Goal: Answer question/provide support: Share knowledge or assist other users

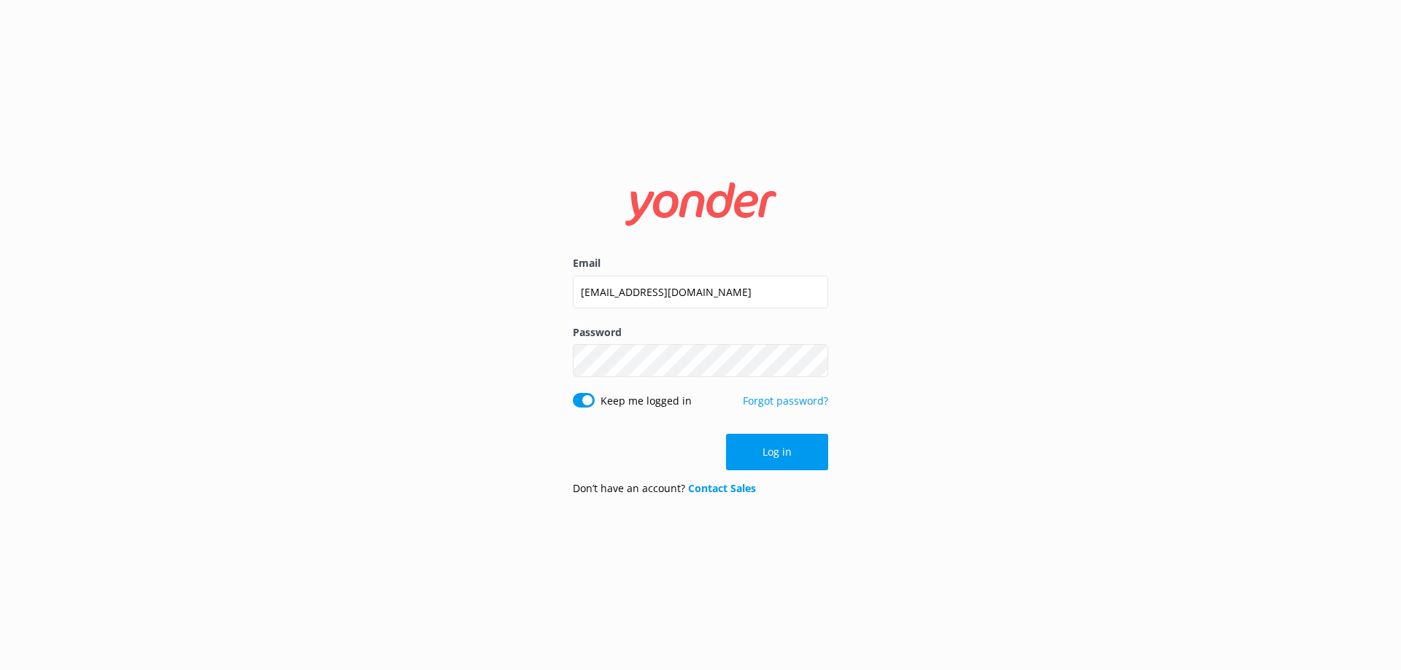
click at [773, 444] on button "Log in" at bounding box center [777, 452] width 102 height 36
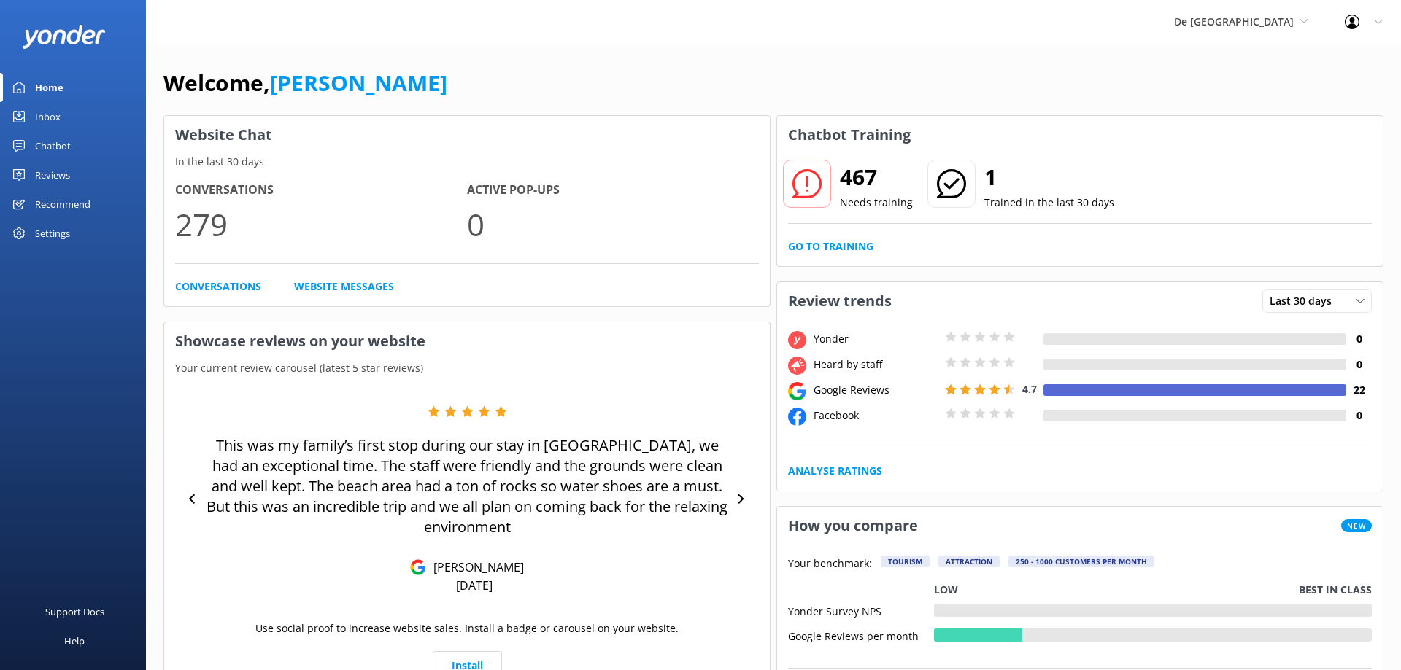
click at [53, 143] on div "Chatbot" at bounding box center [53, 145] width 36 height 29
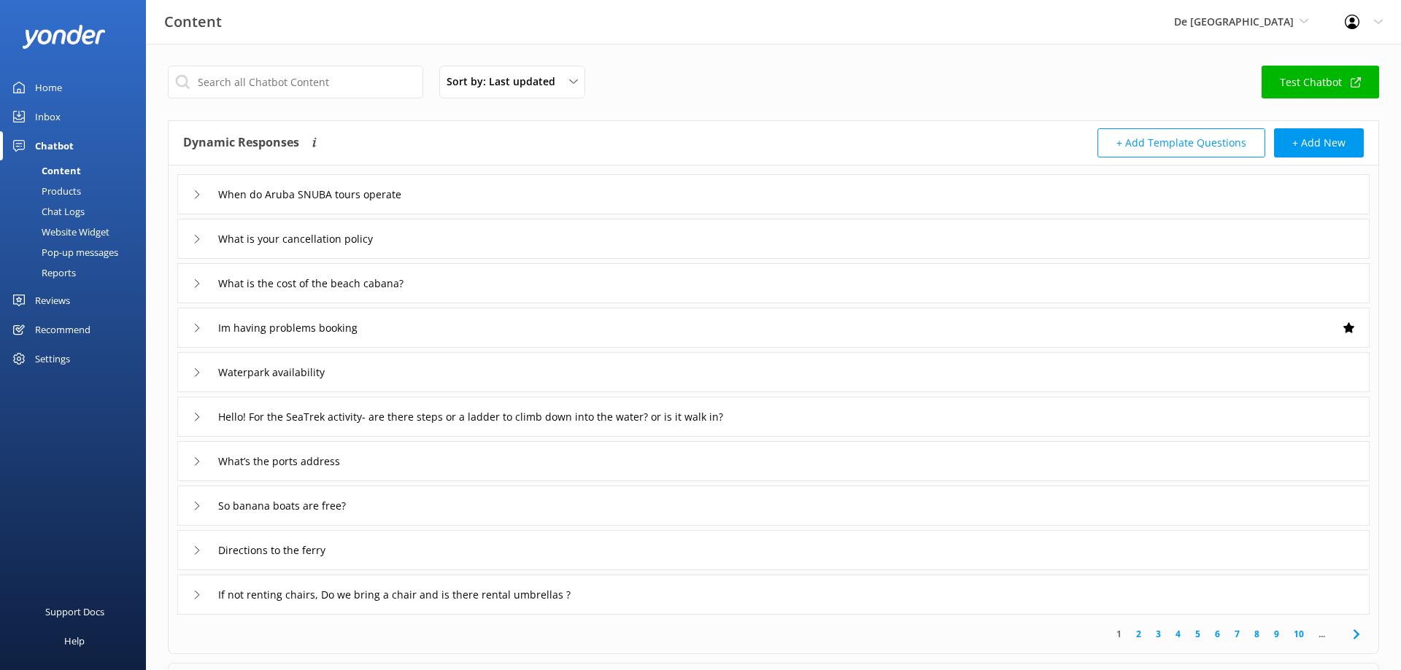
click at [79, 193] on div "Products" at bounding box center [45, 191] width 72 height 20
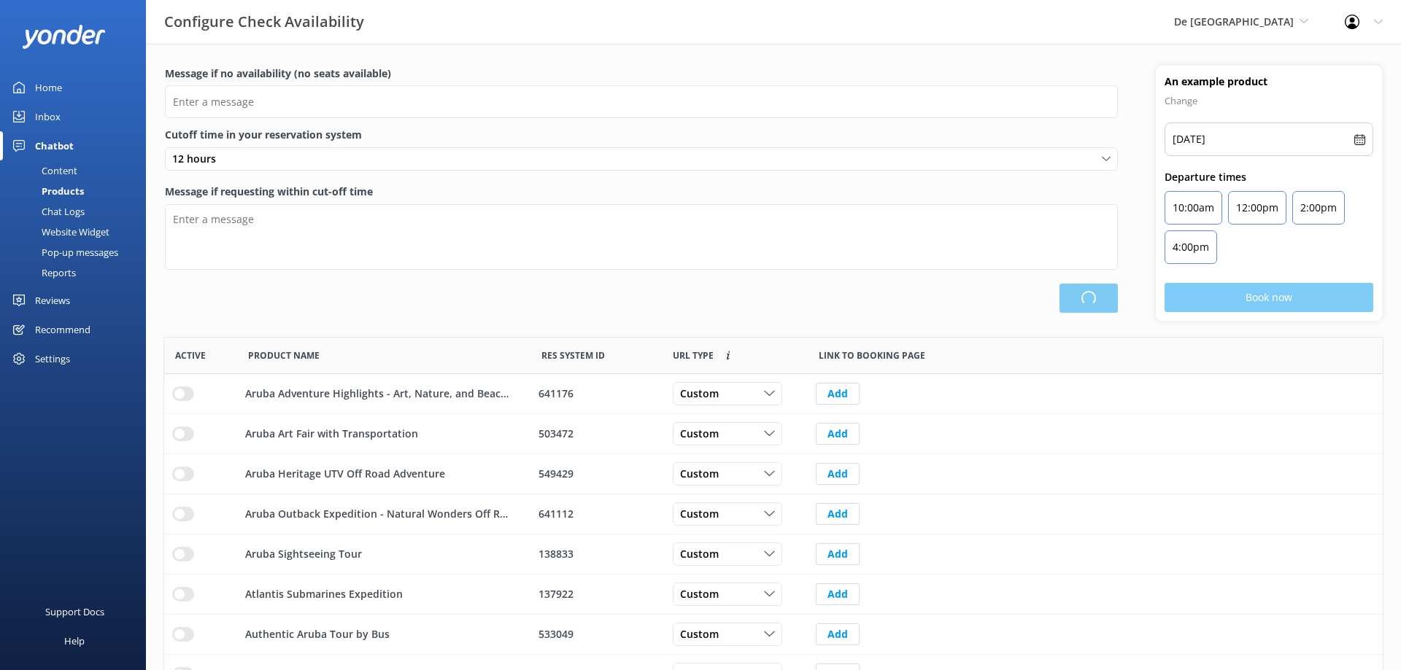
scroll to position [438, 1218]
type input "There are no seats available, please check an alternative day"
type textarea "Our online booking system closes {hours} prior to departure. Please contact us …"
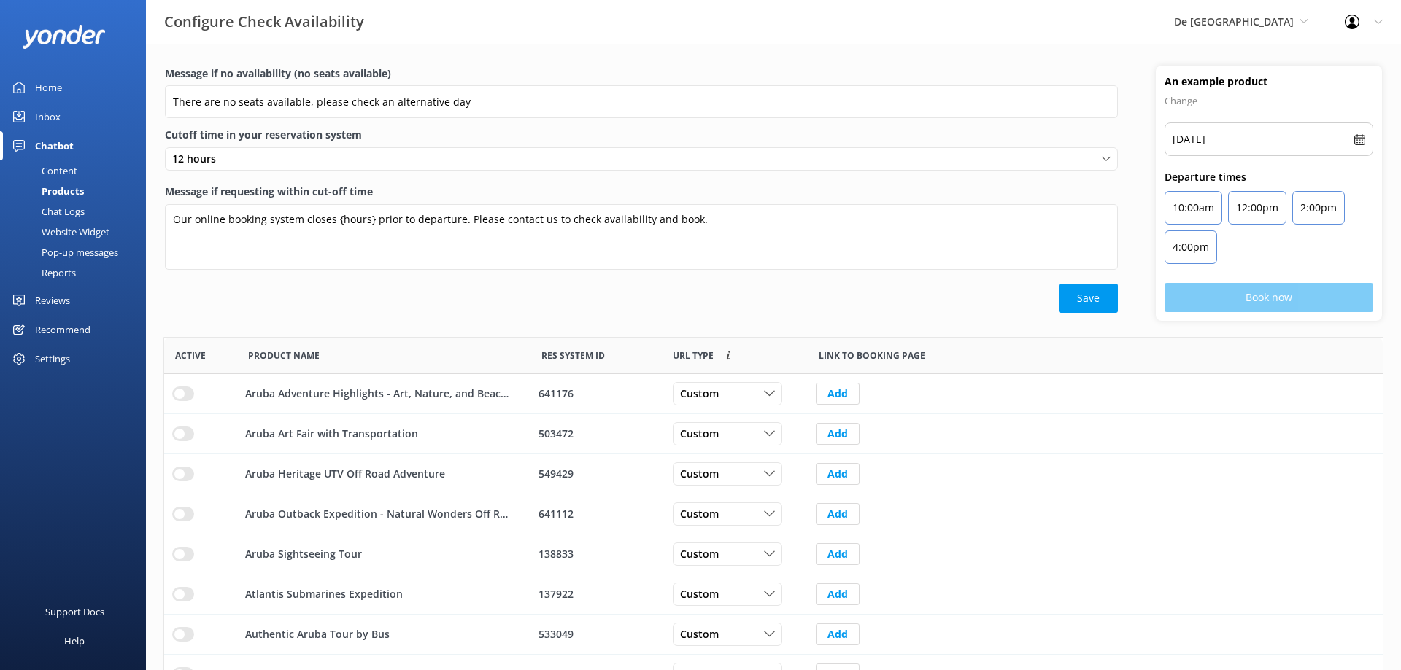
click at [60, 174] on div "Content" at bounding box center [43, 171] width 69 height 20
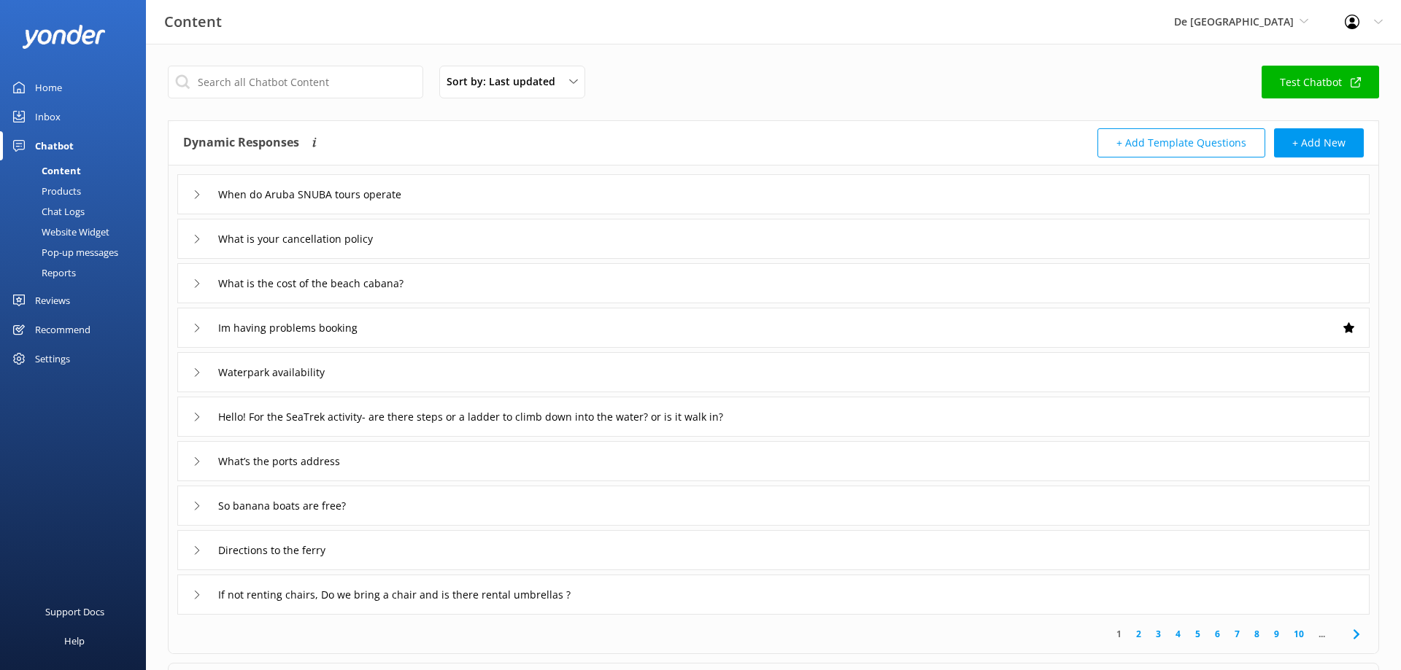
click at [76, 209] on div "Chat Logs" at bounding box center [47, 211] width 76 height 20
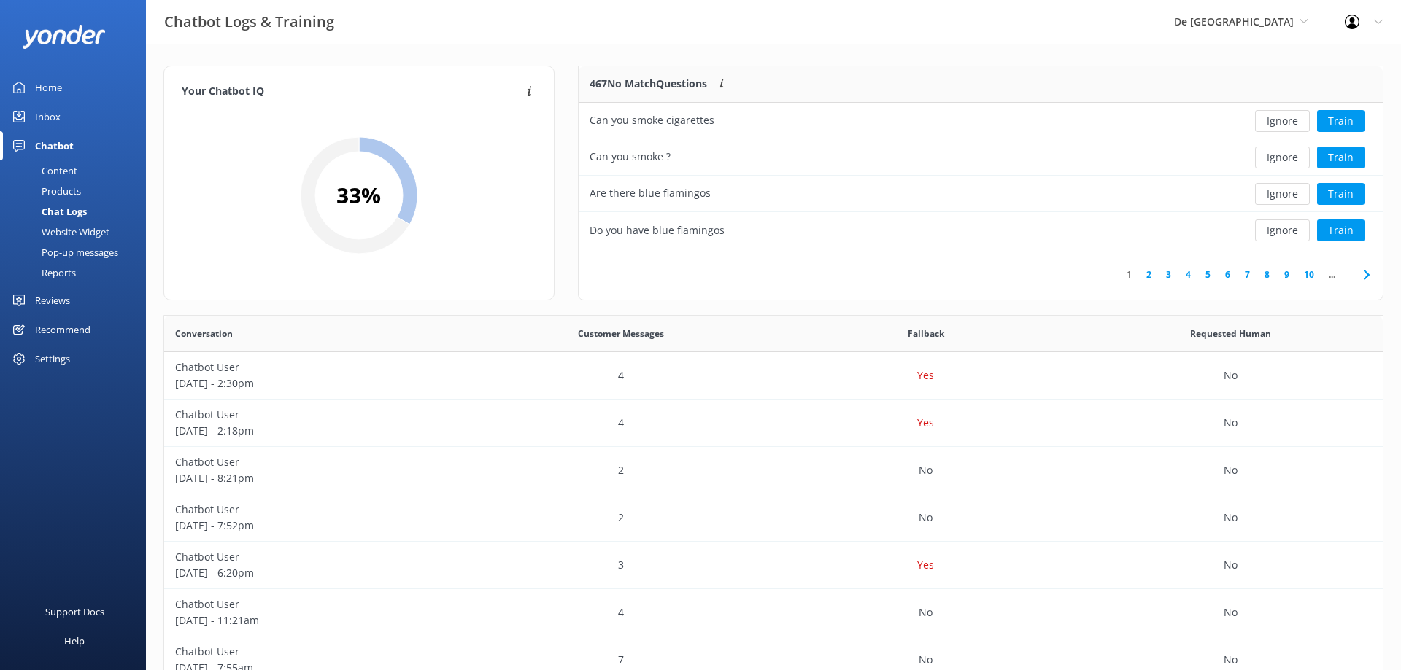
scroll to position [183, 804]
click at [1265, 14] on span "De [GEOGRAPHIC_DATA]" at bounding box center [1241, 22] width 134 height 16
click at [1231, 131] on link "Aruba's Activities Expert" at bounding box center [1229, 131] width 146 height 35
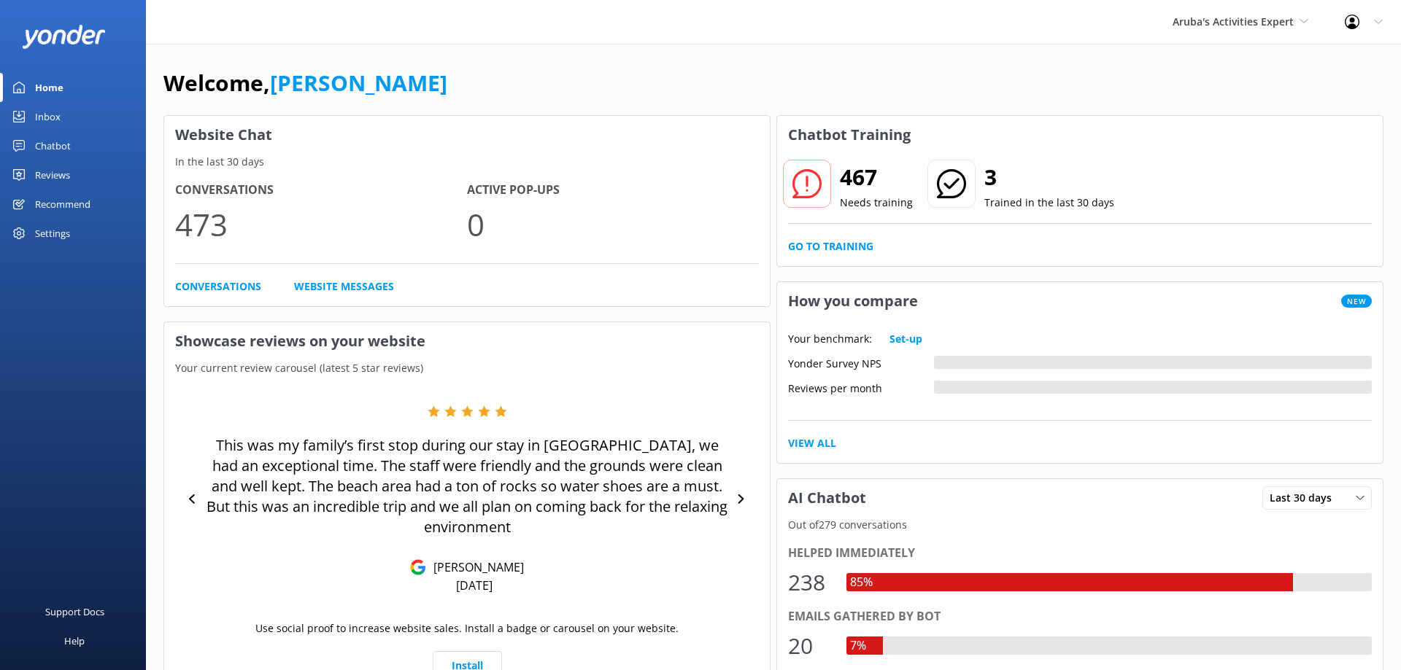
click at [50, 147] on div "Chatbot" at bounding box center [53, 145] width 36 height 29
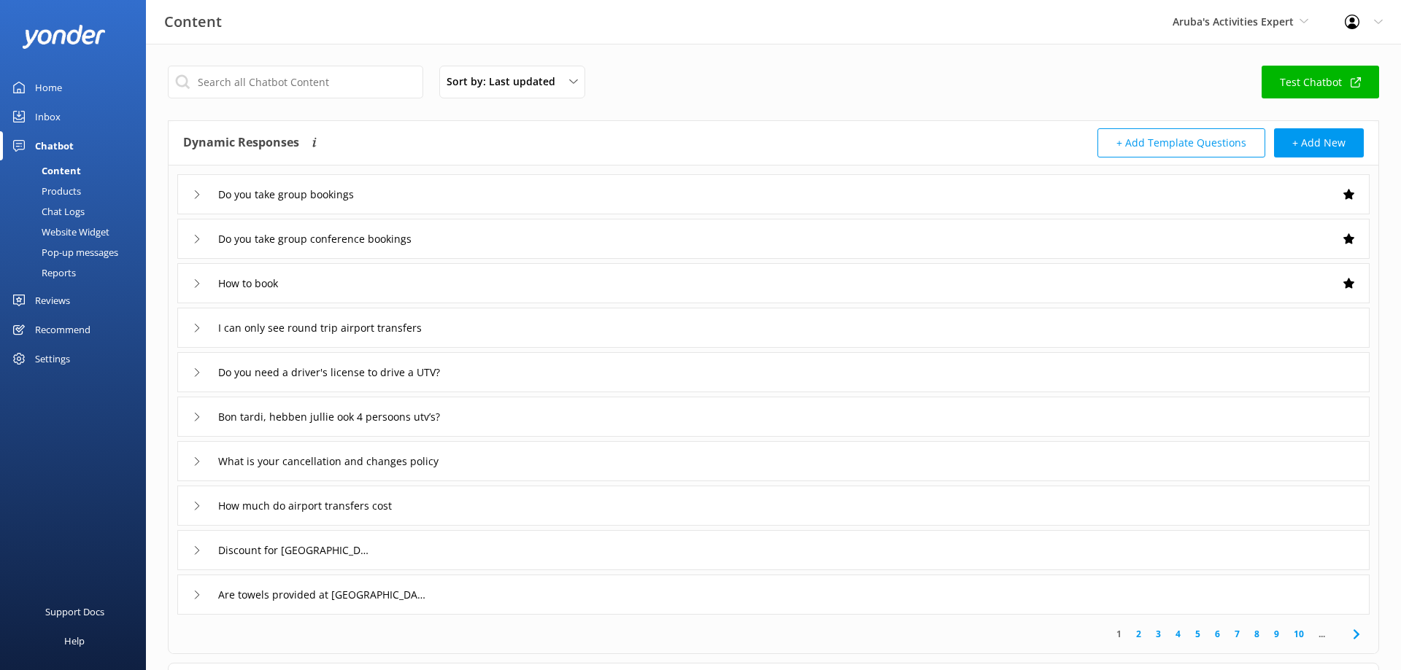
click at [68, 209] on div "Chat Logs" at bounding box center [47, 211] width 76 height 20
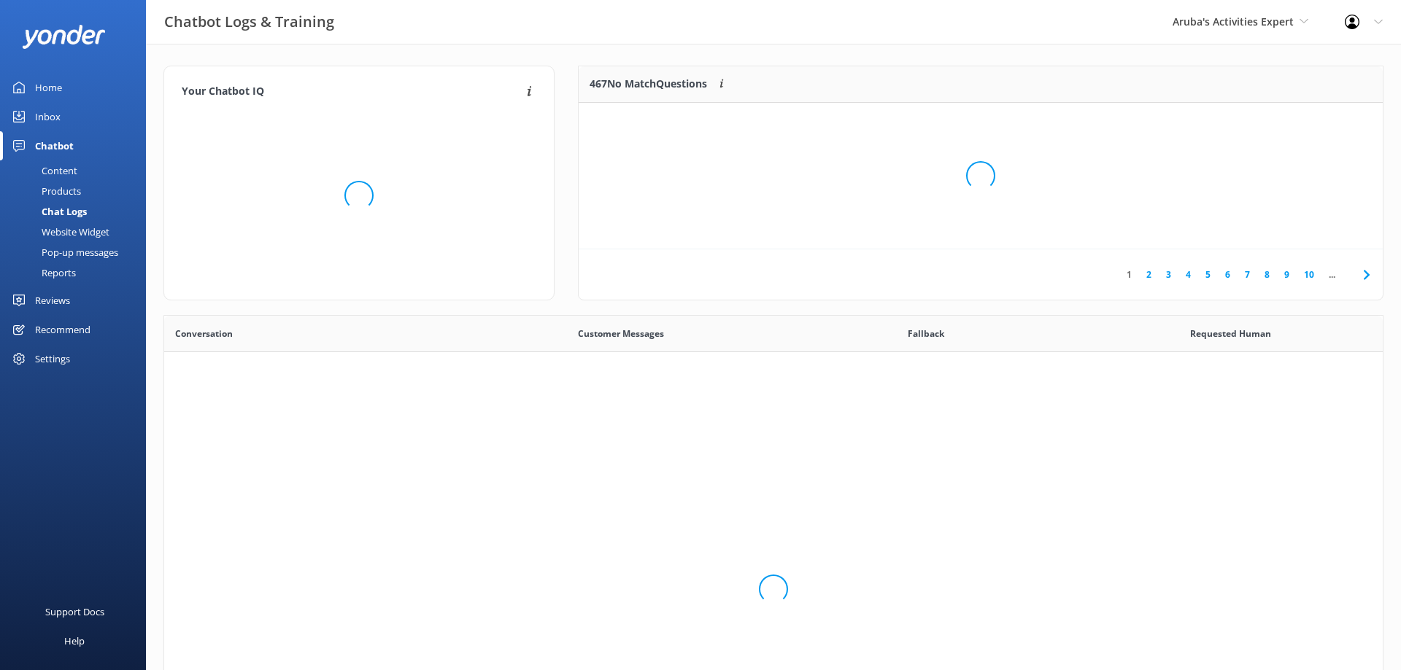
scroll to position [511, 1218]
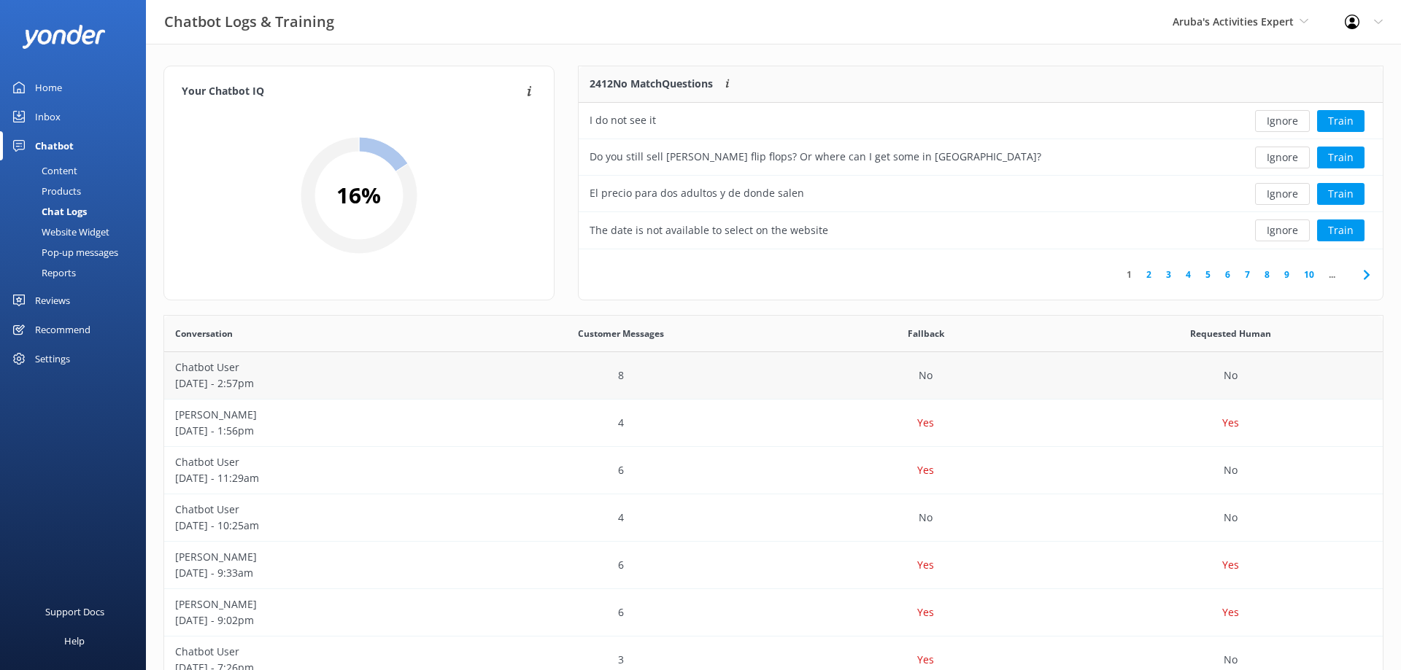
click at [230, 368] on p "Chatbot User" at bounding box center [316, 368] width 283 height 16
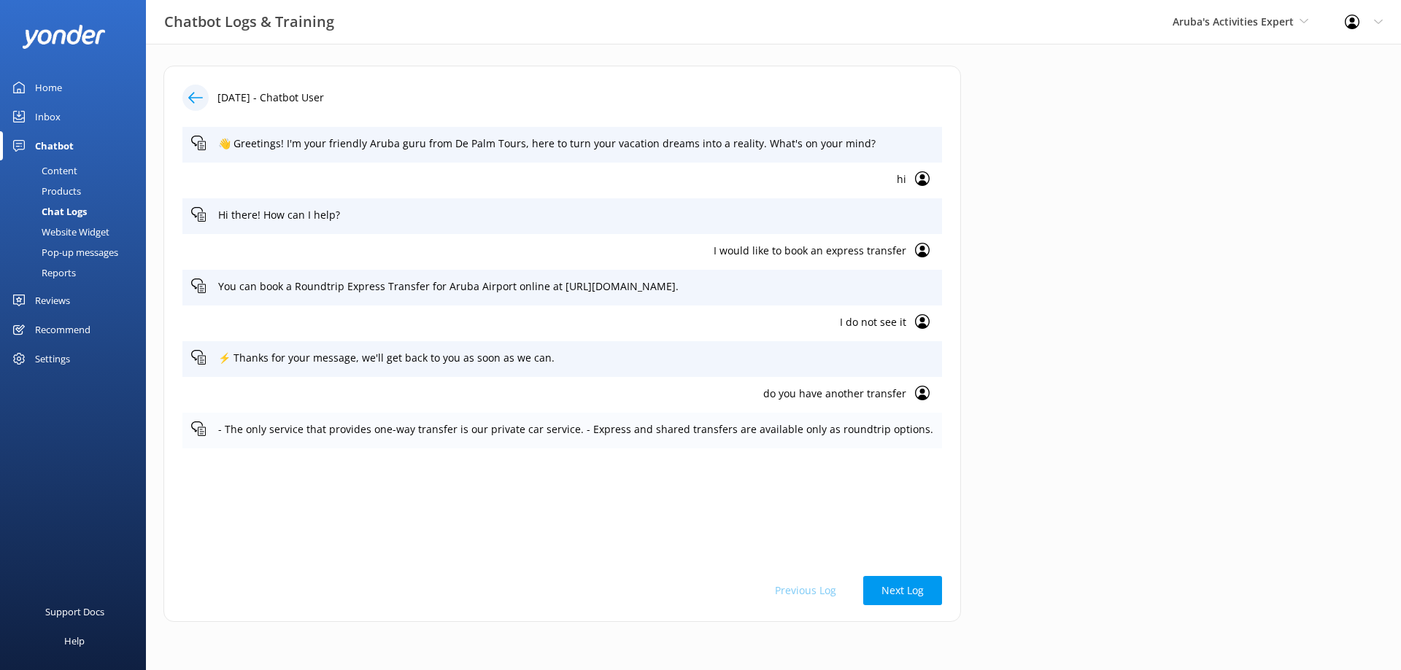
click at [708, 436] on p "- The only service that provides one-way transfer is our private car service. -…" at bounding box center [575, 430] width 715 height 16
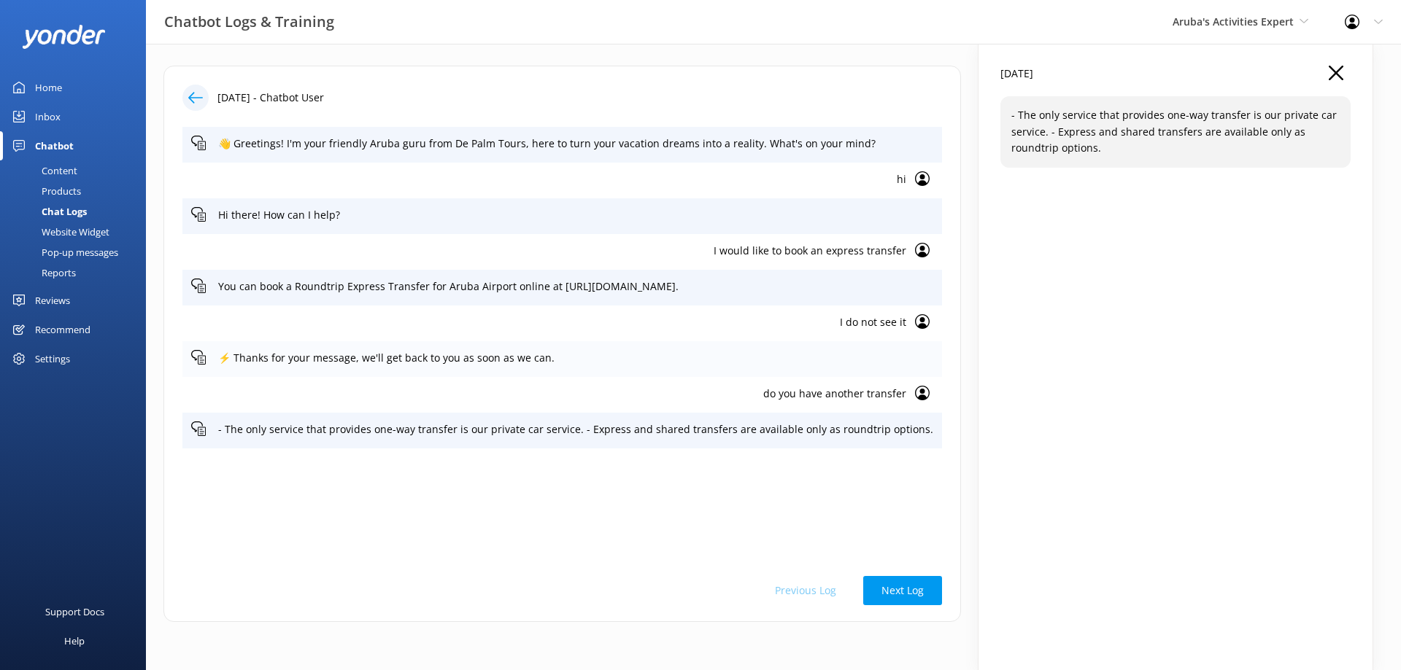
click at [646, 348] on div "⚡ Thanks for your message, we'll get back to you as soon as we can." at bounding box center [561, 359] width 759 height 36
click at [754, 295] on p "You can book a Roundtrip Express Transfer for Aruba Airport online at [URL][DOM…" at bounding box center [575, 287] width 715 height 16
click at [70, 193] on div "Products" at bounding box center [45, 191] width 72 height 20
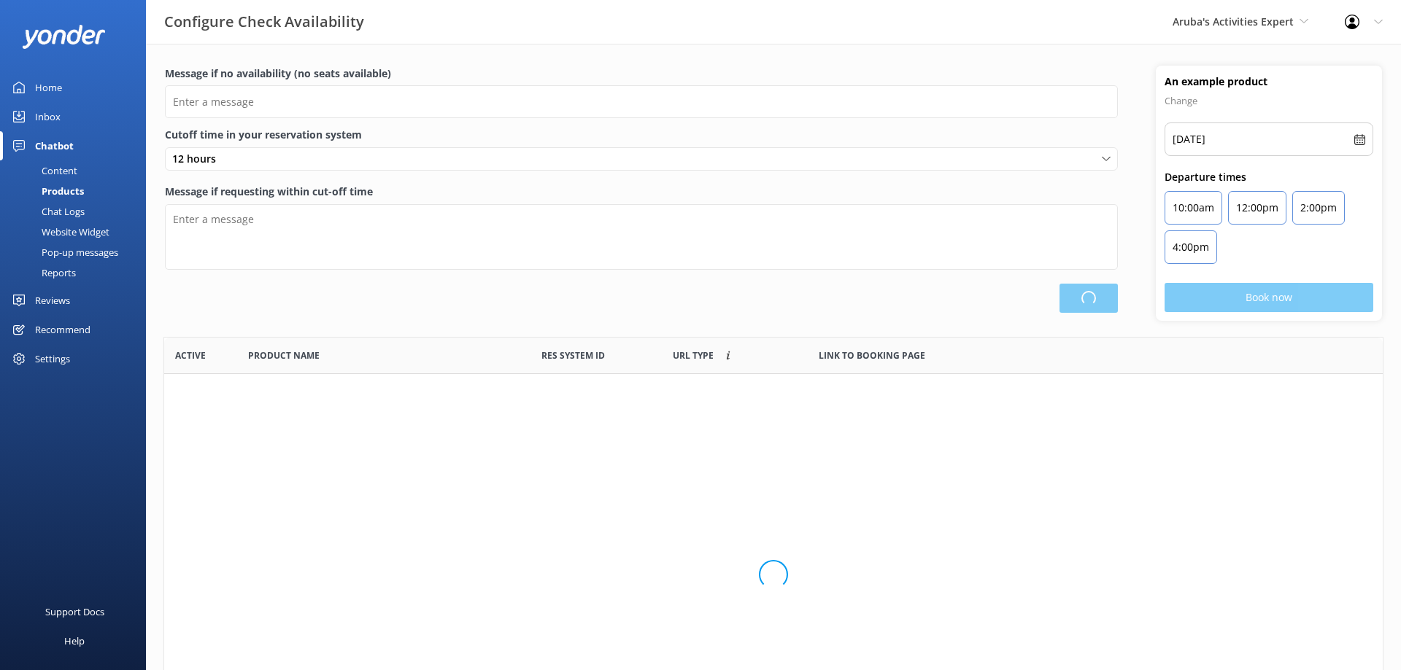
scroll to position [438, 1218]
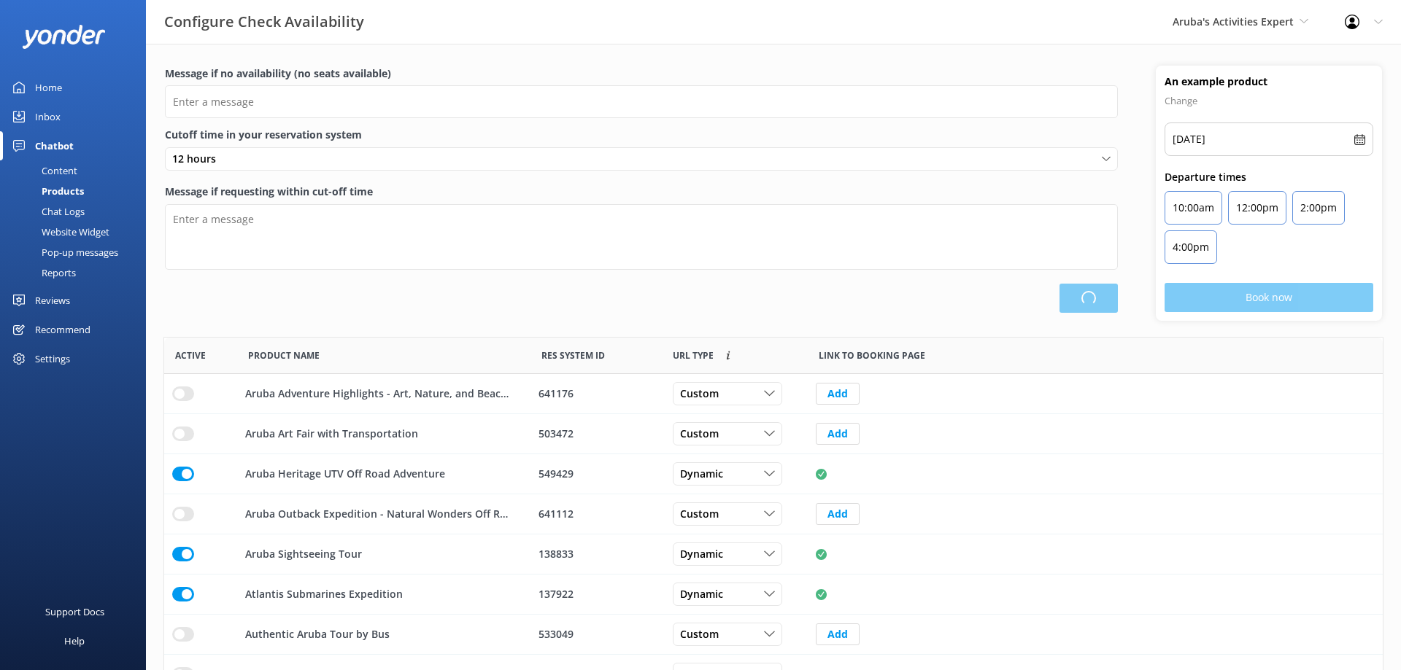
type input "There are no seats available, please check an alternative day"
type textarea "Our online booking system closes {hours} prior to departure. Please contact us …"
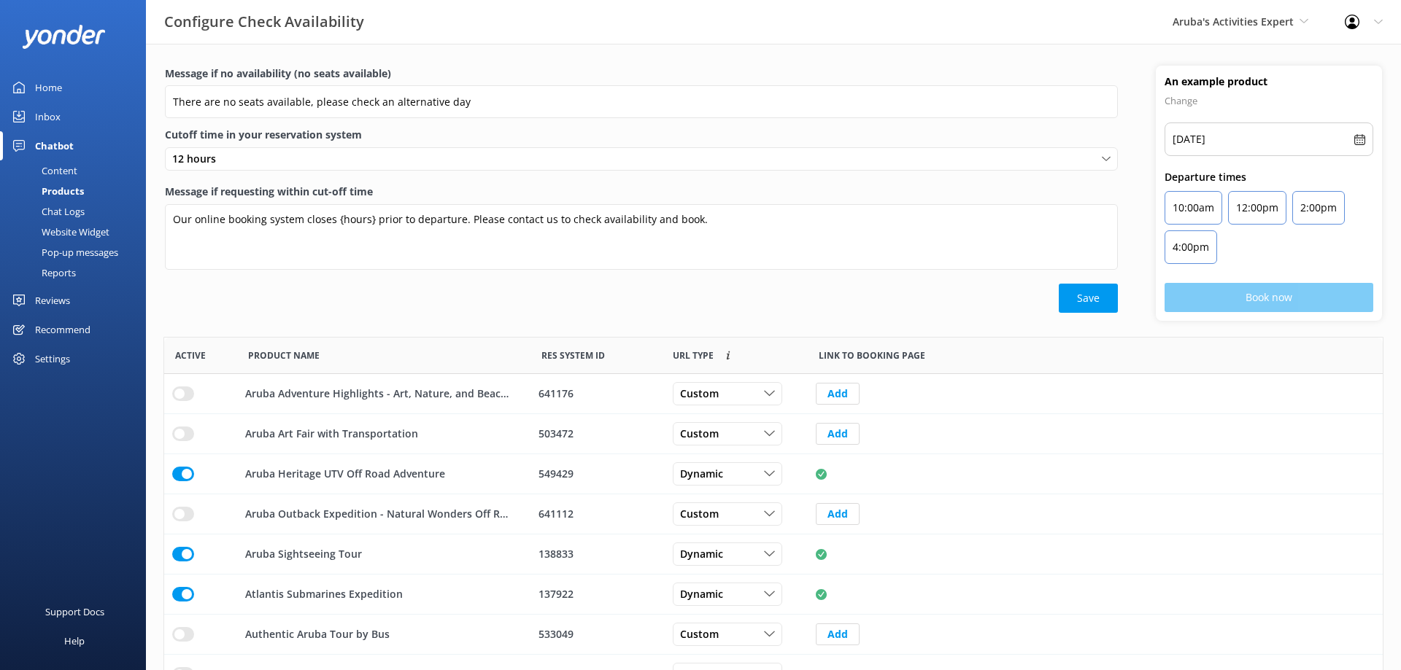
click at [65, 174] on div "Content" at bounding box center [43, 171] width 69 height 20
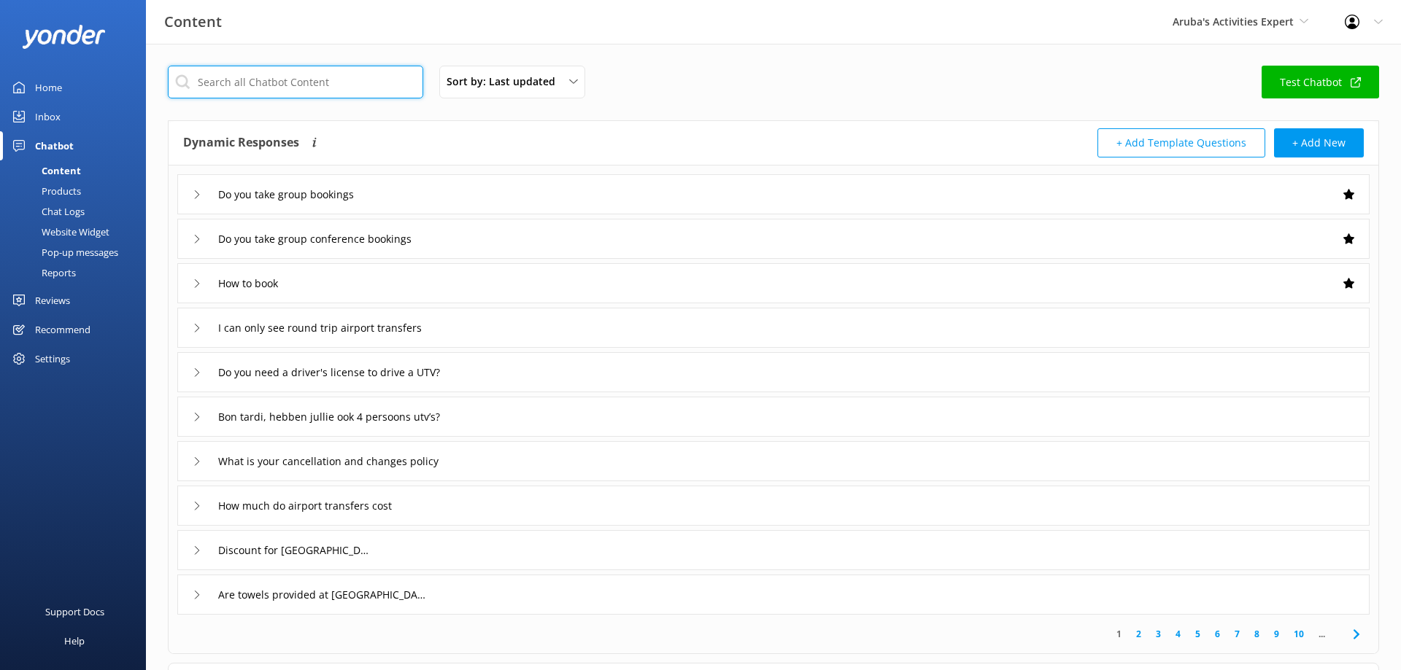
click at [303, 86] on input "text" at bounding box center [295, 82] width 255 height 33
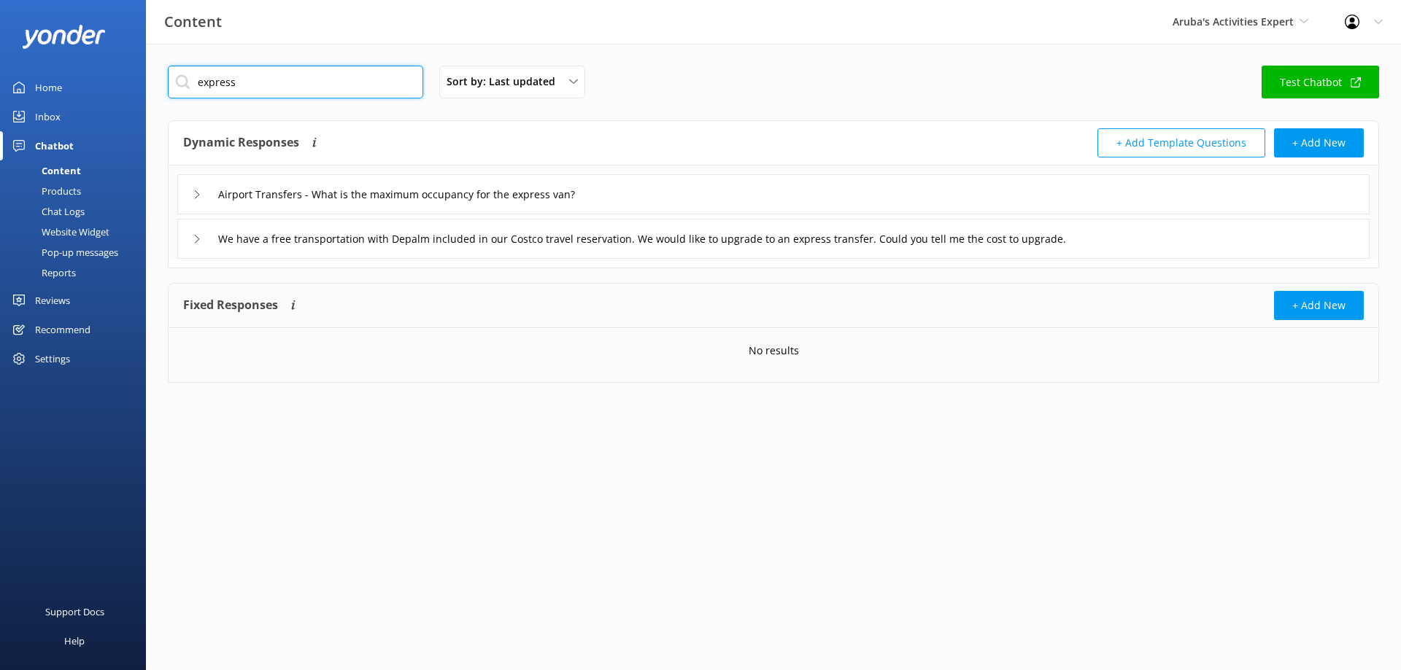
type input "express"
click at [205, 245] on div "We have a free transportation with Depalm included in our Costco travel reserva…" at bounding box center [703, 239] width 1021 height 24
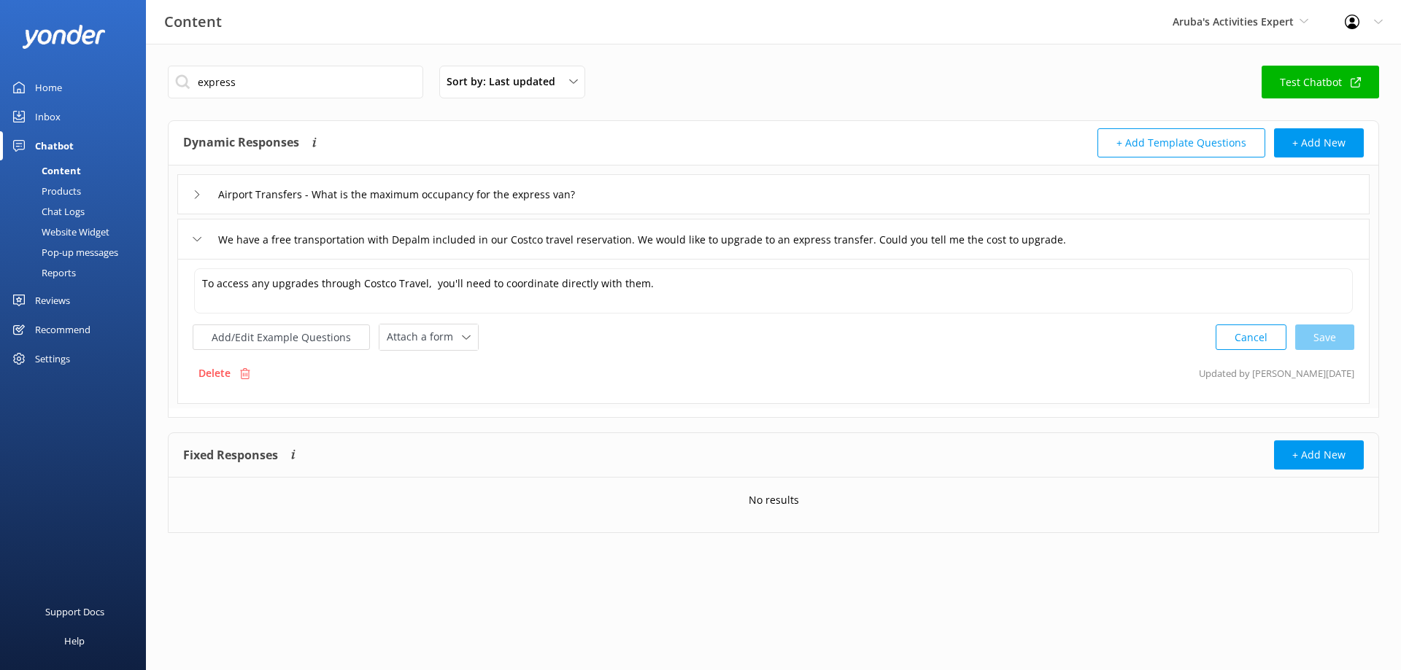
click at [196, 204] on div "Airport Transfers - What is the maximum occupancy for the express van?" at bounding box center [406, 194] width 426 height 24
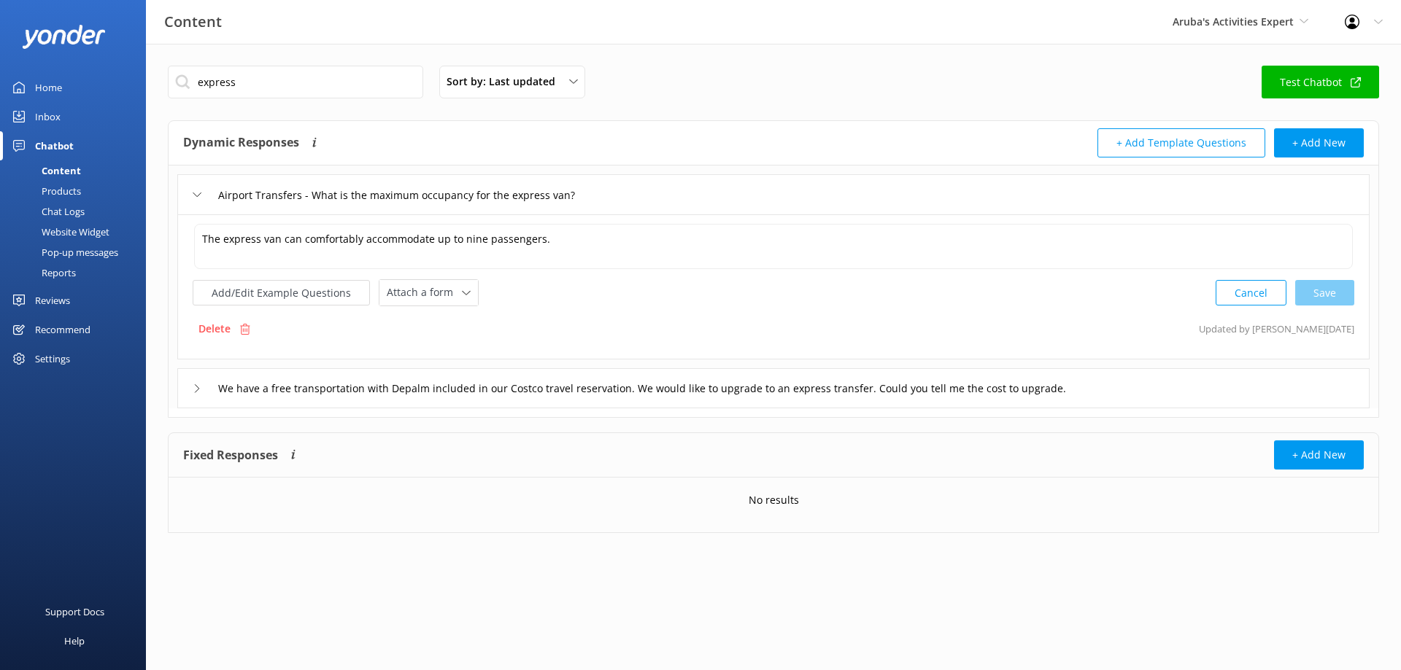
click at [76, 193] on div "Products" at bounding box center [45, 191] width 72 height 20
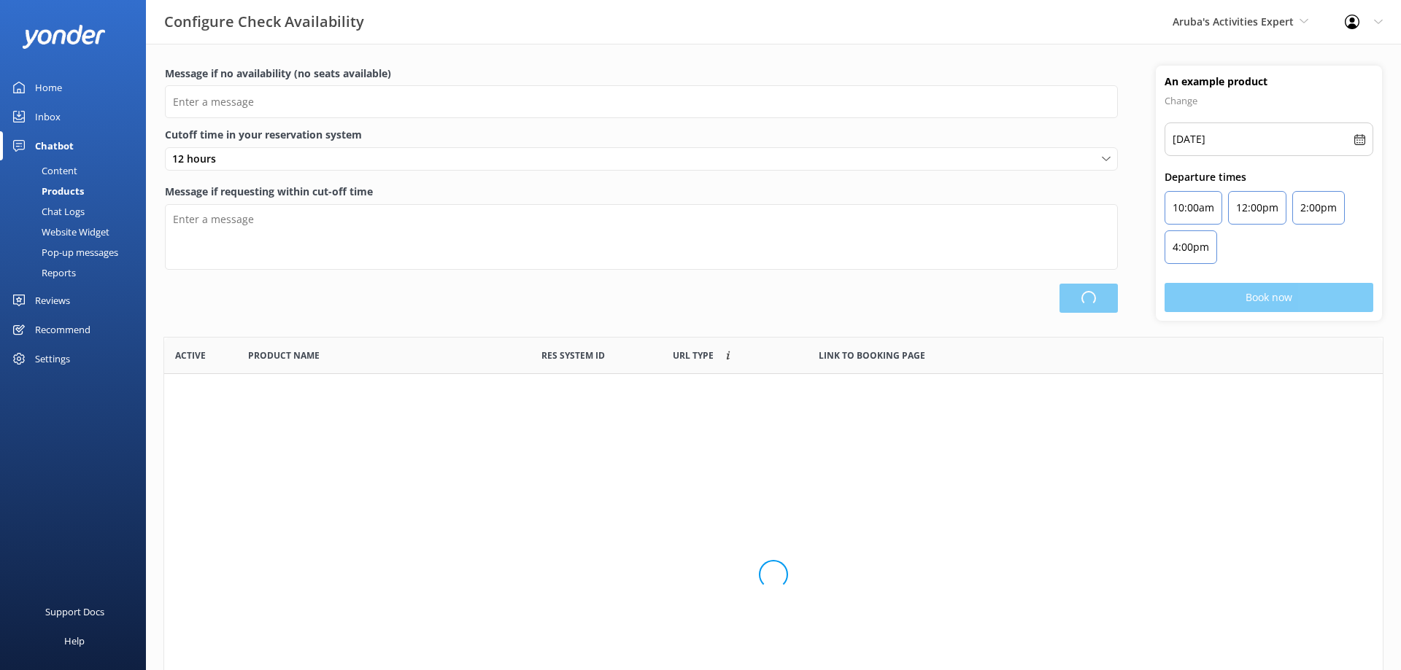
scroll to position [438, 1218]
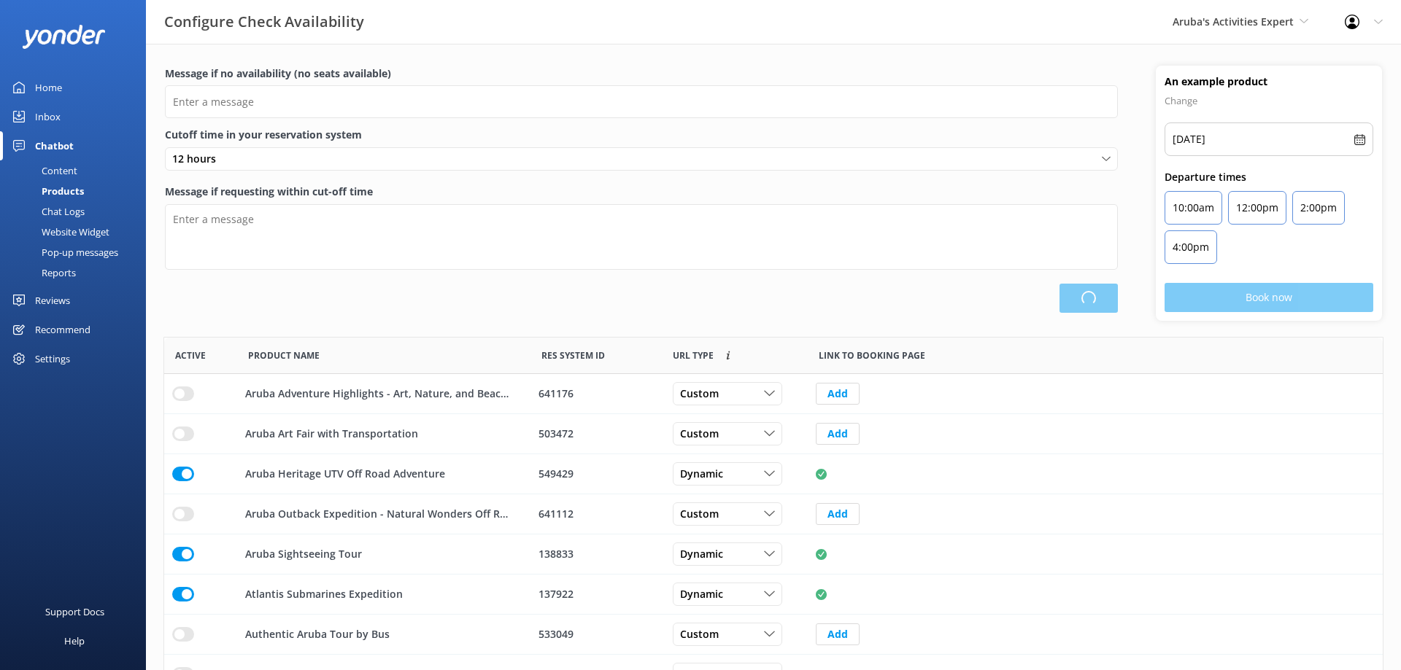
type input "There are no seats available, please check an alternative day"
type textarea "Our online booking system closes {hours} prior to departure. Please contact us …"
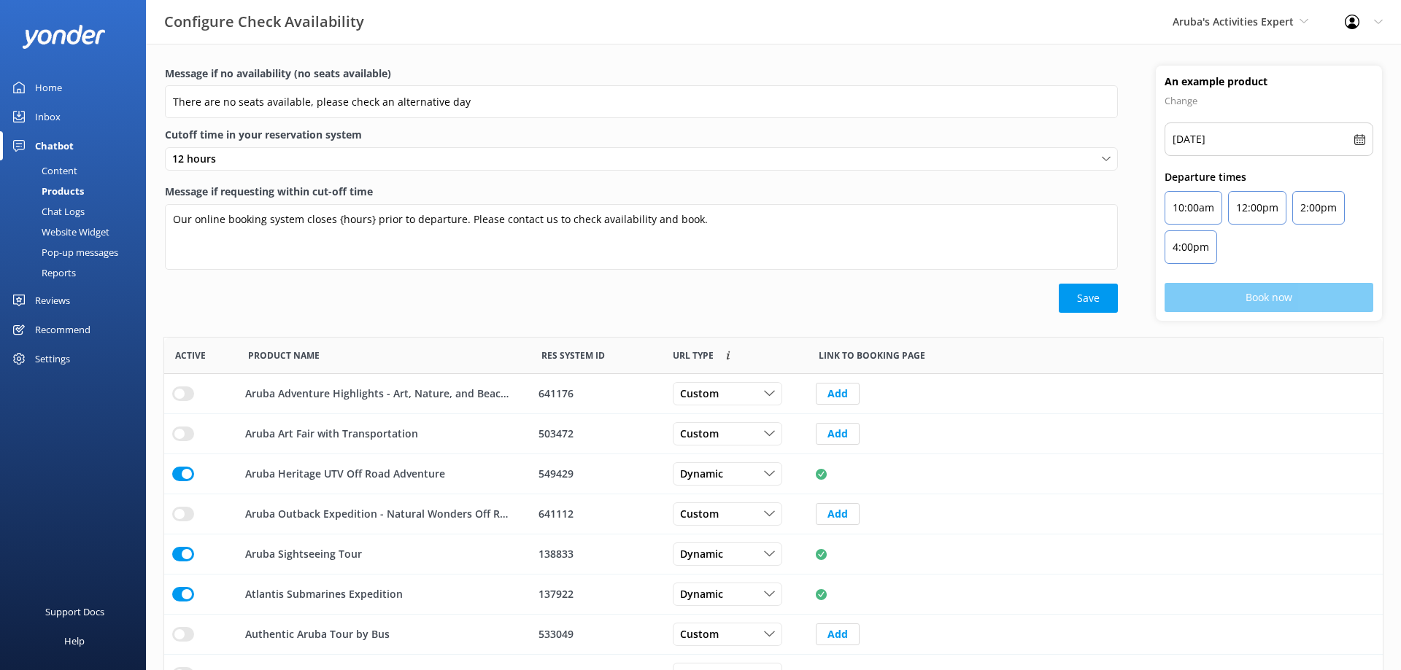
click at [78, 214] on div "Chat Logs" at bounding box center [47, 211] width 76 height 20
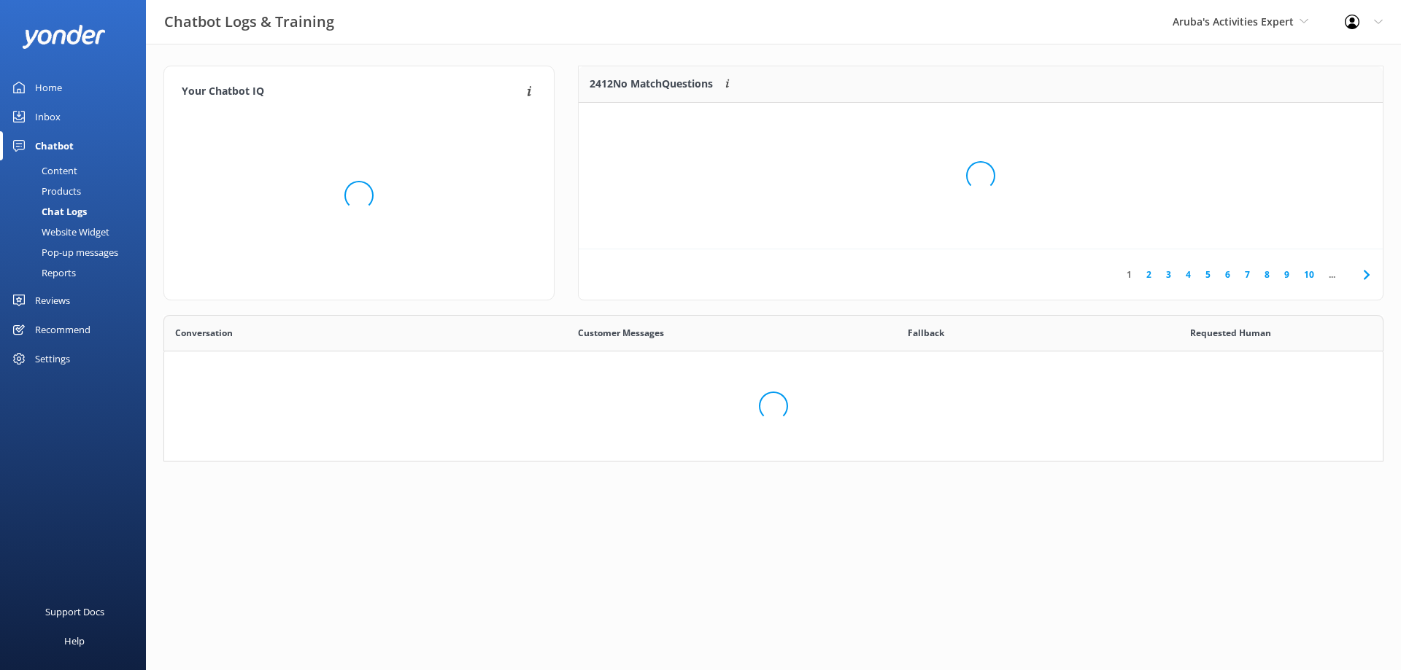
scroll to position [511, 1218]
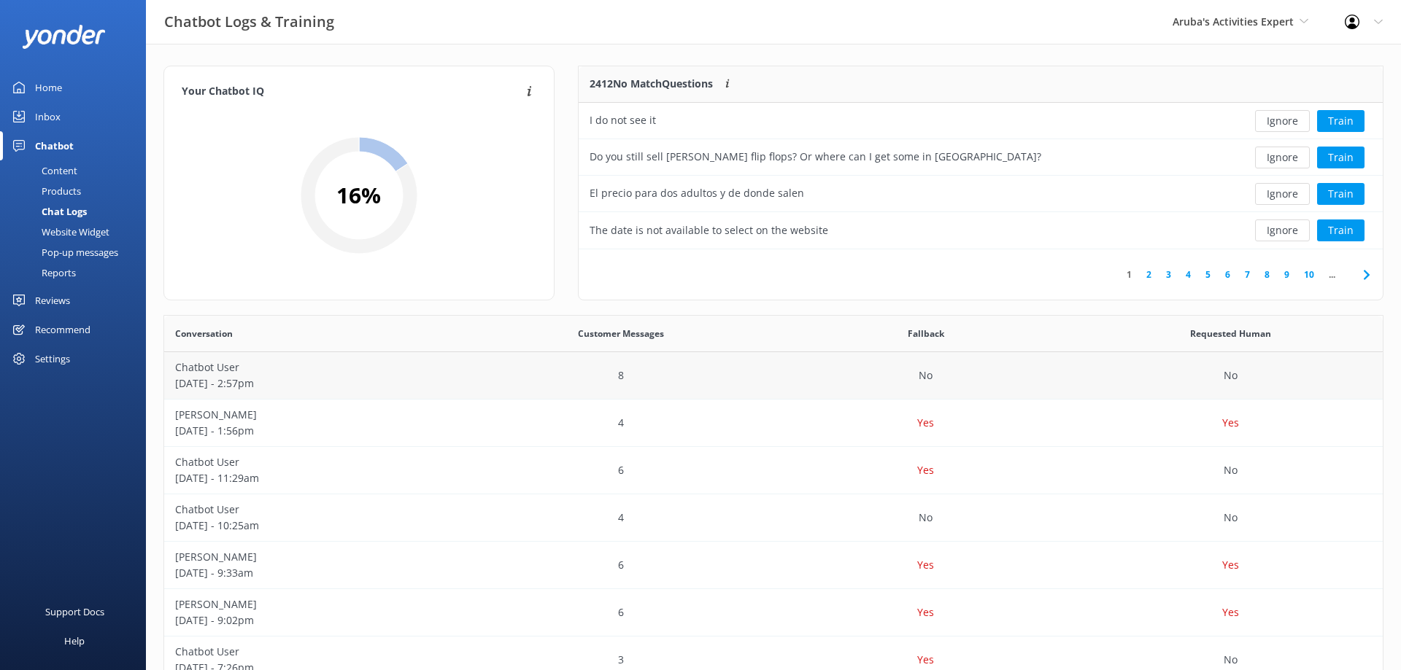
click at [344, 390] on p "[DATE] - 2:57pm" at bounding box center [316, 384] width 283 height 16
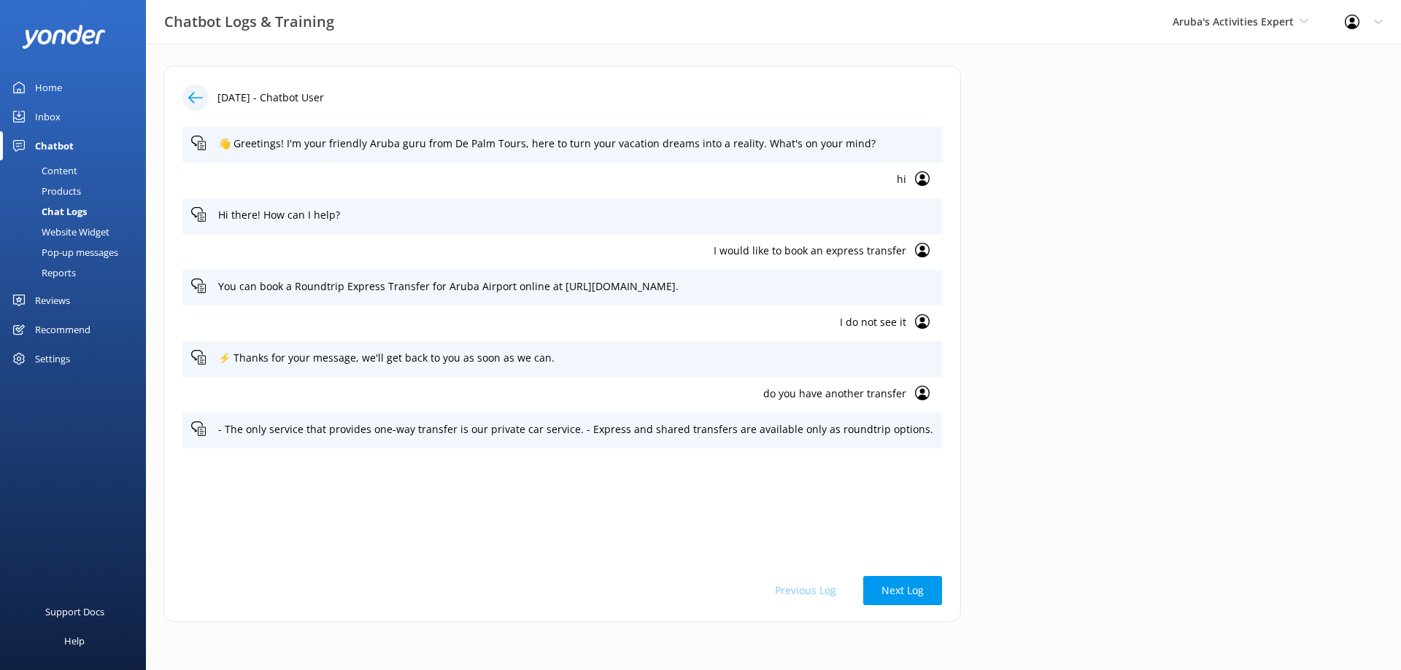
click at [734, 248] on p "I would like to book an express transfer" at bounding box center [548, 251] width 715 height 16
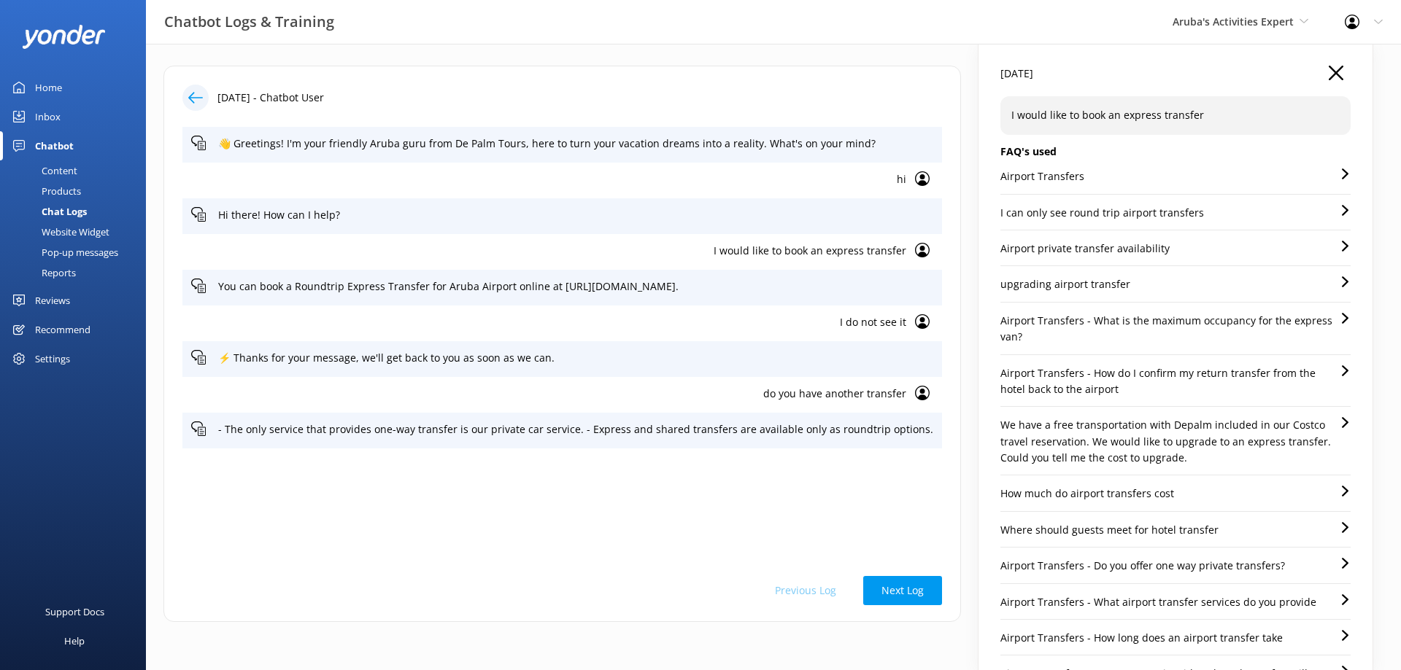
click at [1215, 250] on div "Airport private transfer availability" at bounding box center [1175, 254] width 350 height 26
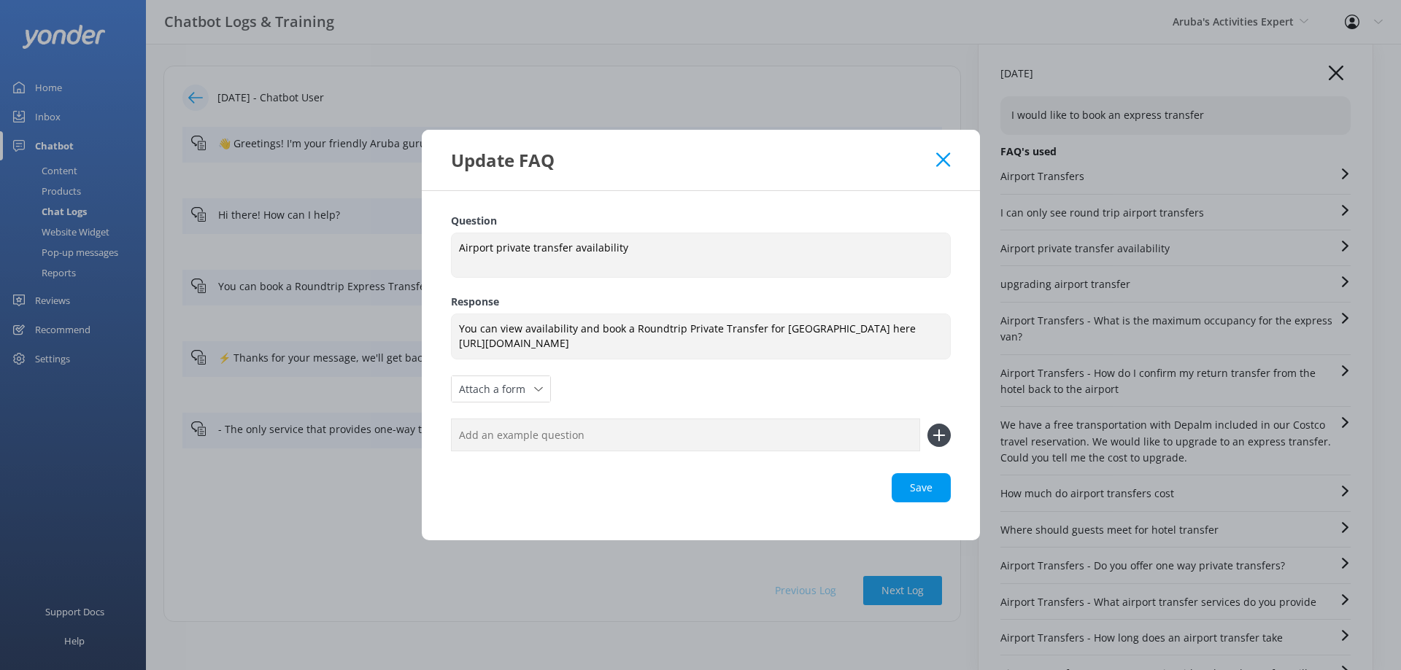
click at [932, 158] on div "Update FAQ" at bounding box center [694, 160] width 486 height 24
click at [943, 158] on use at bounding box center [943, 159] width 14 height 14
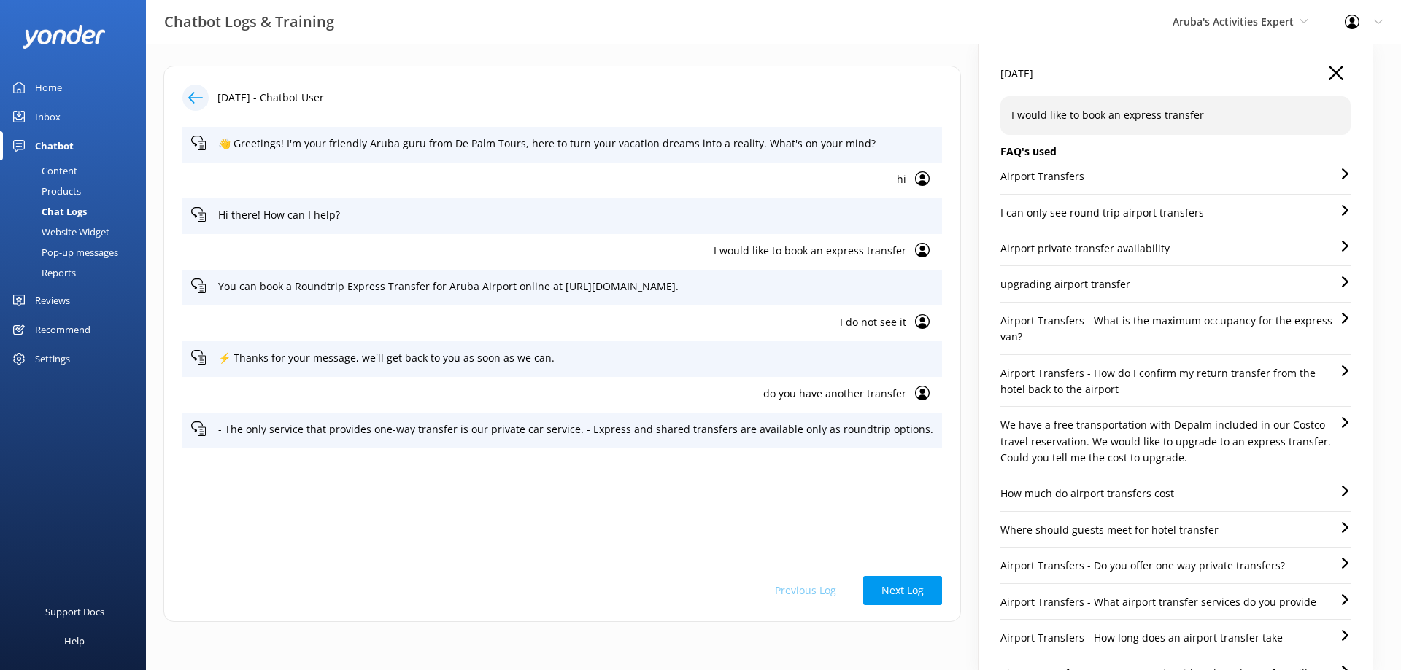
click at [1137, 175] on div "Airport Transfers" at bounding box center [1175, 182] width 350 height 26
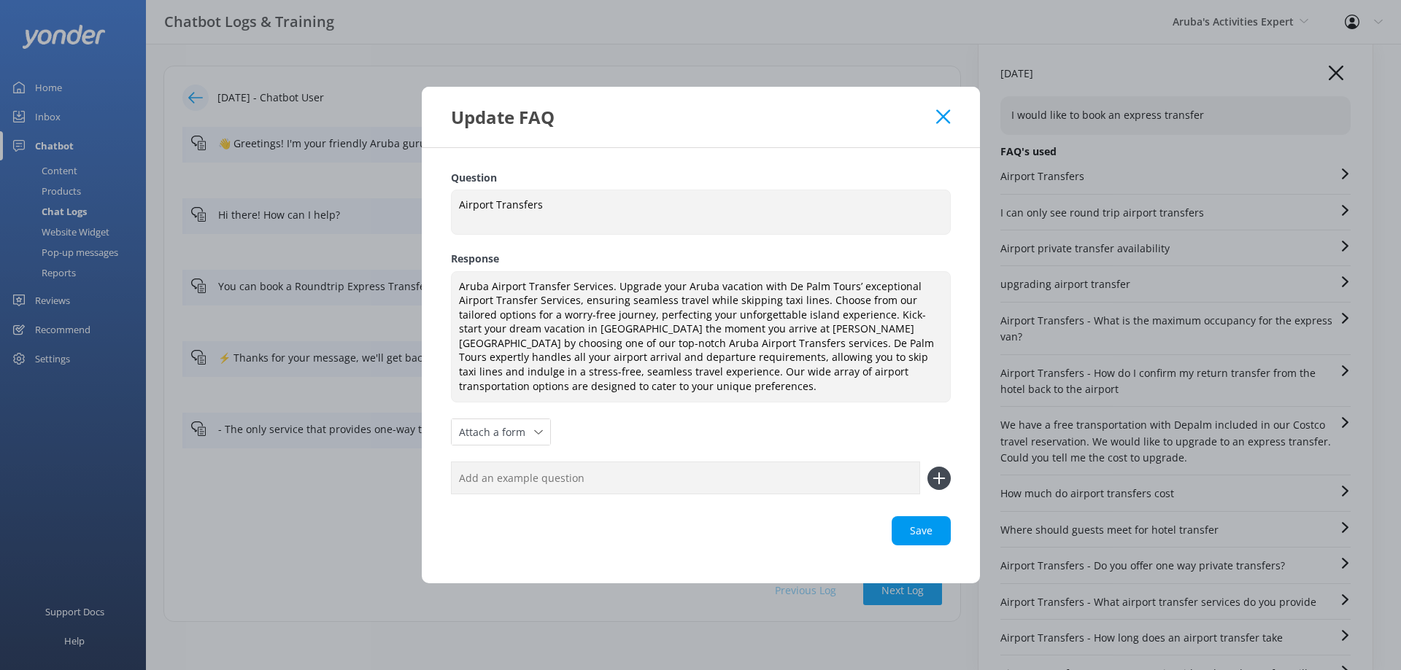
click at [1156, 223] on div "Update FAQ Question Airport Transfers Airport Transfers Response Aruba Airport …" at bounding box center [700, 335] width 1401 height 670
drag, startPoint x: 910, startPoint y: 104, endPoint x: 951, endPoint y: 121, distance: 44.2
click at [951, 121] on div "Update FAQ" at bounding box center [701, 117] width 558 height 61
click at [941, 116] on icon at bounding box center [943, 116] width 14 height 15
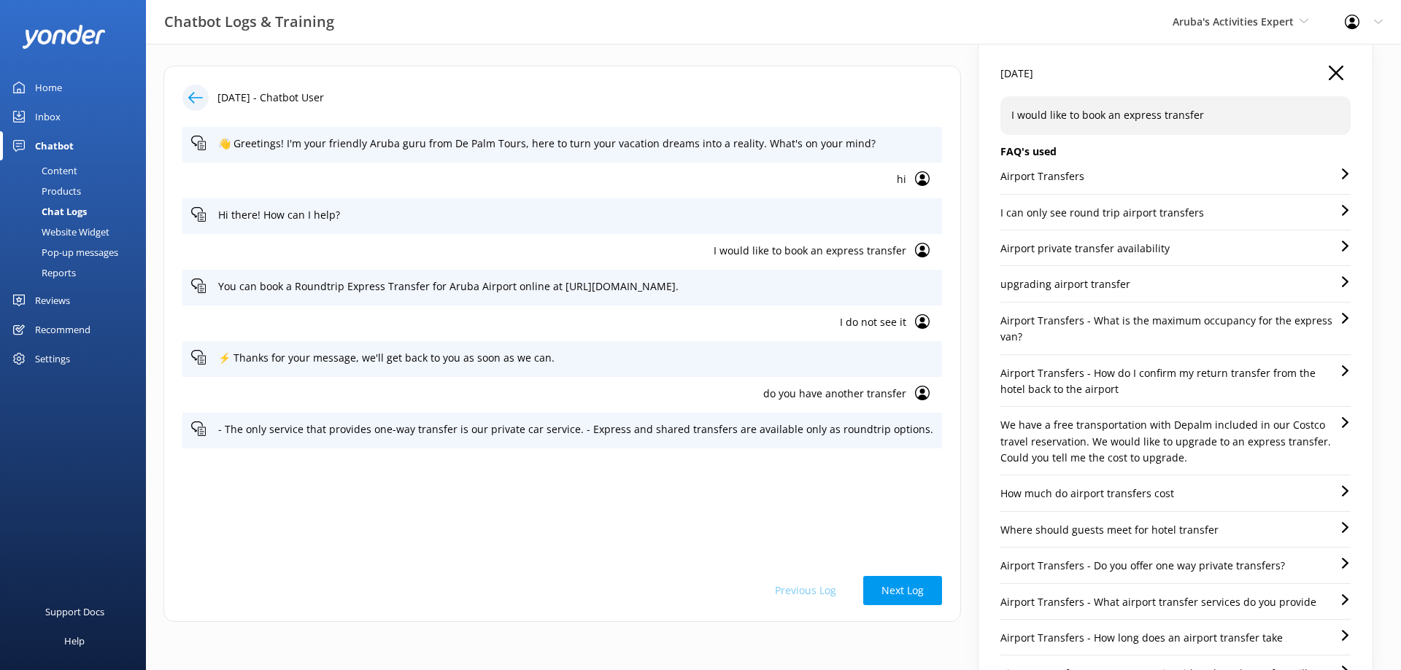
click at [1058, 244] on p "Airport private transfer availability" at bounding box center [1084, 249] width 169 height 16
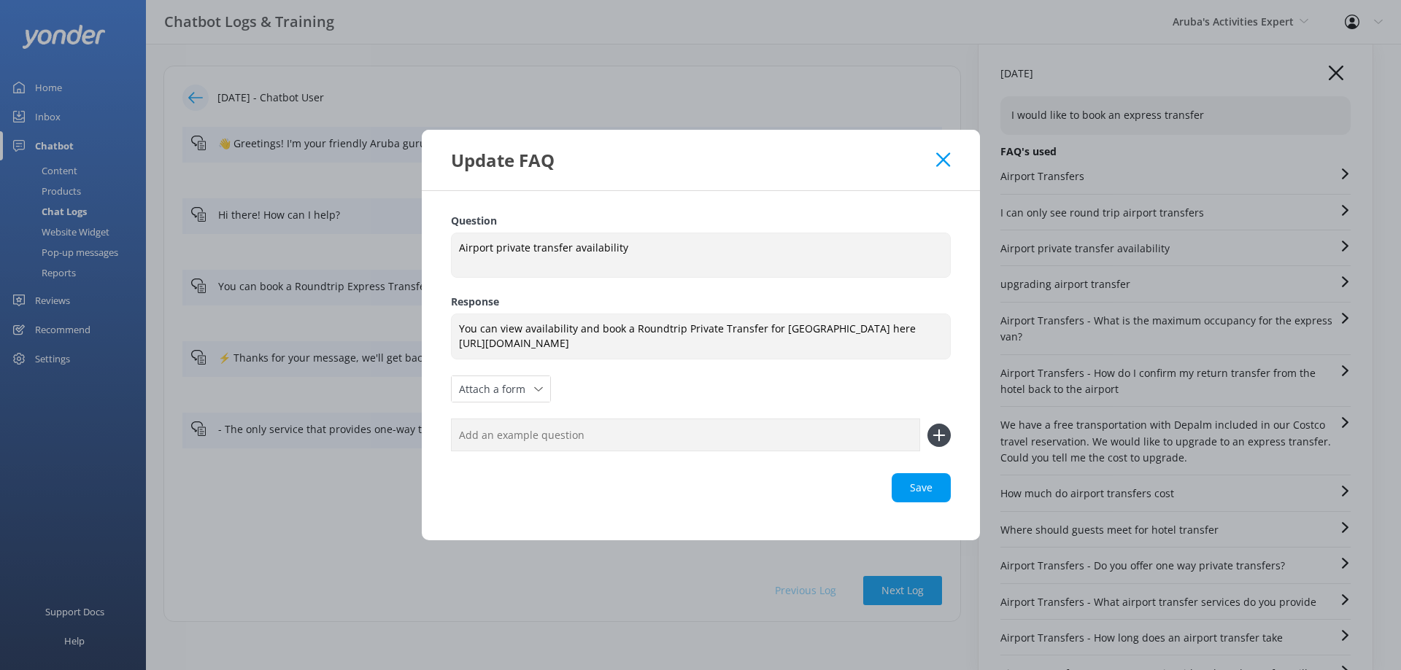
click at [942, 155] on icon at bounding box center [943, 159] width 14 height 15
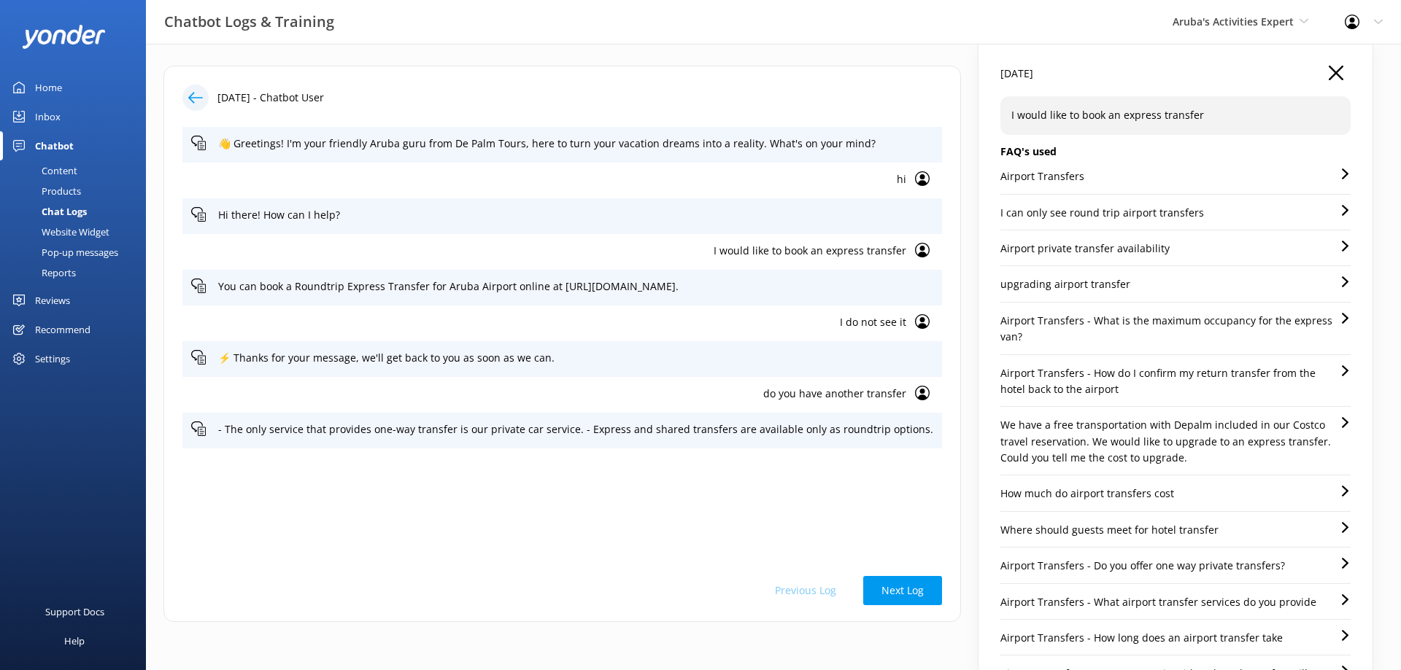
click at [1107, 330] on p "Airport Transfers - What is the maximum occupancy for the express van?" at bounding box center [1169, 329] width 339 height 33
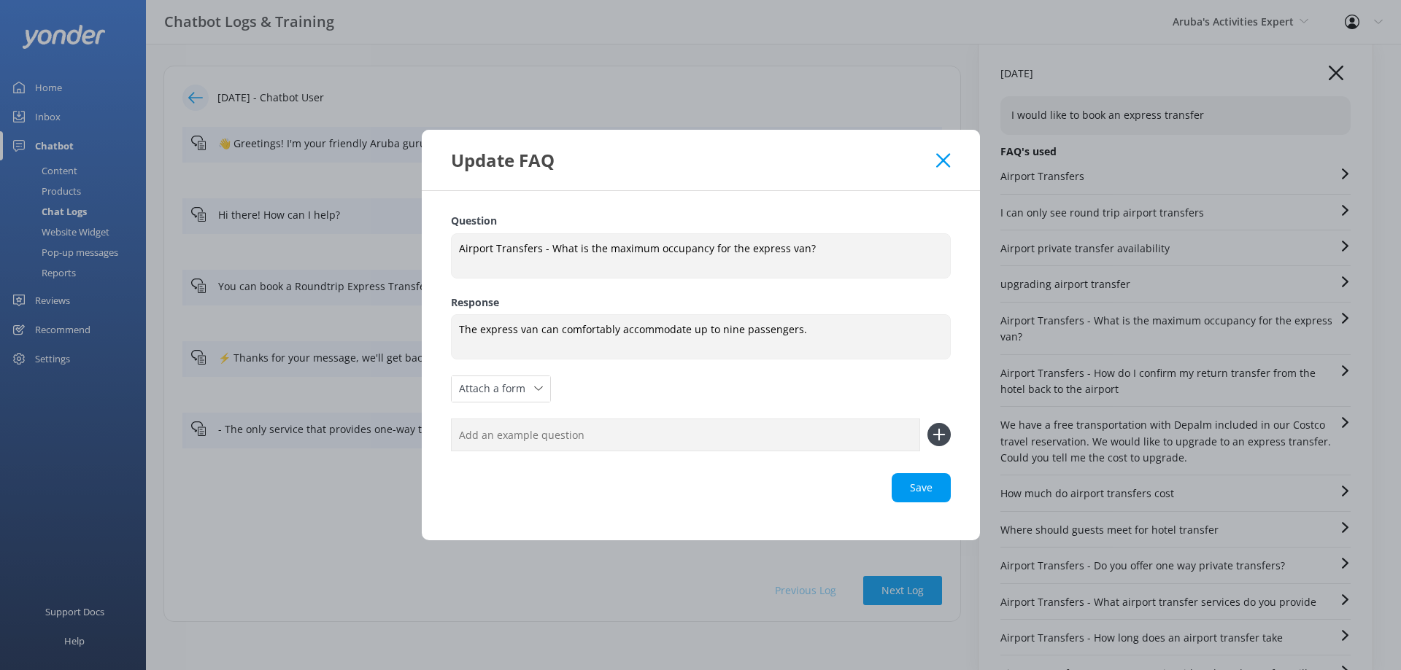
click at [1114, 344] on div "Update FAQ Question Airport Transfers - What is the maximum occupancy for the e…" at bounding box center [700, 335] width 1401 height 670
click at [940, 158] on icon at bounding box center [943, 160] width 14 height 15
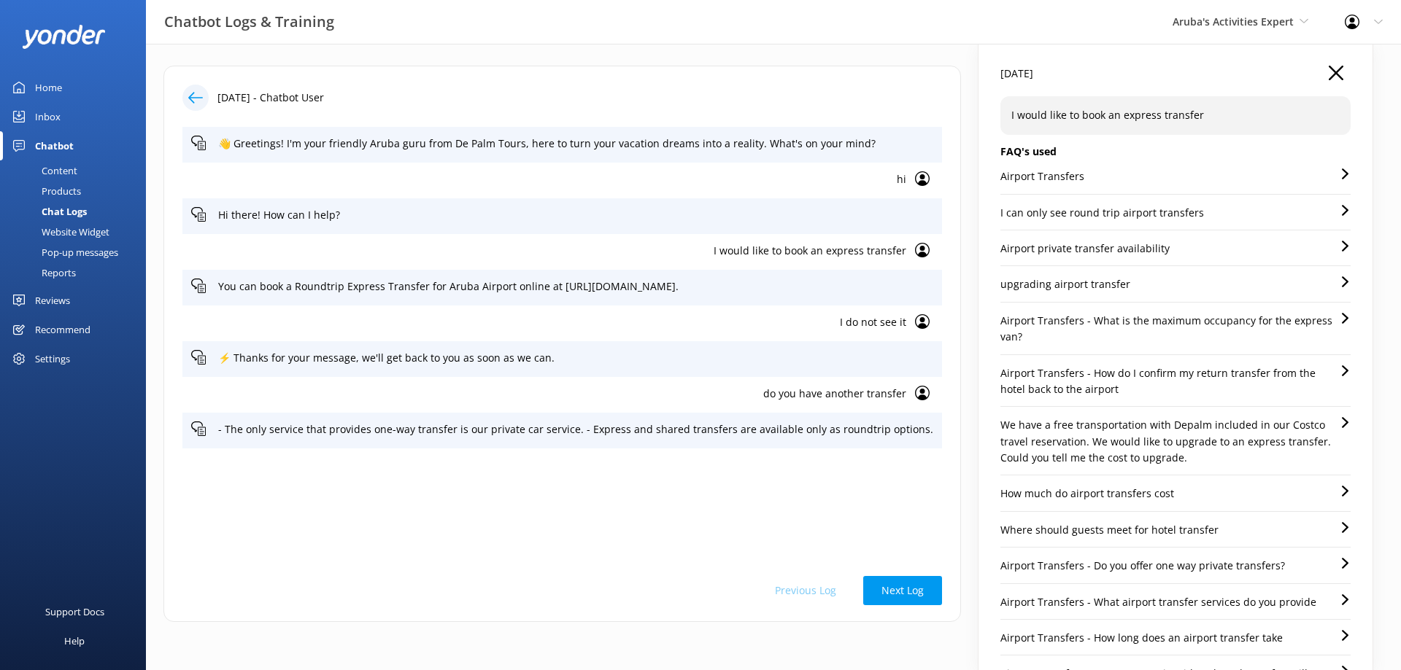
click at [1071, 450] on p "We have a free transportation with Depalm included in our Costco travel reserva…" at bounding box center [1169, 441] width 339 height 49
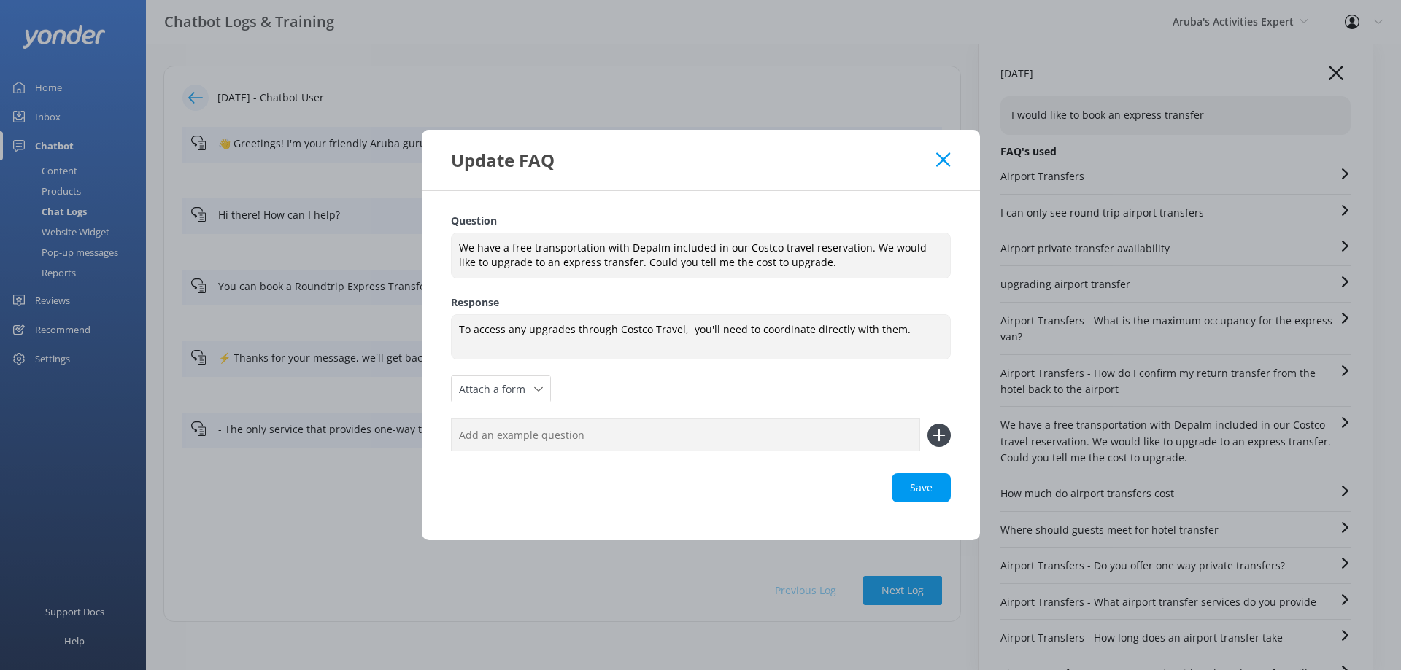
click at [946, 158] on icon at bounding box center [943, 159] width 14 height 15
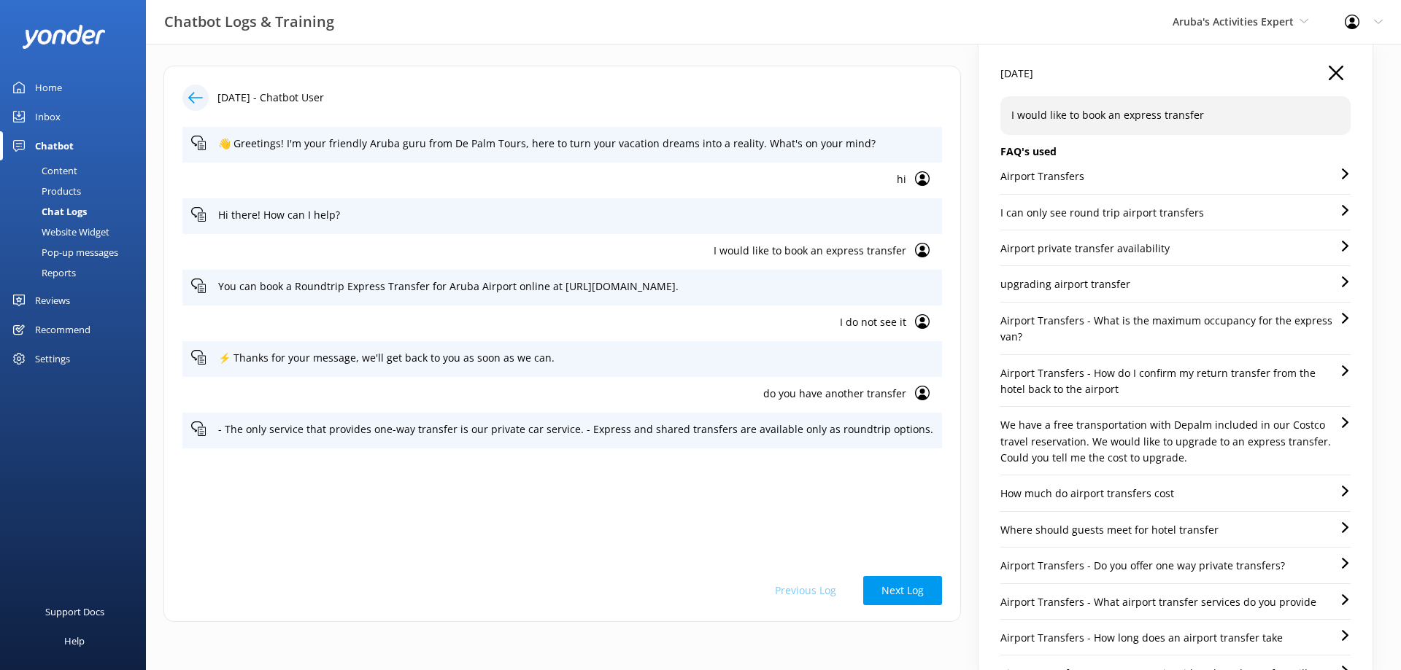
click at [1170, 495] on div "How much do airport transfers cost" at bounding box center [1175, 499] width 350 height 26
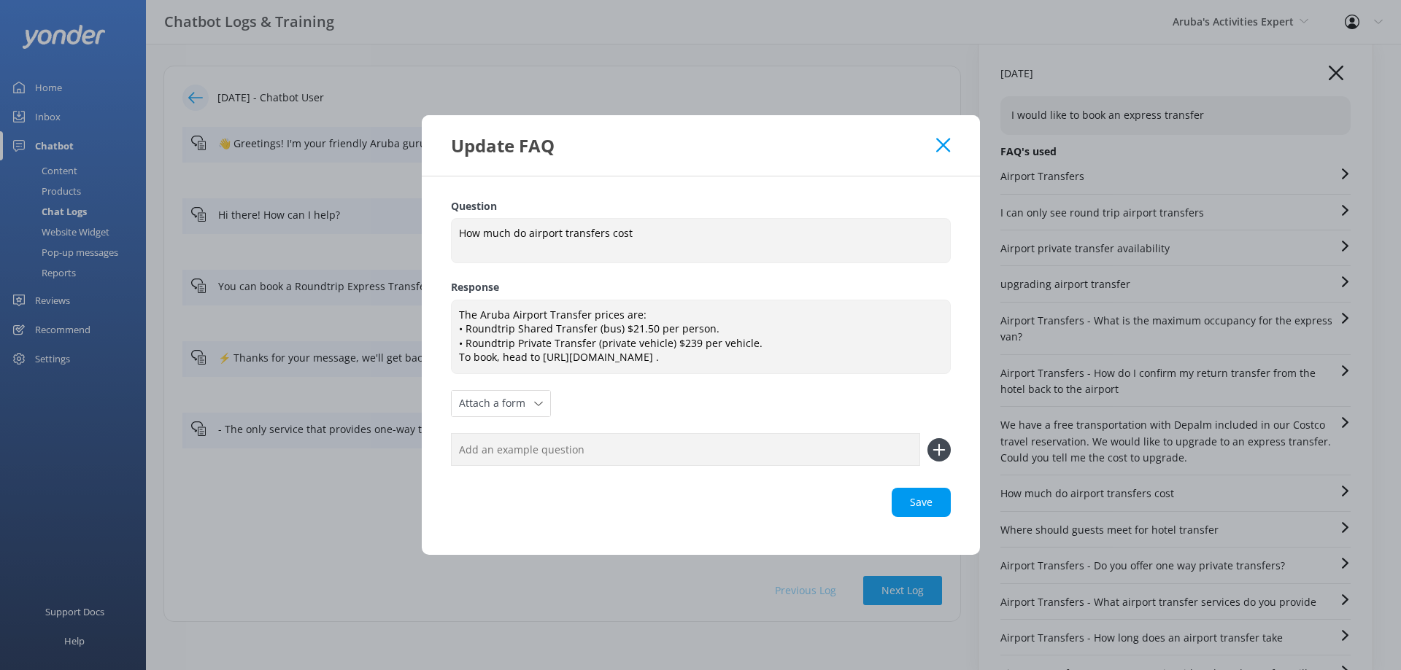
click at [939, 137] on div "Update FAQ" at bounding box center [701, 145] width 558 height 61
click at [944, 139] on icon at bounding box center [943, 145] width 14 height 15
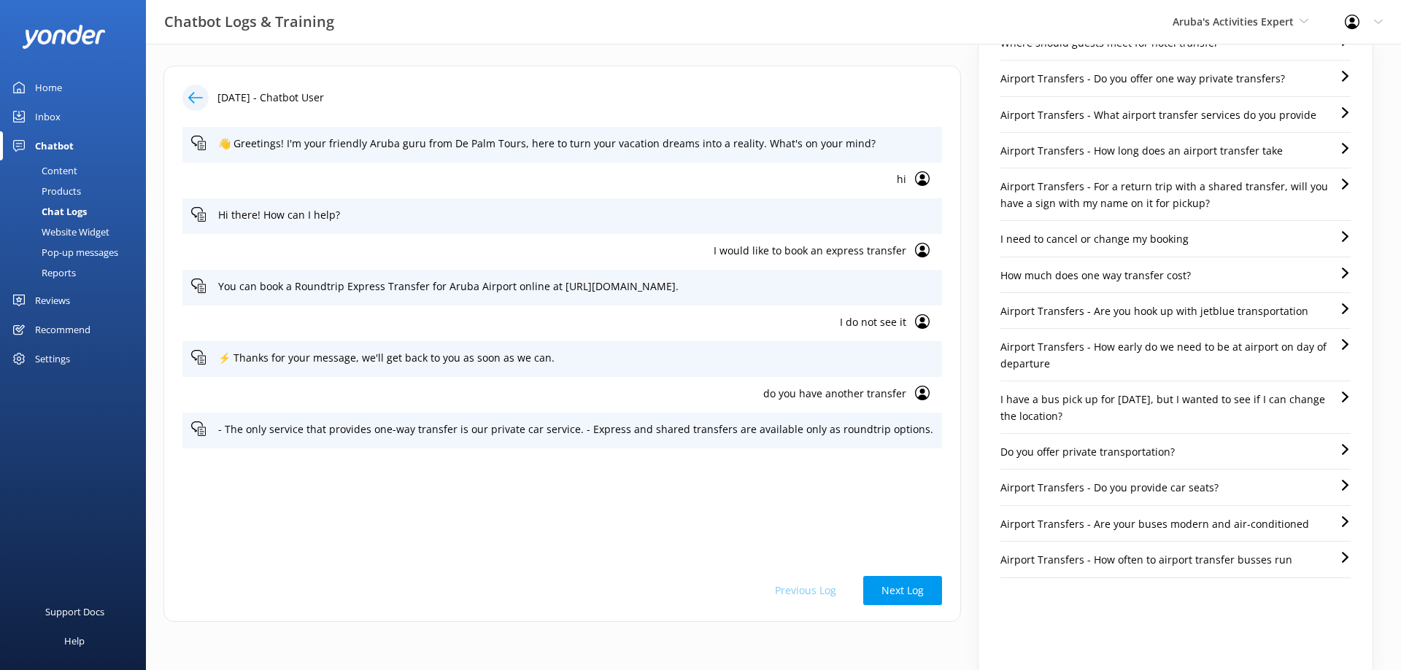
scroll to position [503, 0]
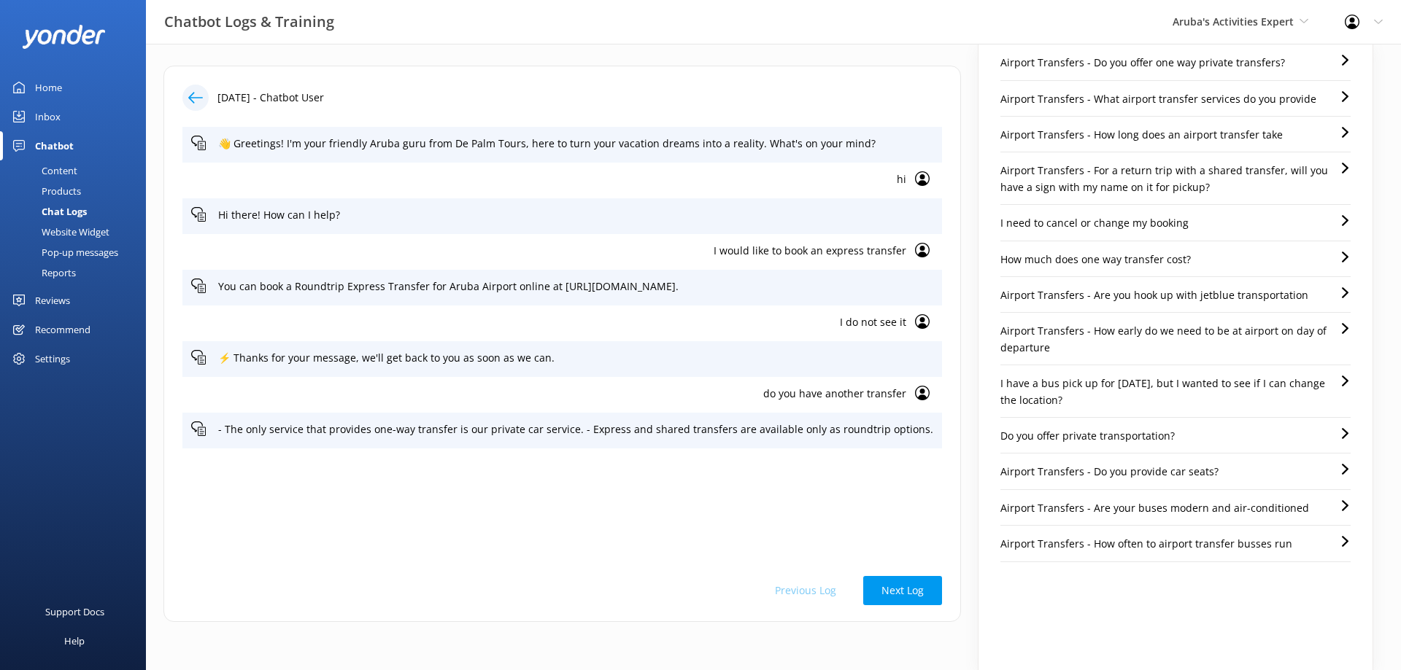
click at [1131, 554] on div "Airport Transfers - How often to airport transfer busses run" at bounding box center [1175, 549] width 350 height 26
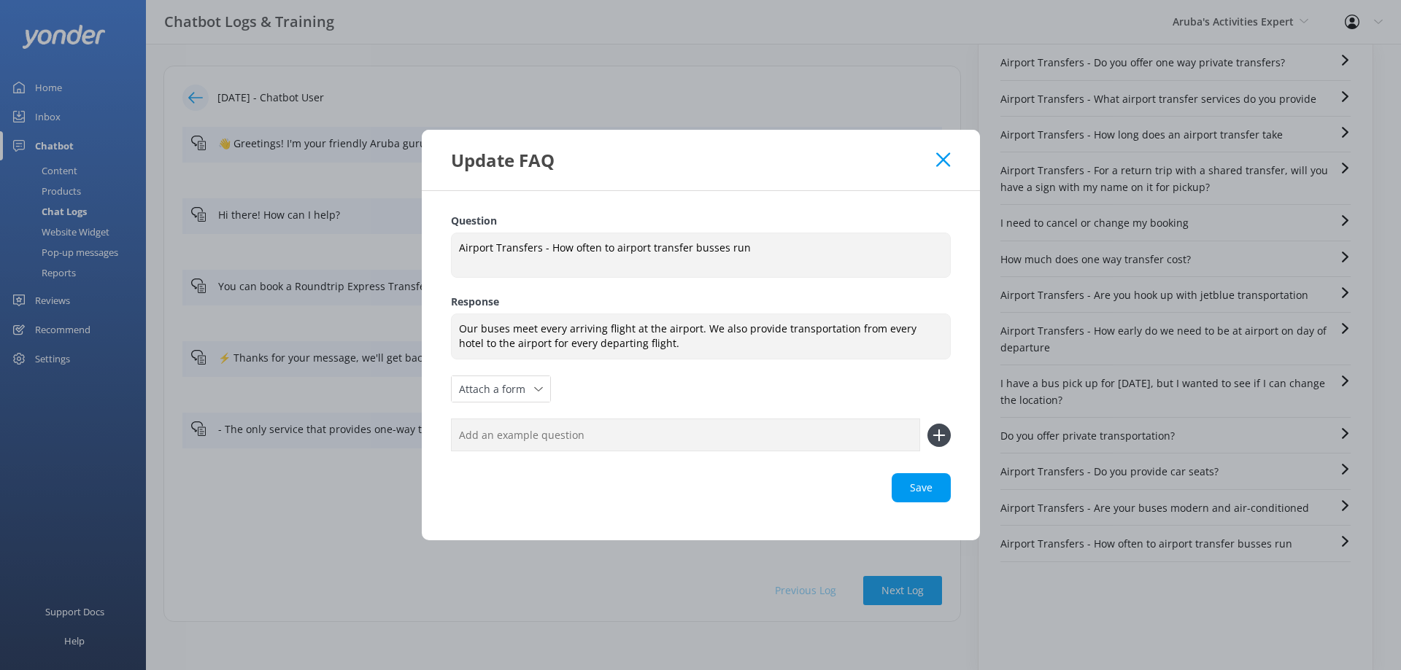
click at [943, 152] on icon at bounding box center [943, 159] width 14 height 15
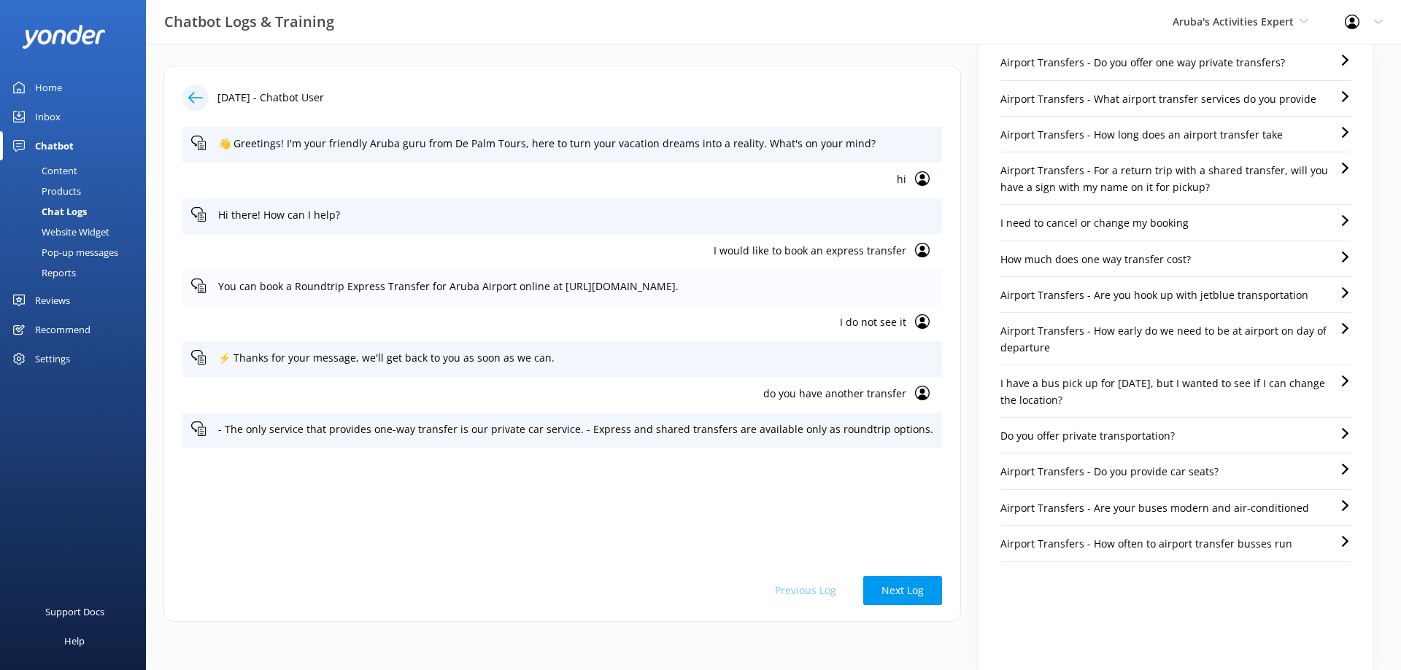
click at [778, 290] on p "You can book a Roundtrip Express Transfer for Aruba Airport online at [URL][DOM…" at bounding box center [575, 287] width 715 height 16
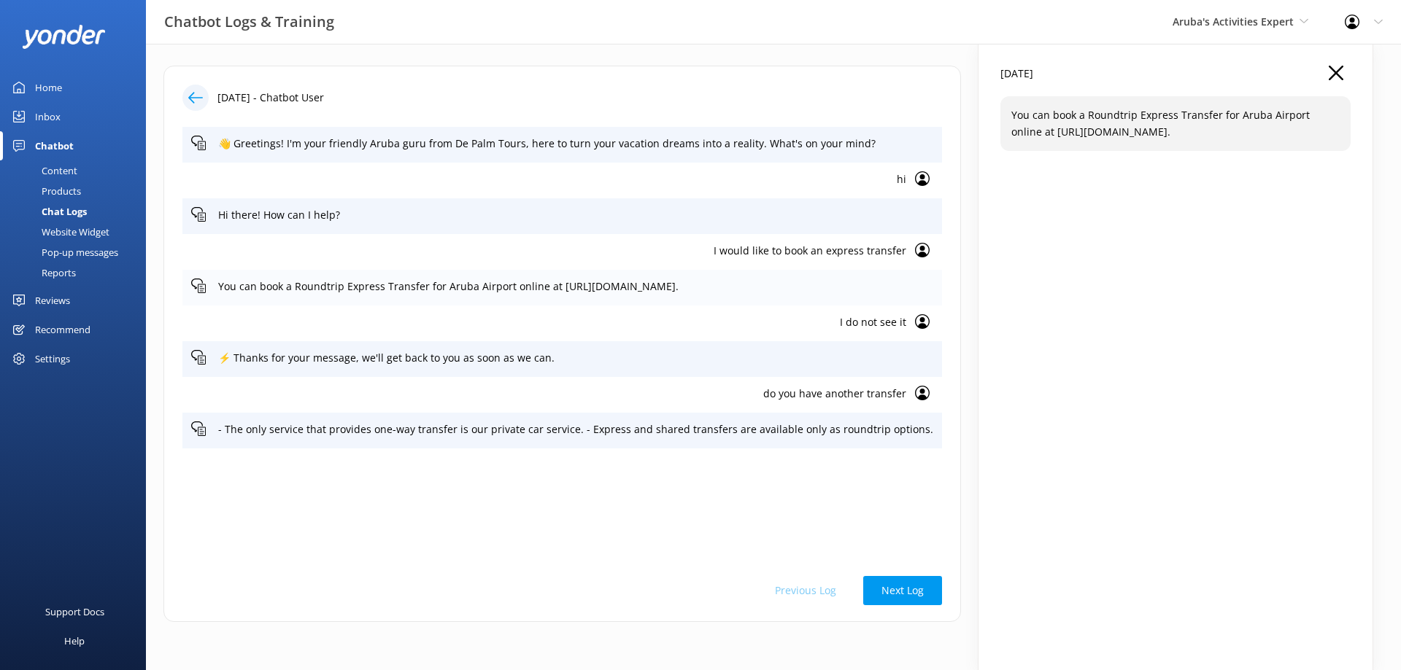
scroll to position [0, 0]
click at [1168, 119] on p "You can book a Roundtrip Express Transfer for Aruba Airport online at [URL][DOM…" at bounding box center [1175, 123] width 328 height 33
click at [792, 247] on p "I would like to book an express transfer" at bounding box center [548, 251] width 715 height 16
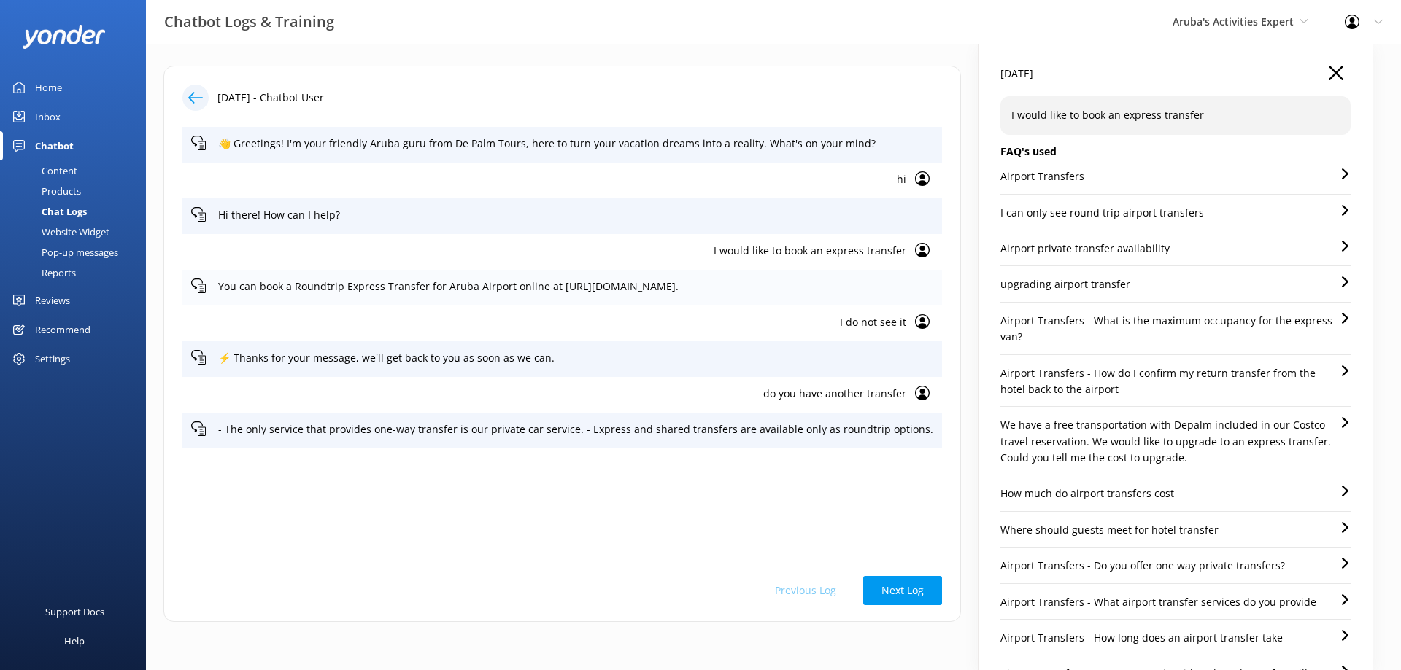
click at [200, 284] on icon at bounding box center [198, 286] width 15 height 15
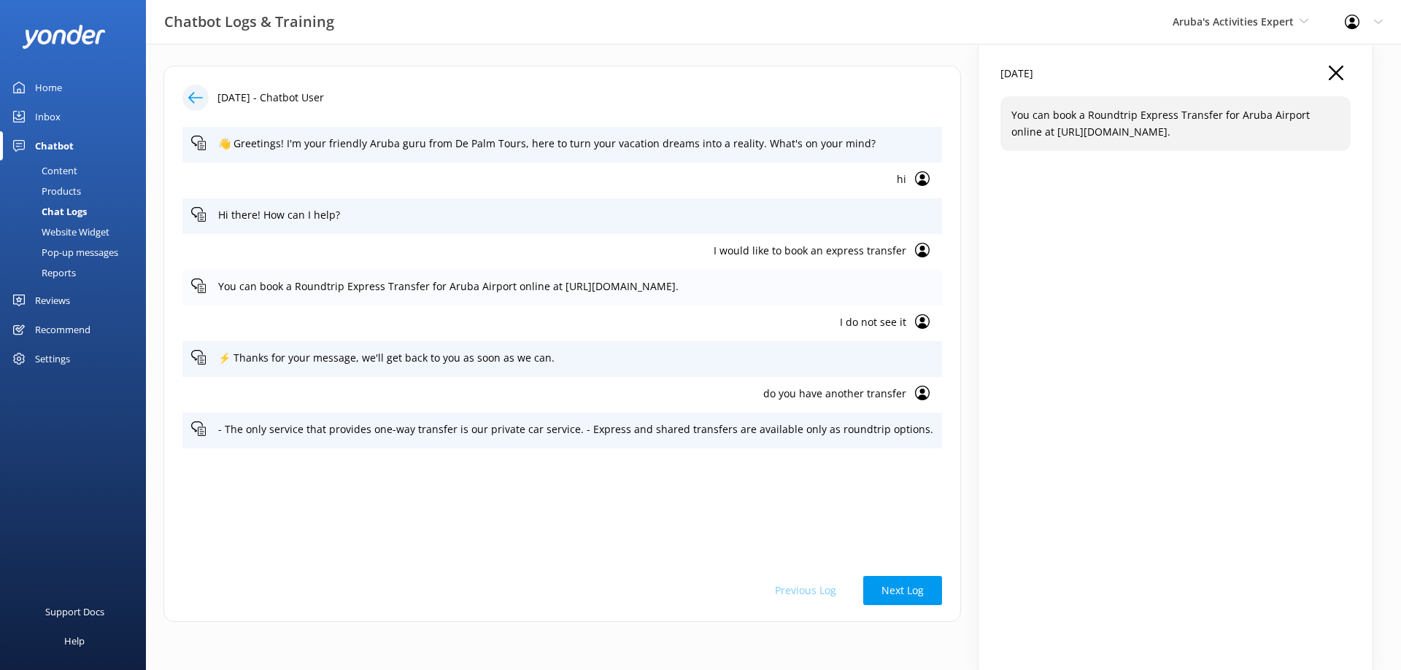
click at [530, 285] on p "You can book a Roundtrip Express Transfer for Aruba Airport online at [URL][DOM…" at bounding box center [575, 287] width 715 height 16
click at [1329, 73] on icon "button" at bounding box center [1336, 73] width 15 height 15
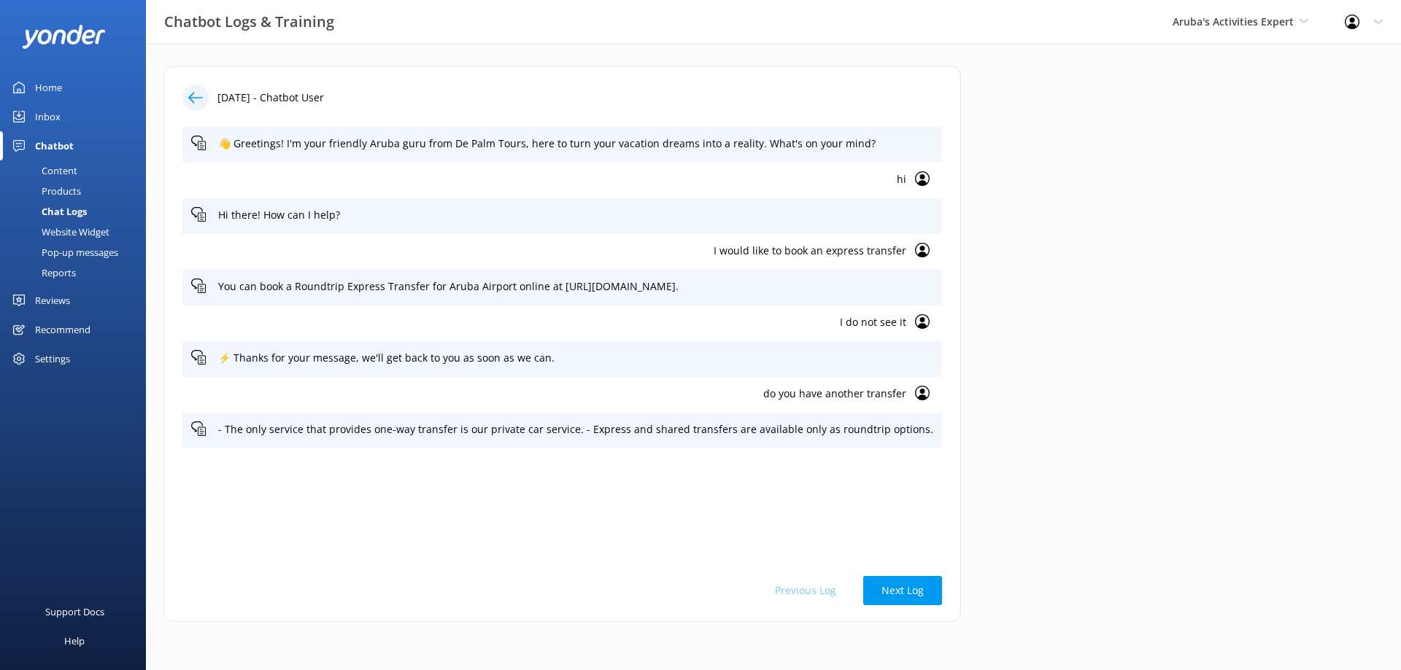
click at [784, 244] on p "I would like to book an express transfer" at bounding box center [548, 251] width 715 height 16
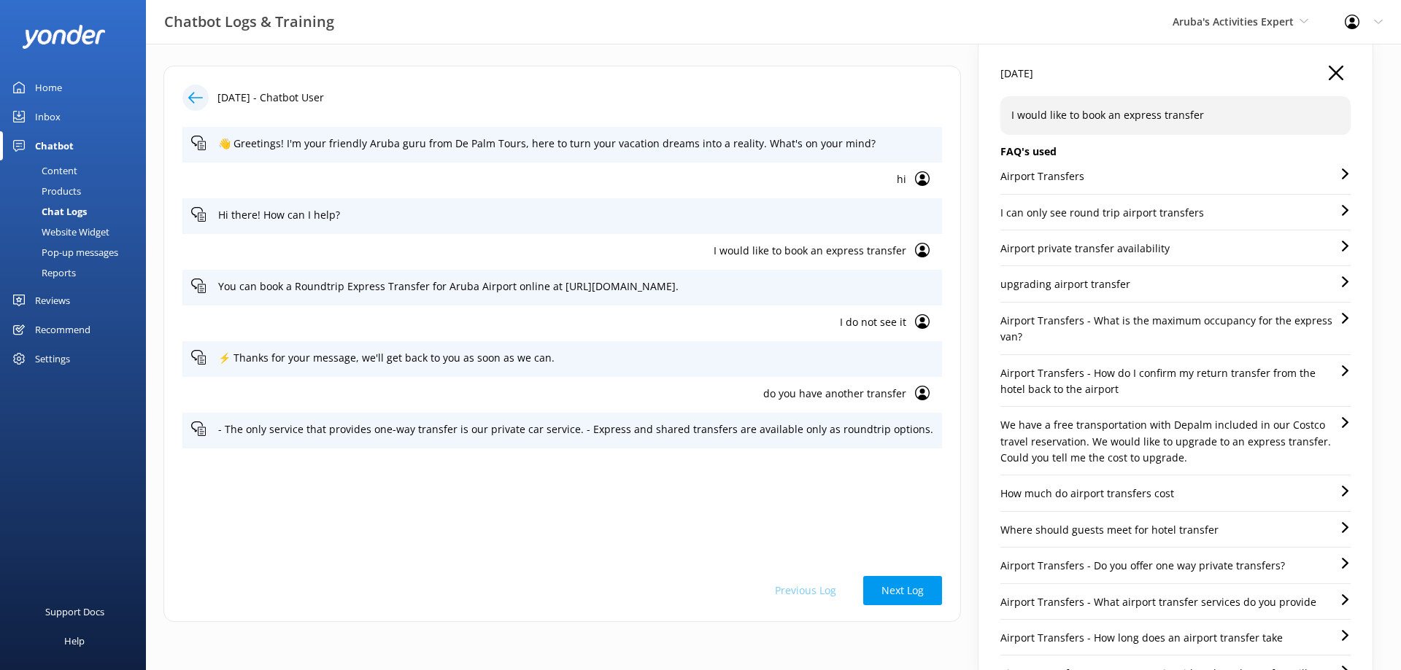
click at [1271, 112] on p "I would like to book an express transfer" at bounding box center [1175, 115] width 328 height 16
click at [1119, 176] on div "Airport Transfers" at bounding box center [1175, 182] width 350 height 26
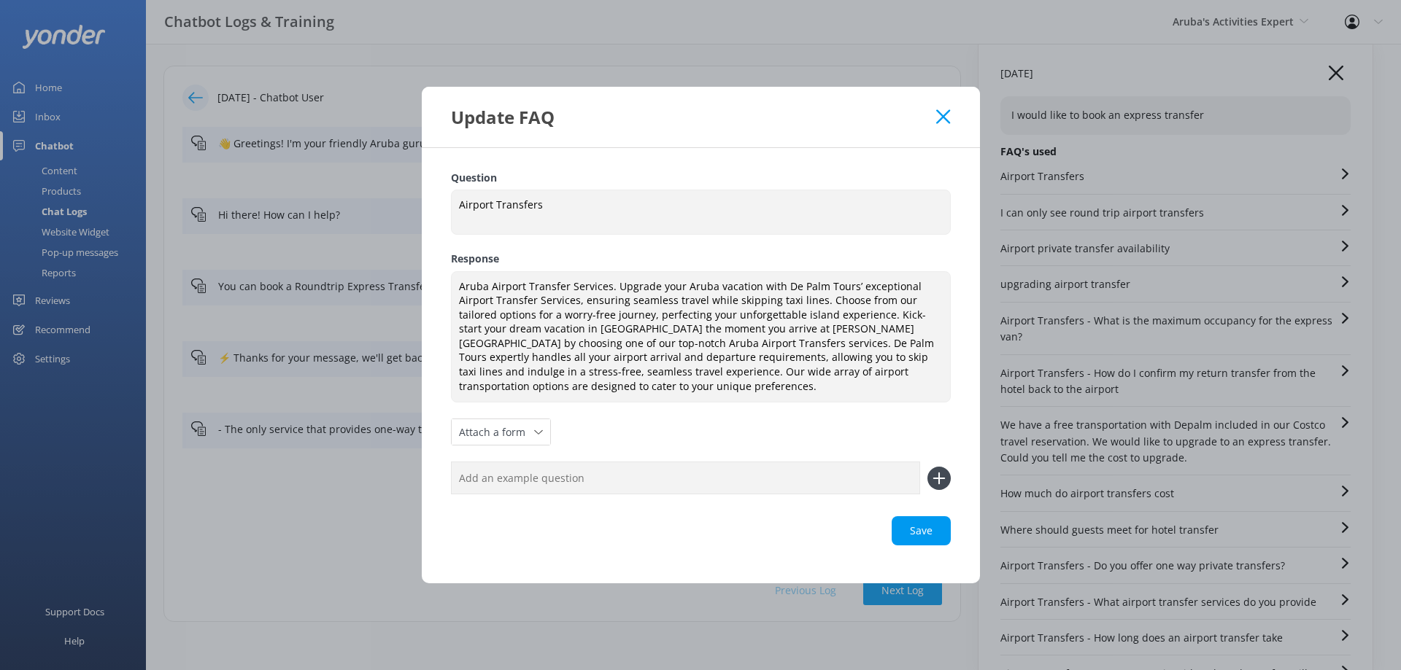
click at [940, 112] on icon at bounding box center [943, 116] width 14 height 15
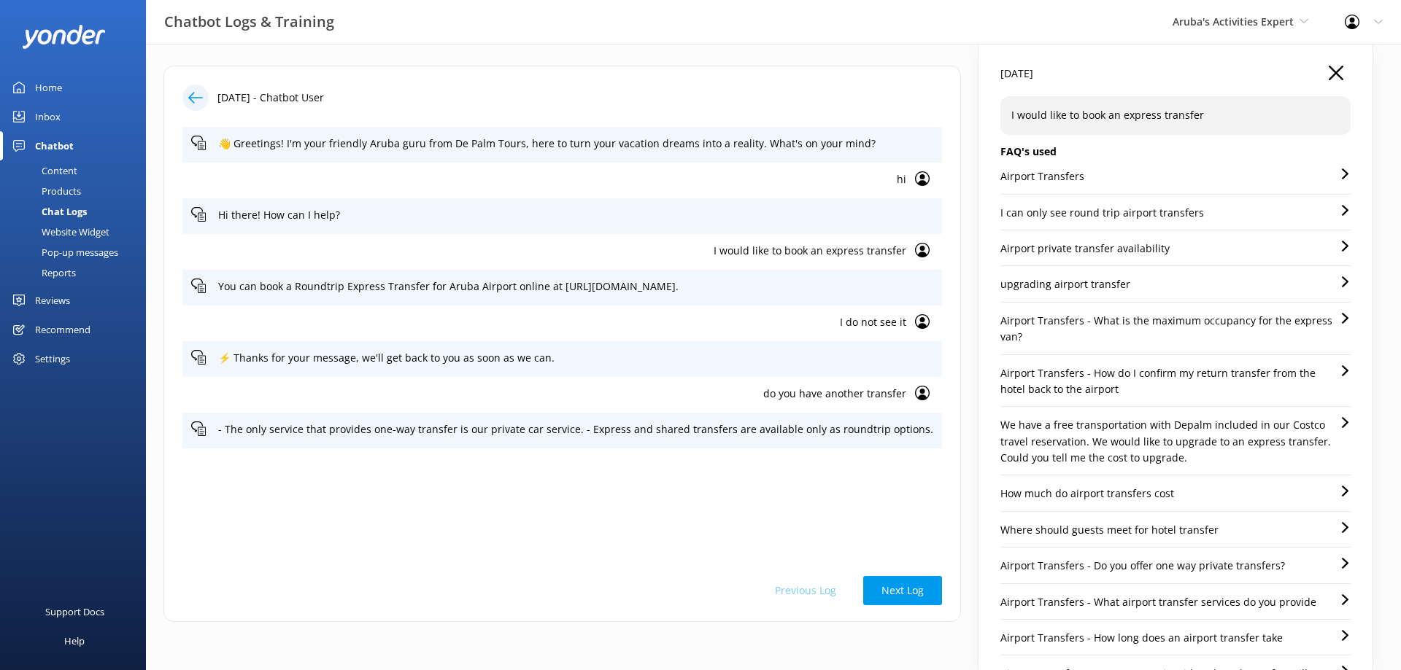
click at [63, 169] on div "Content" at bounding box center [43, 171] width 69 height 20
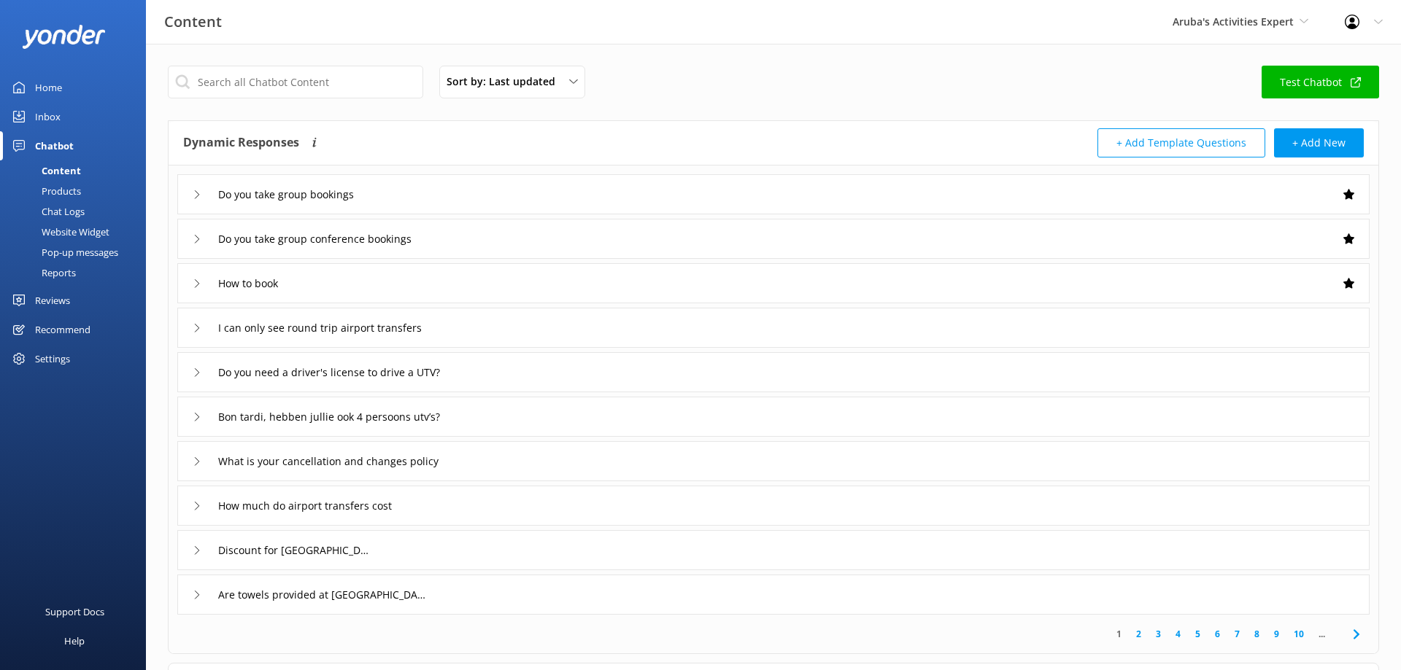
click at [66, 193] on div "Products" at bounding box center [45, 191] width 72 height 20
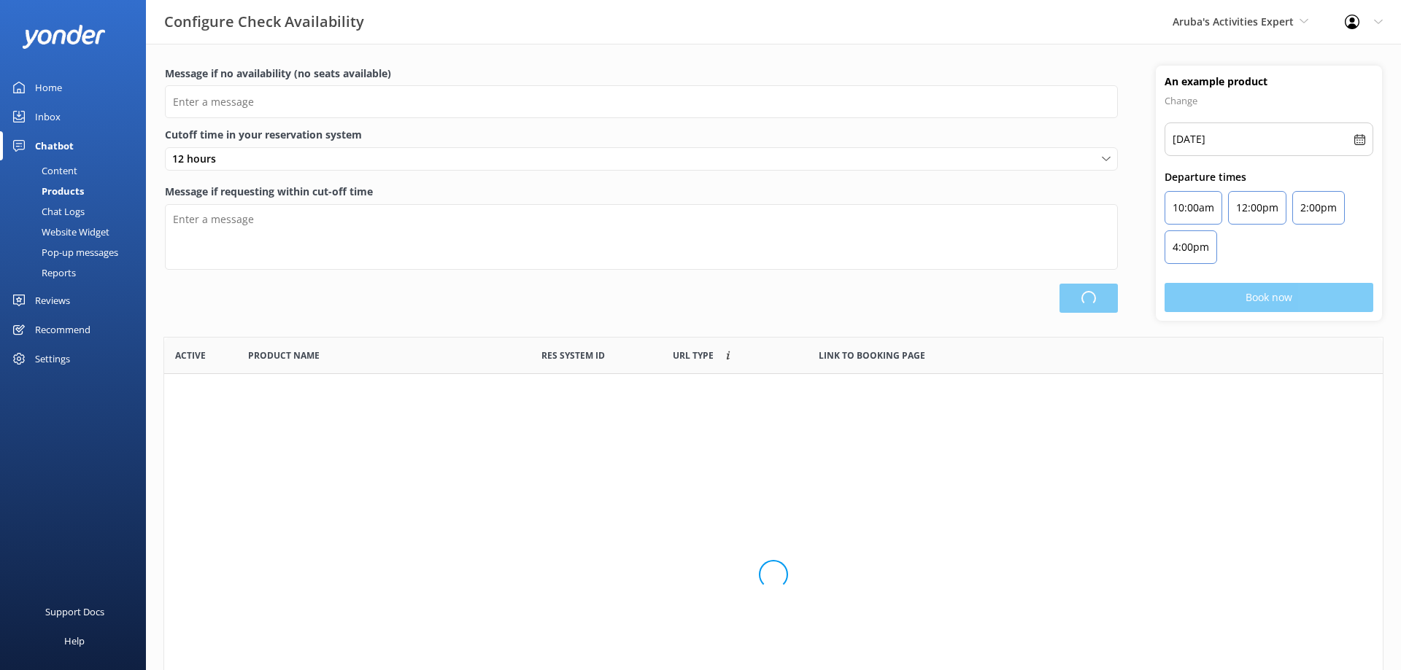
scroll to position [438, 1218]
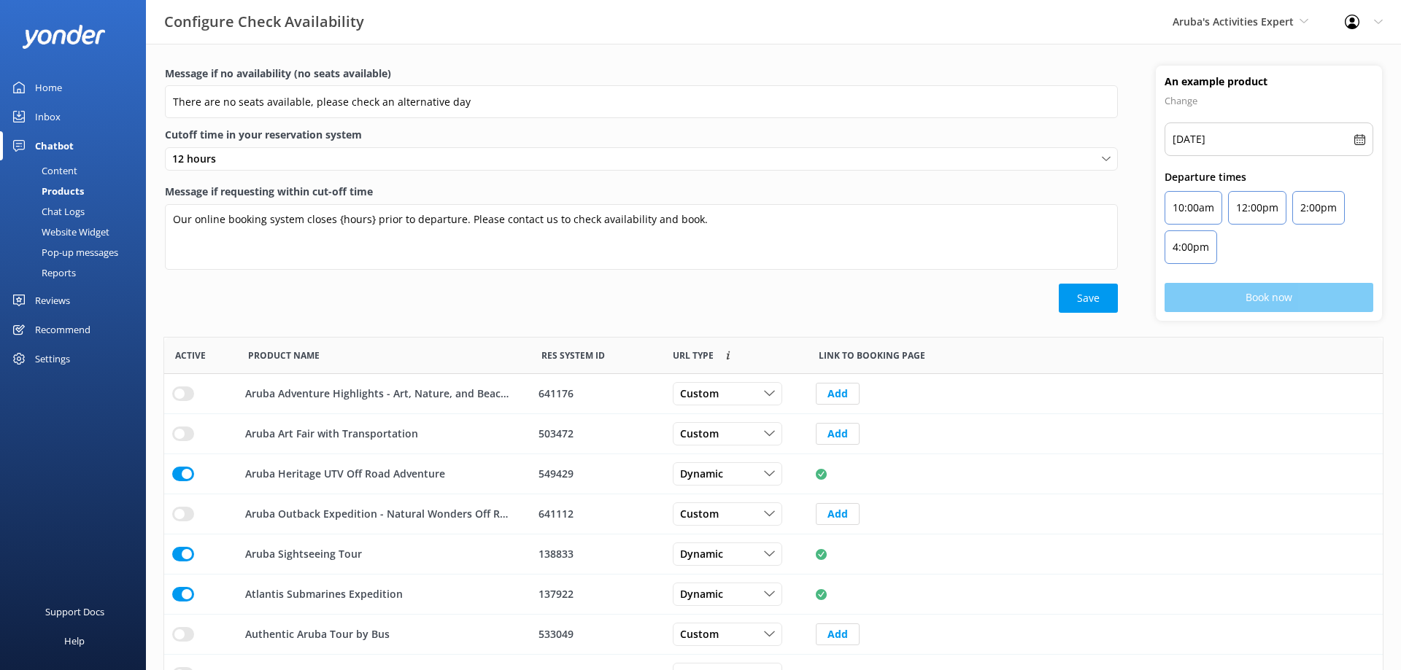
type input "There are no seats available, please check an alternative day"
type textarea "Our online booking system closes {hours} prior to departure. Please contact us …"
click at [72, 206] on div "Chat Logs" at bounding box center [47, 211] width 76 height 20
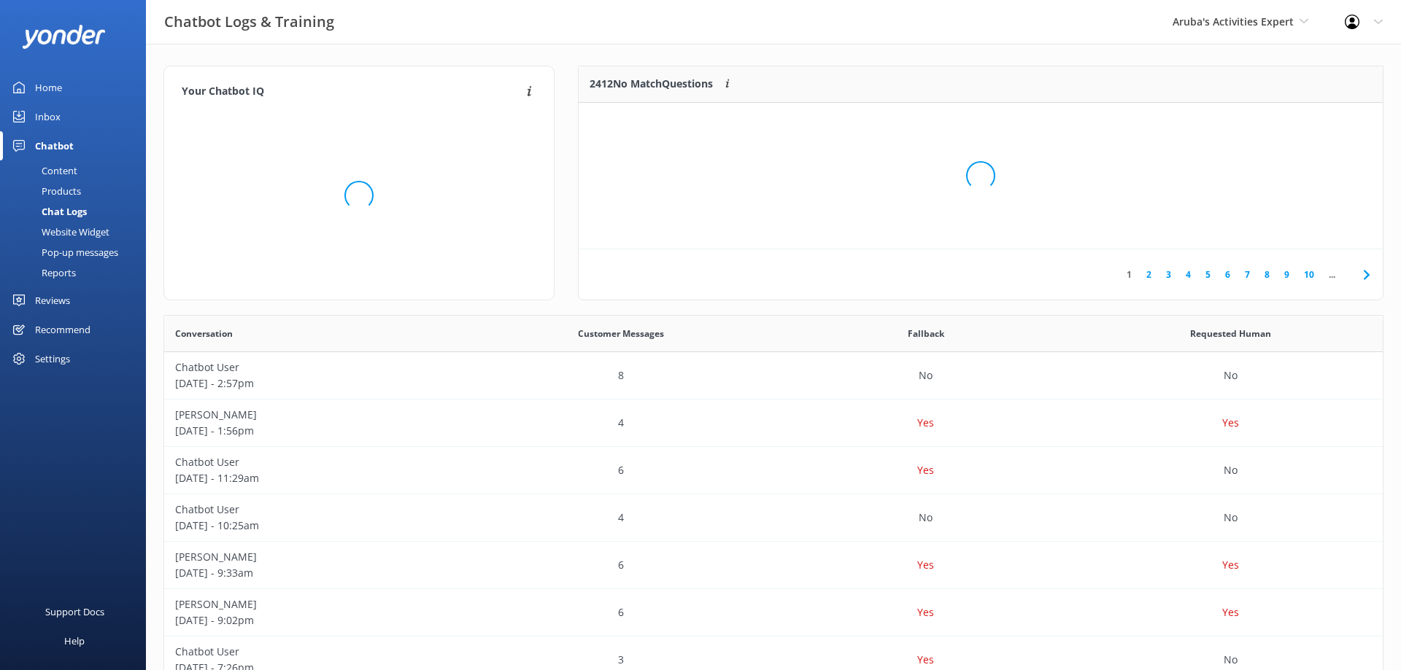
scroll to position [511, 1218]
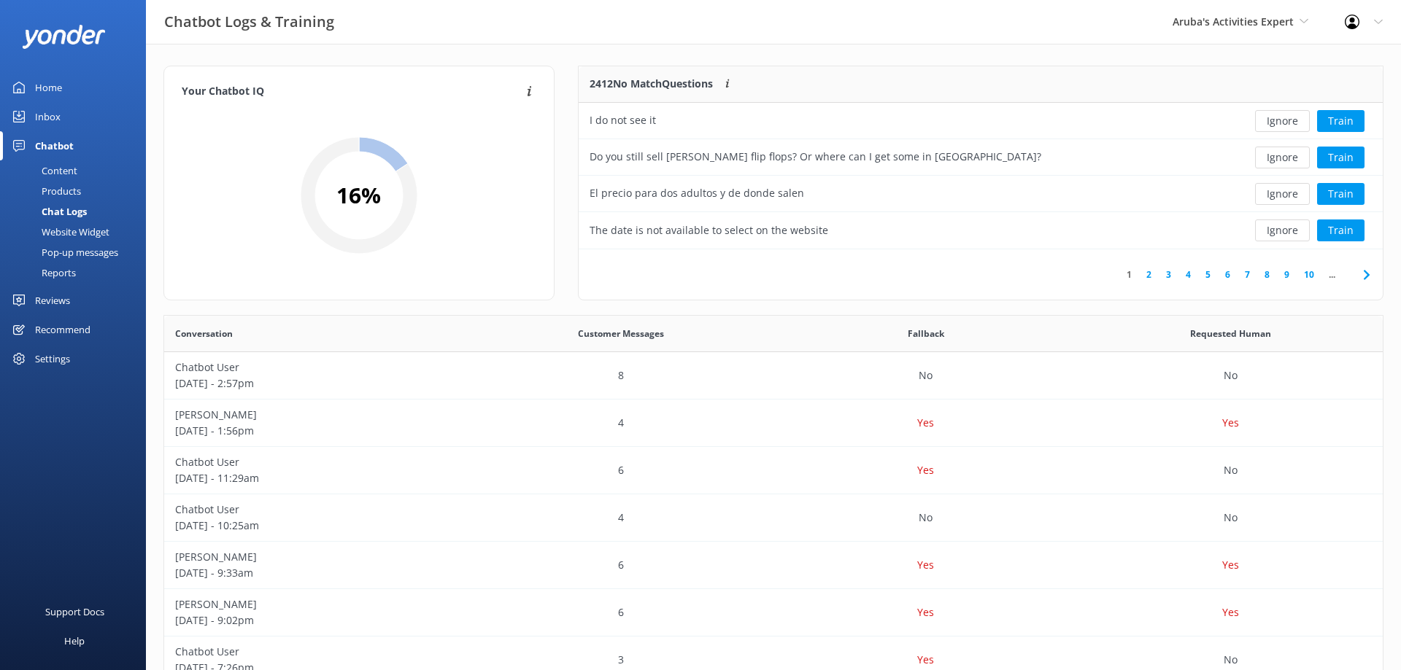
click at [85, 231] on div "Website Widget" at bounding box center [59, 232] width 101 height 20
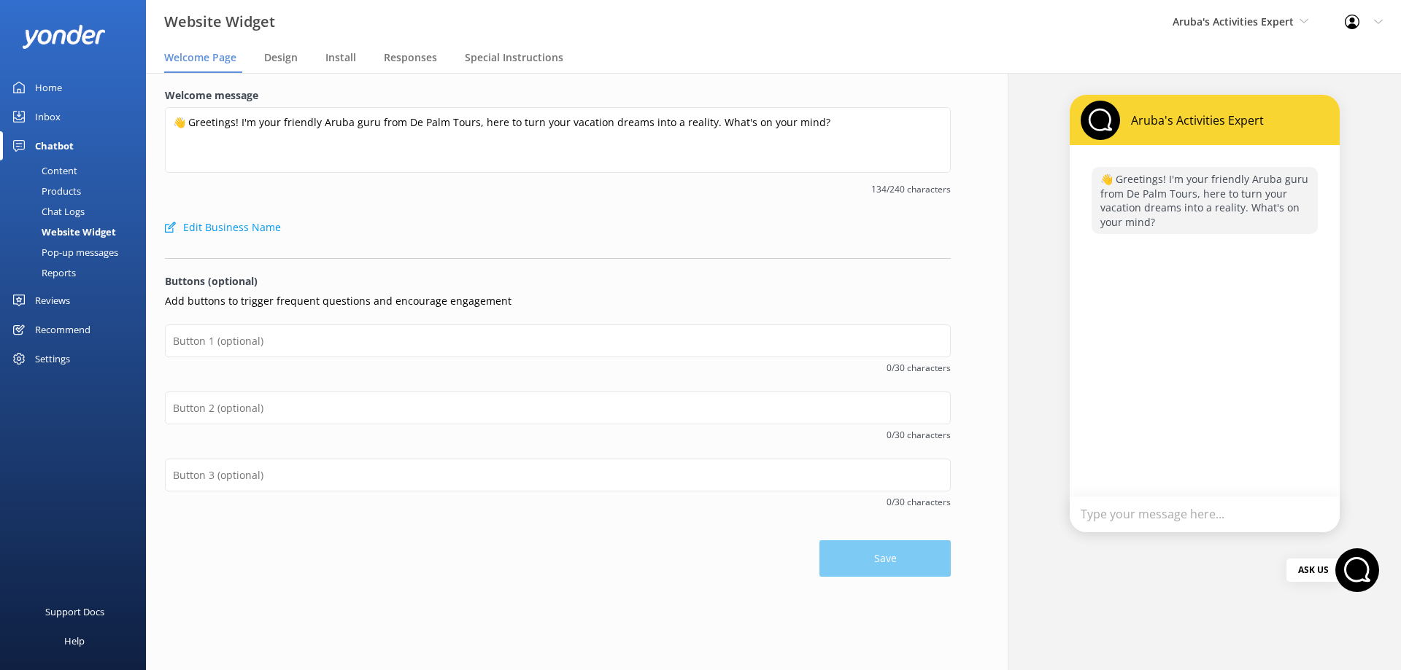
click at [69, 190] on div "Products" at bounding box center [45, 191] width 72 height 20
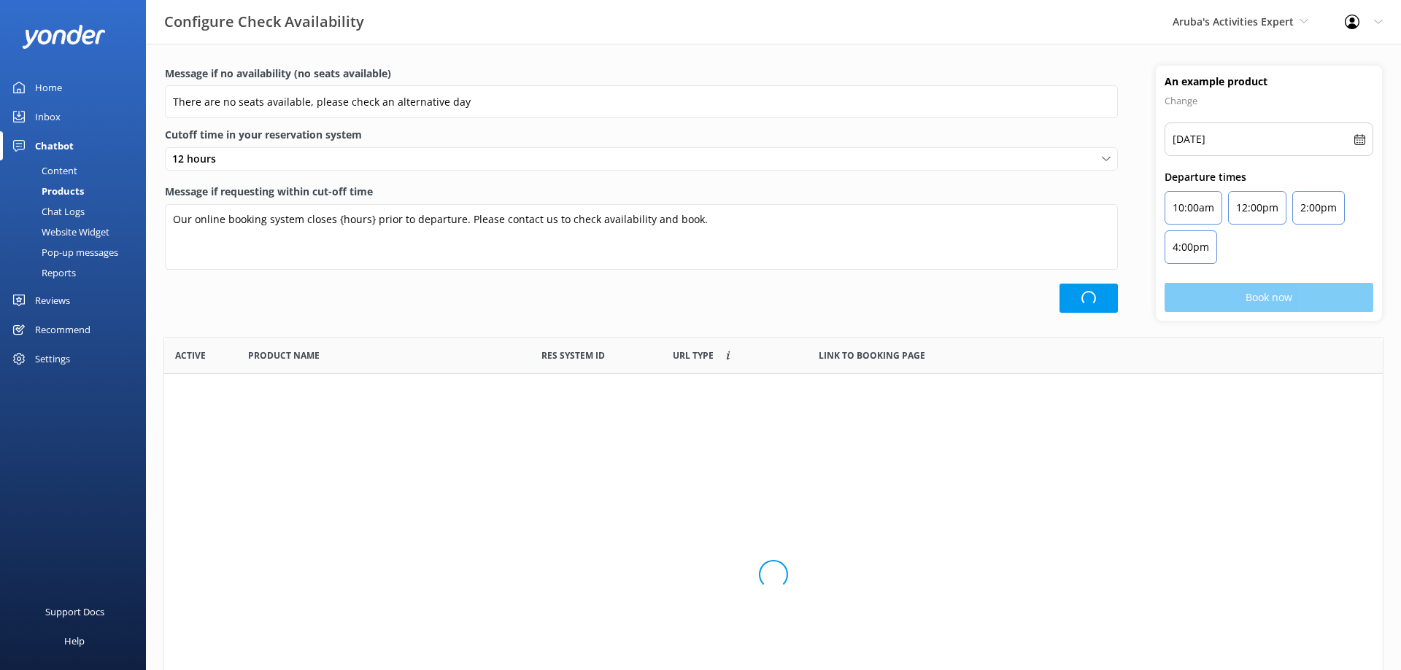
scroll to position [438, 1218]
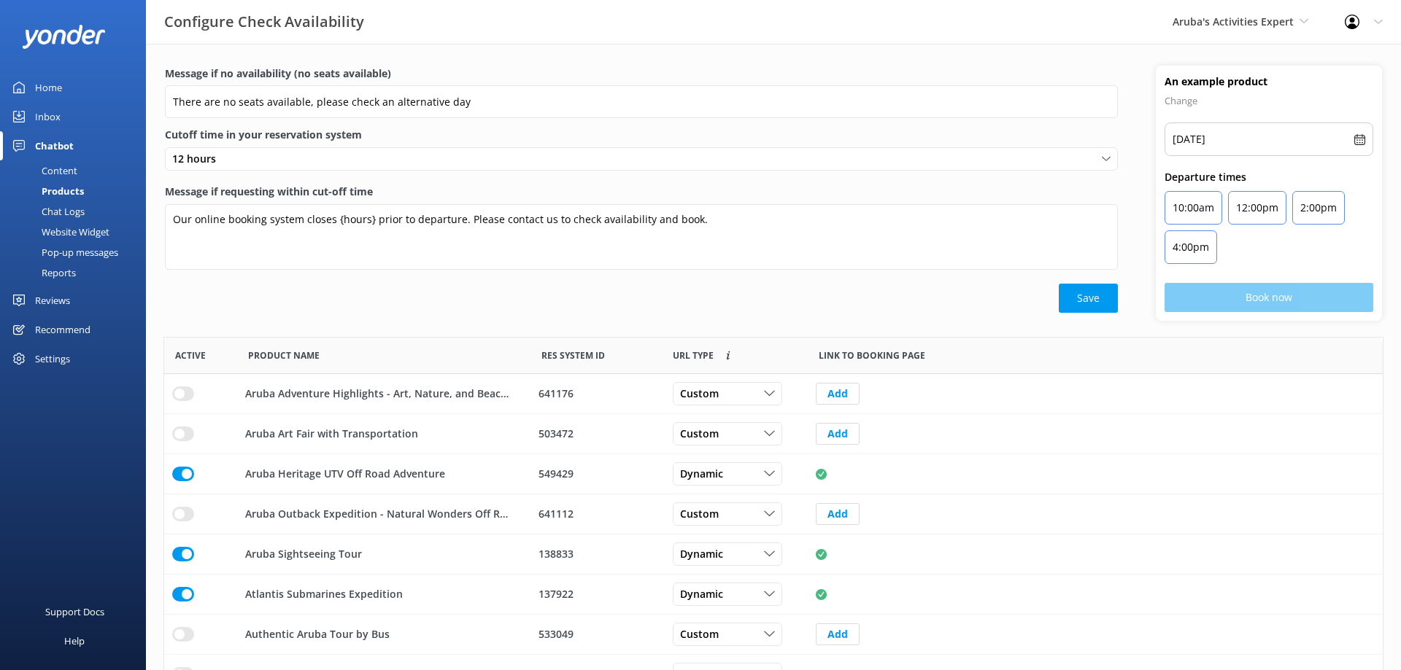
click at [64, 168] on div "Content" at bounding box center [43, 171] width 69 height 20
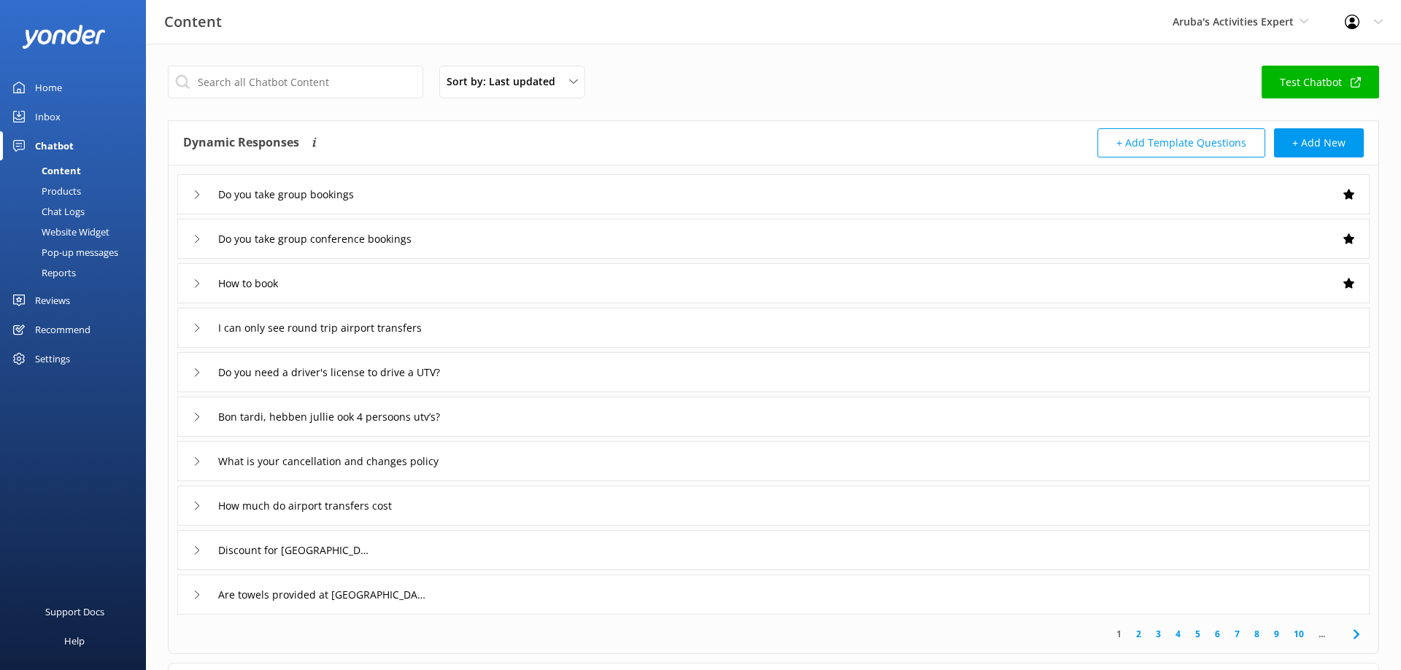
click at [64, 187] on div "Products" at bounding box center [45, 191] width 72 height 20
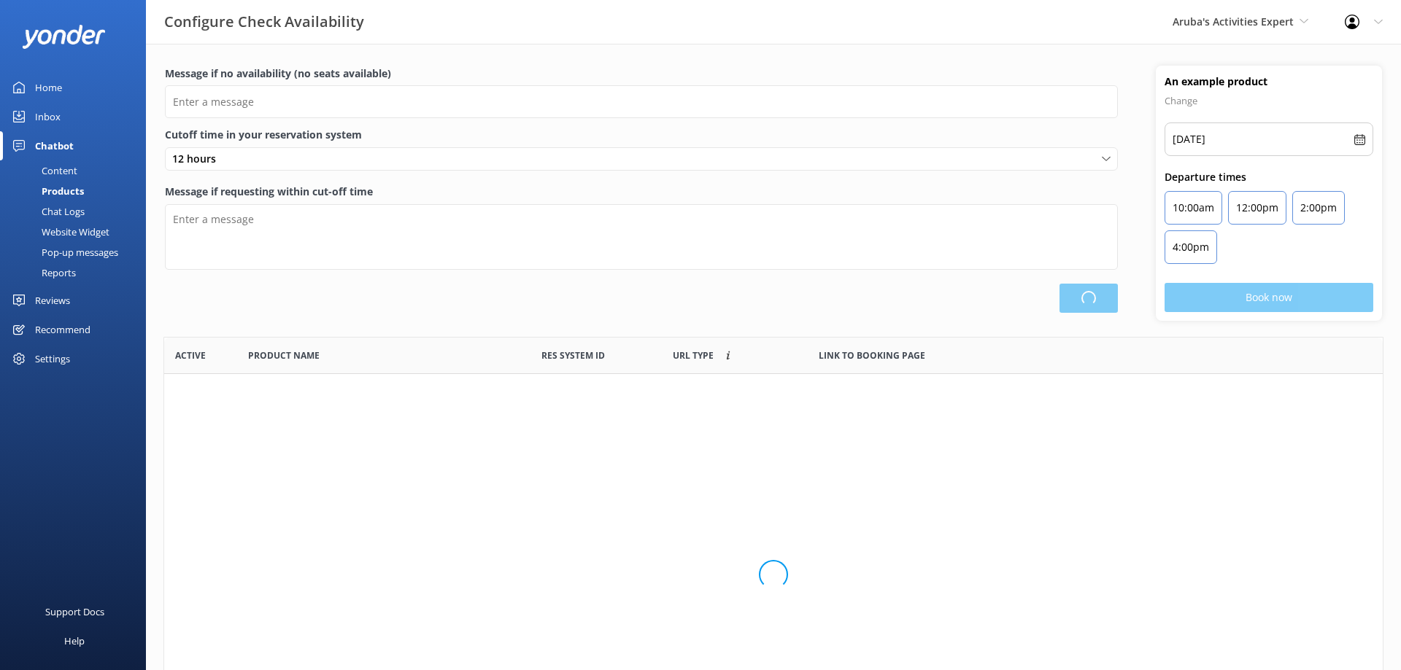
scroll to position [438, 1218]
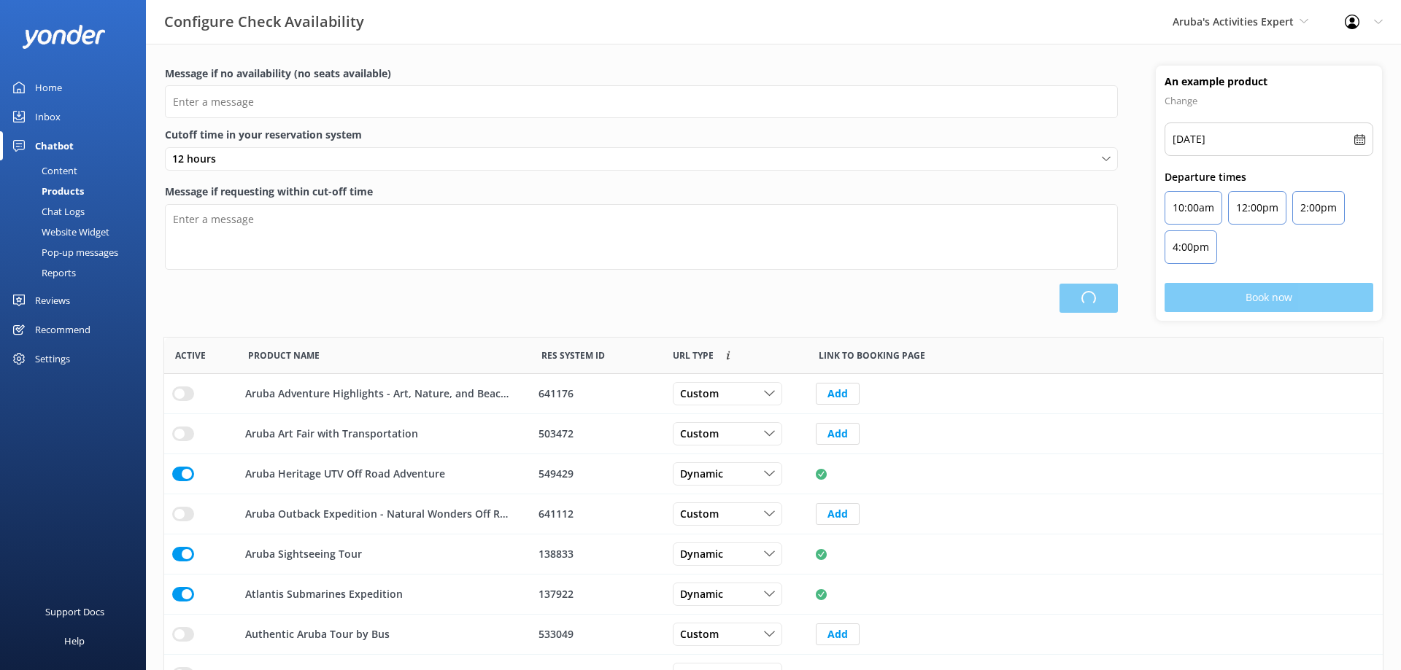
type input "There are no seats available, please check an alternative day"
type textarea "Our online booking system closes {hours} prior to departure. Please contact us …"
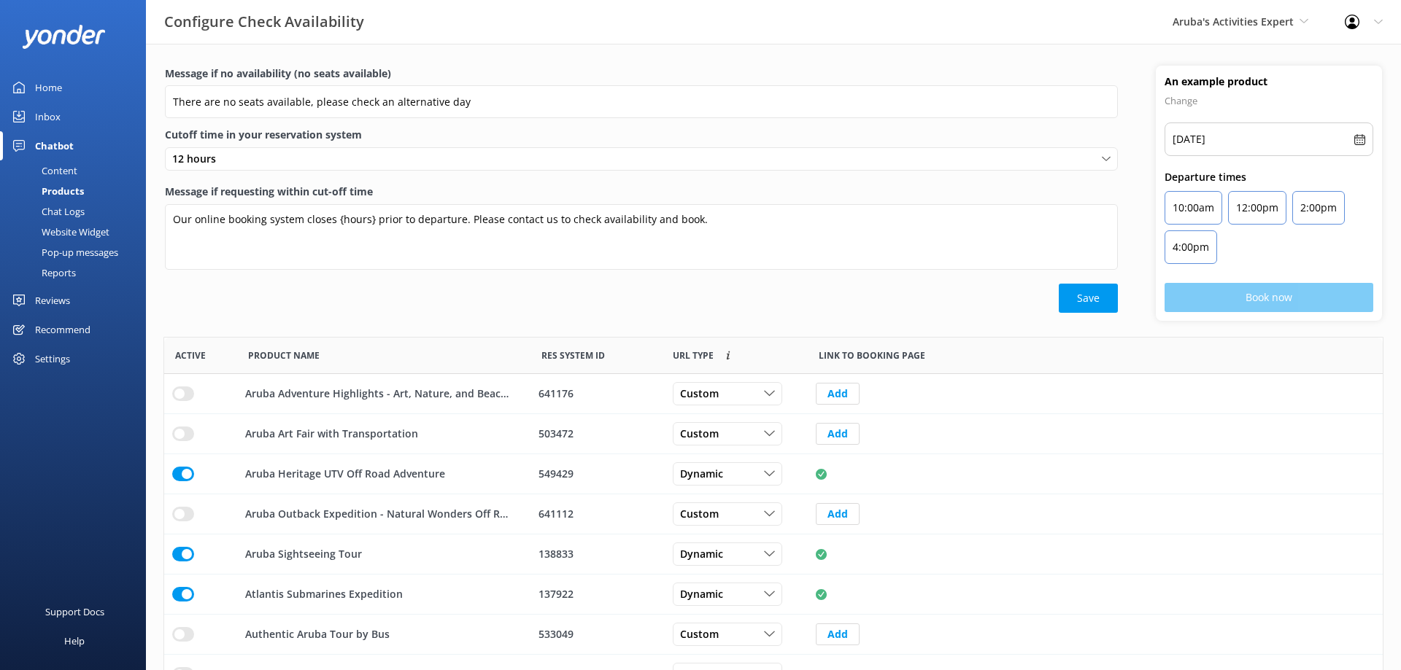
click at [57, 214] on div "Chat Logs" at bounding box center [47, 211] width 76 height 20
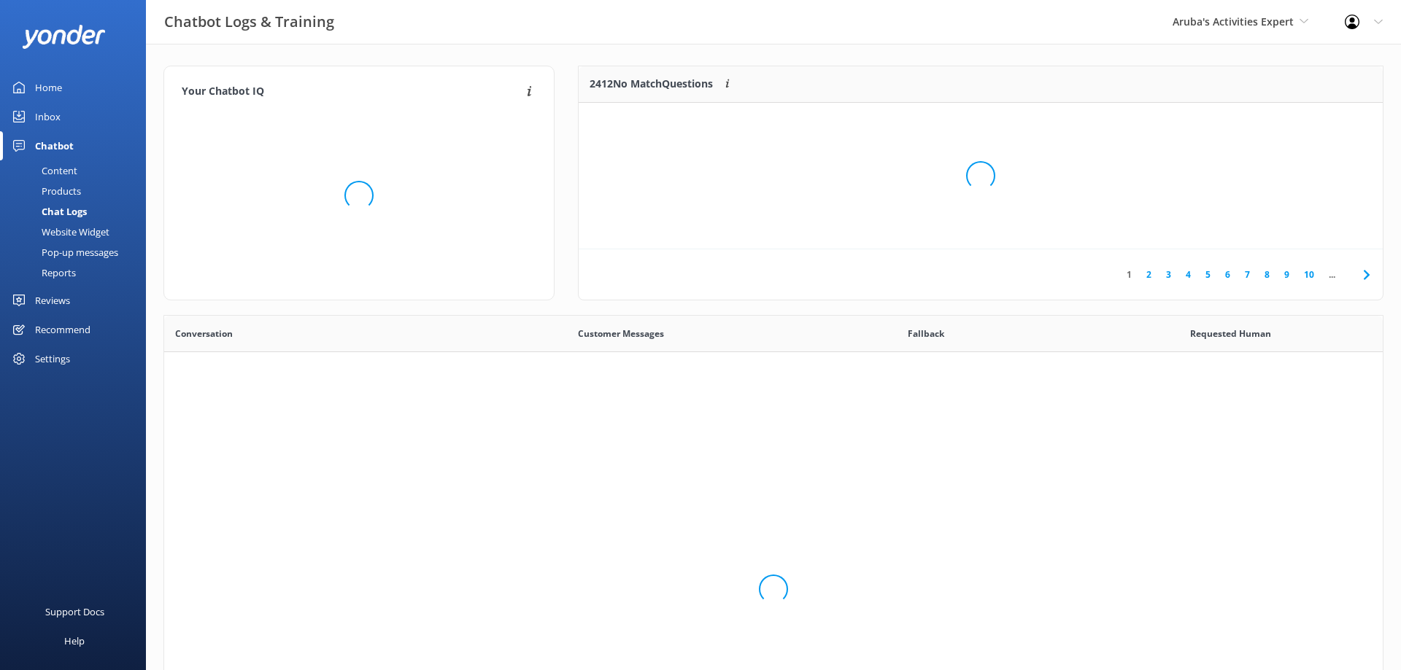
scroll to position [511, 1218]
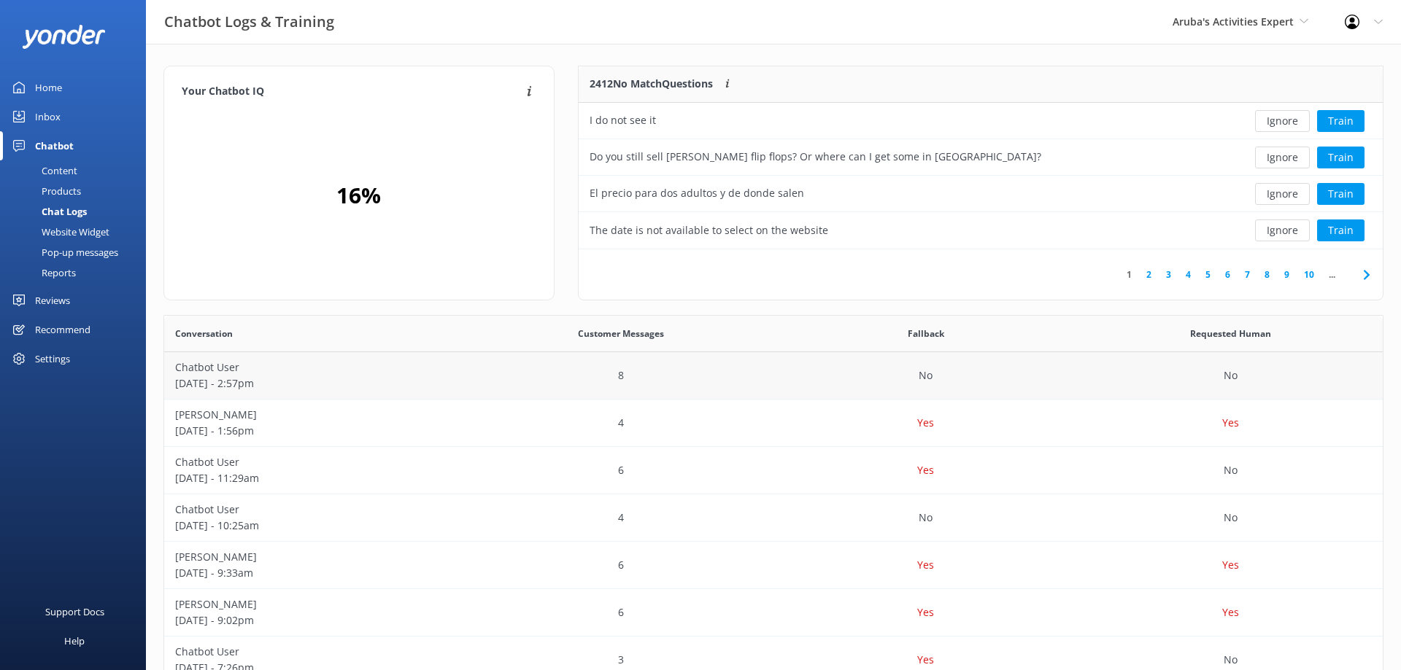
click at [373, 384] on p "[DATE] - 2:57pm" at bounding box center [316, 384] width 283 height 16
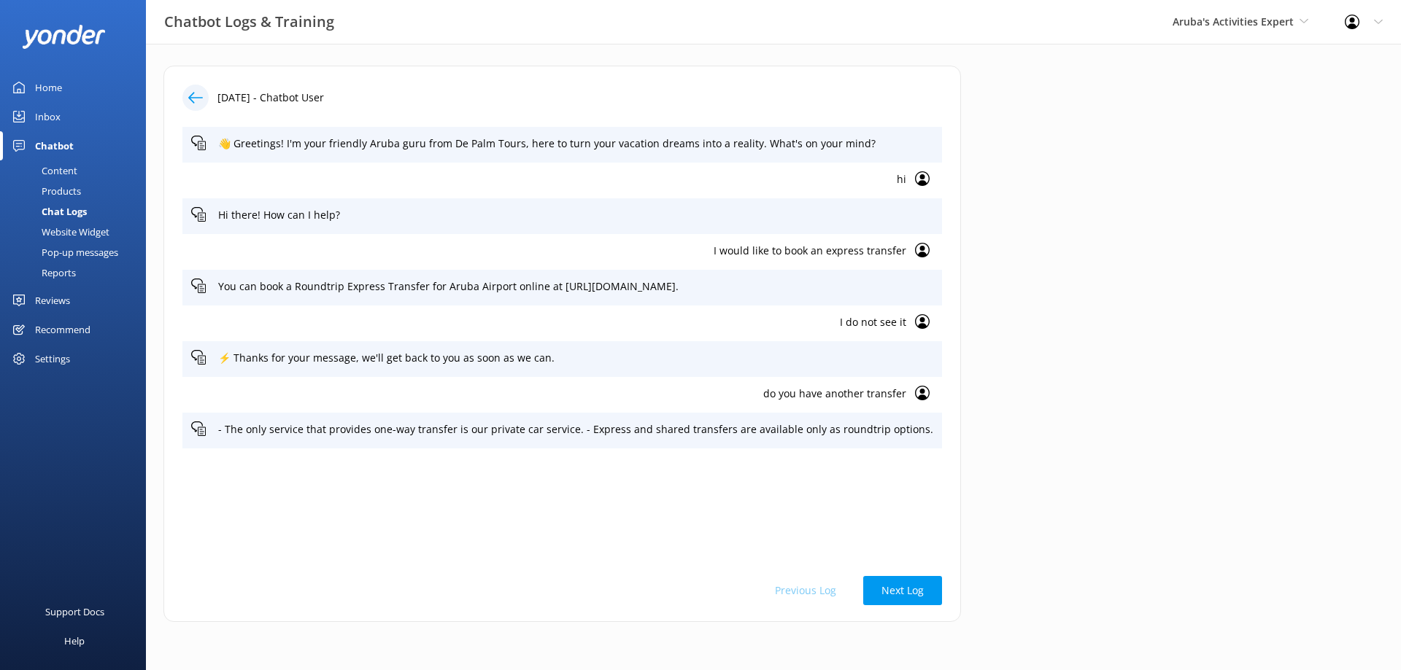
click at [814, 255] on p "I would like to book an express transfer" at bounding box center [548, 251] width 715 height 16
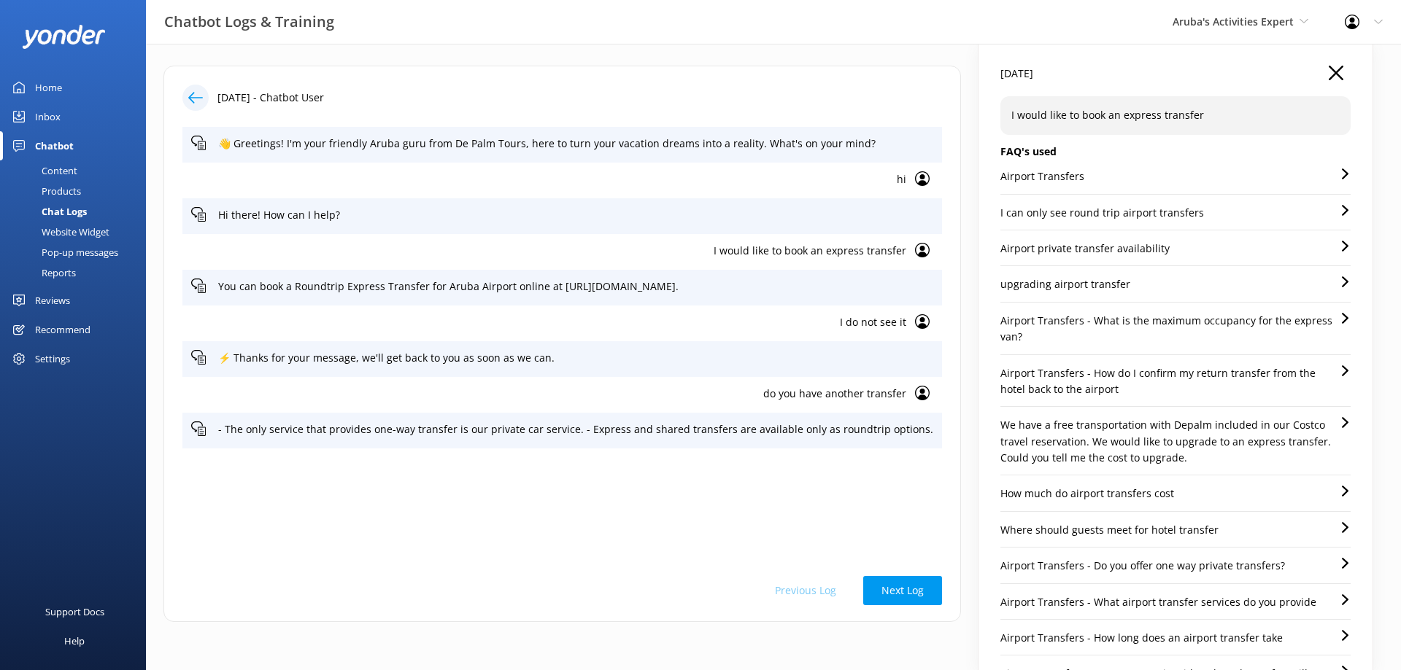
click at [1156, 212] on p "I can only see round trip airport transfers" at bounding box center [1102, 213] width 204 height 16
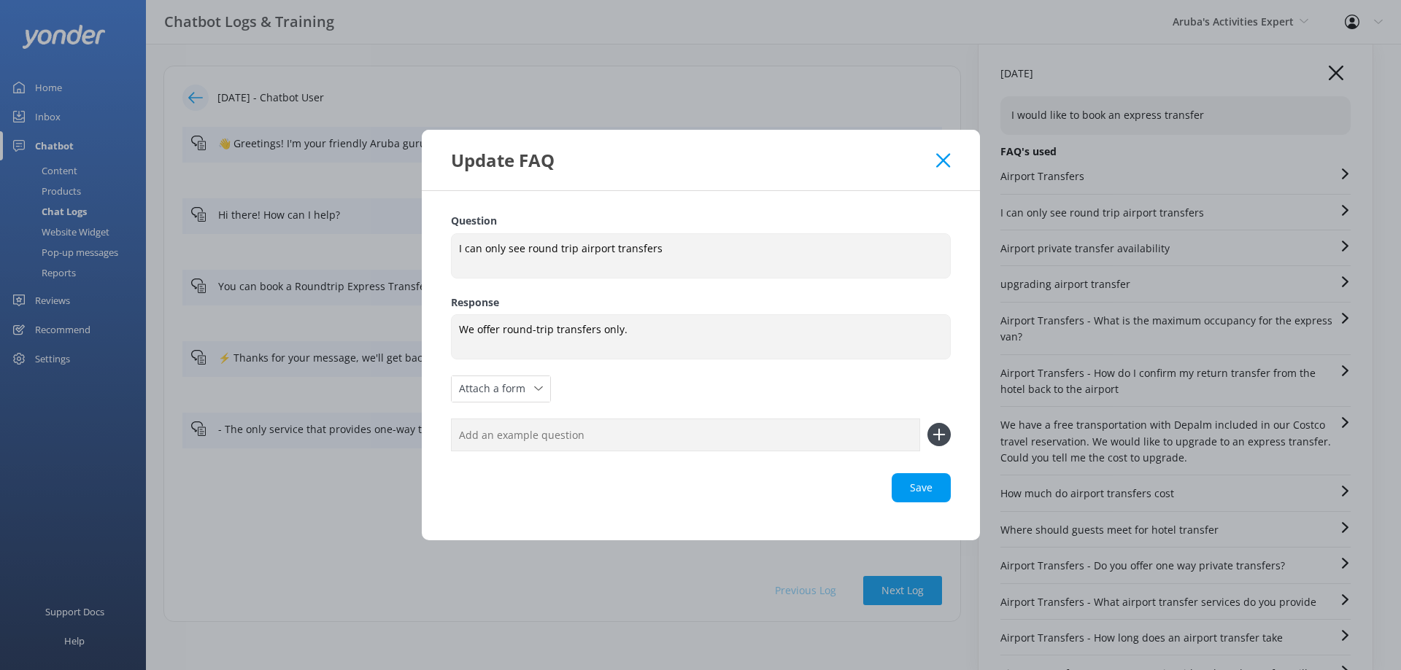
click at [930, 155] on div "Update FAQ" at bounding box center [694, 160] width 486 height 24
click at [939, 160] on icon at bounding box center [943, 160] width 14 height 15
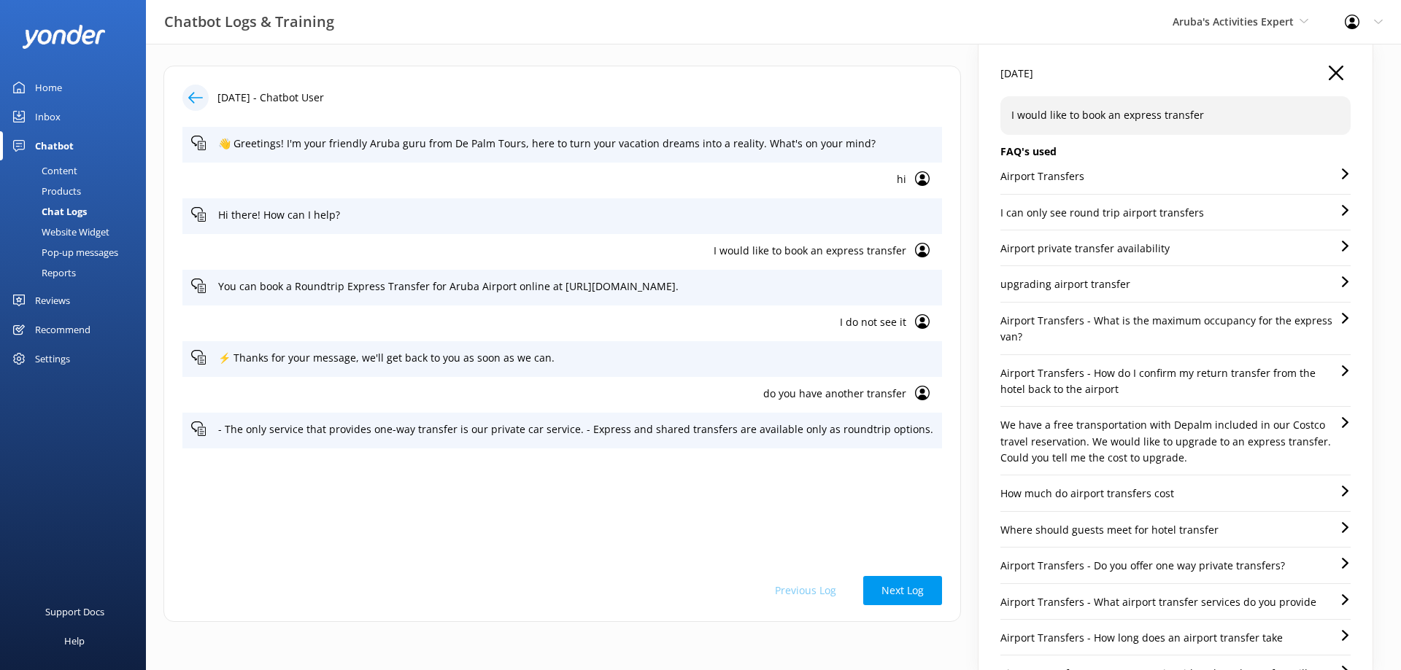
click at [1056, 249] on p "Airport private transfer availability" at bounding box center [1084, 249] width 169 height 16
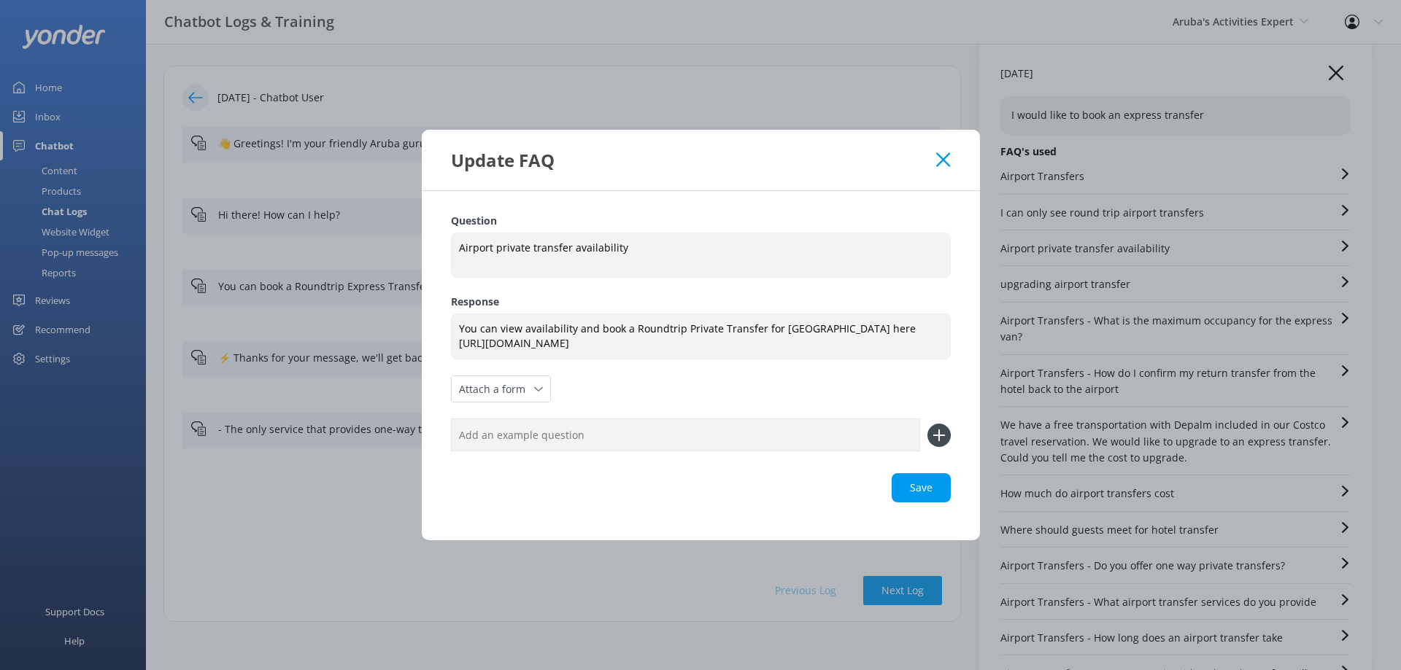
click at [948, 161] on icon at bounding box center [943, 159] width 14 height 15
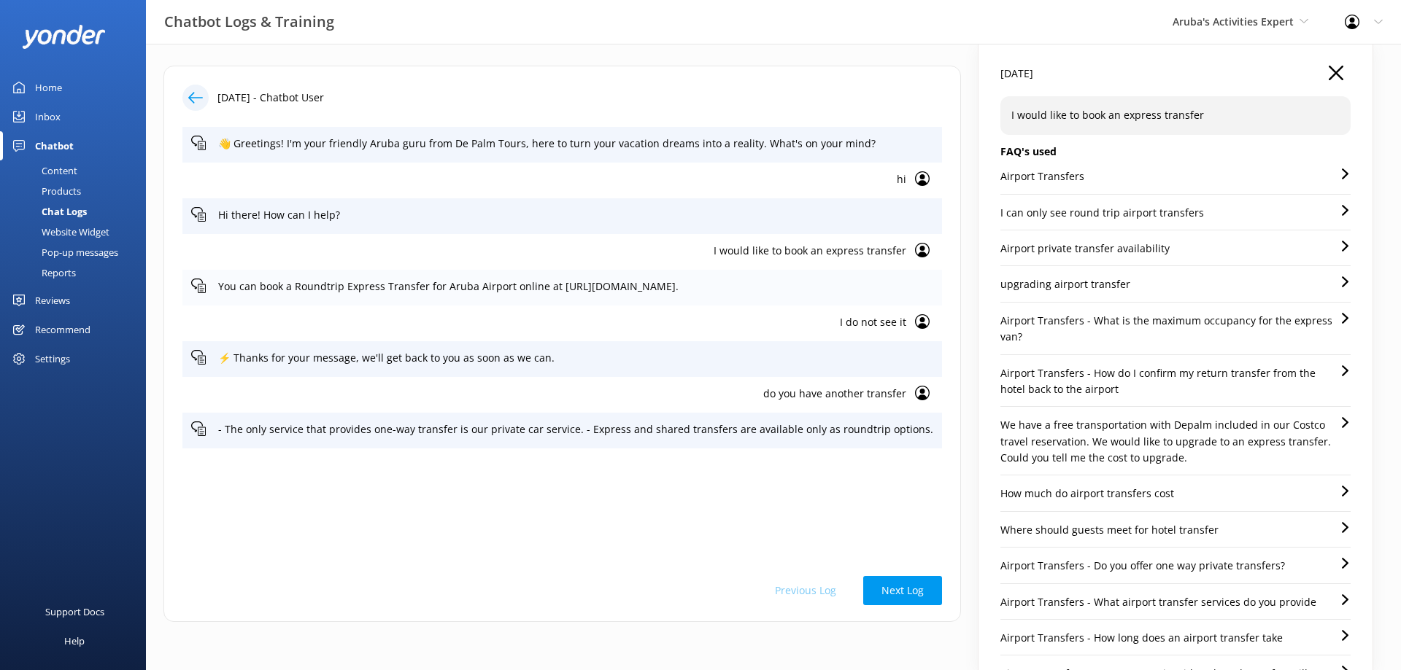
click at [428, 291] on p "You can book a Roundtrip Express Transfer for Aruba Airport online at [URL][DOM…" at bounding box center [575, 287] width 715 height 16
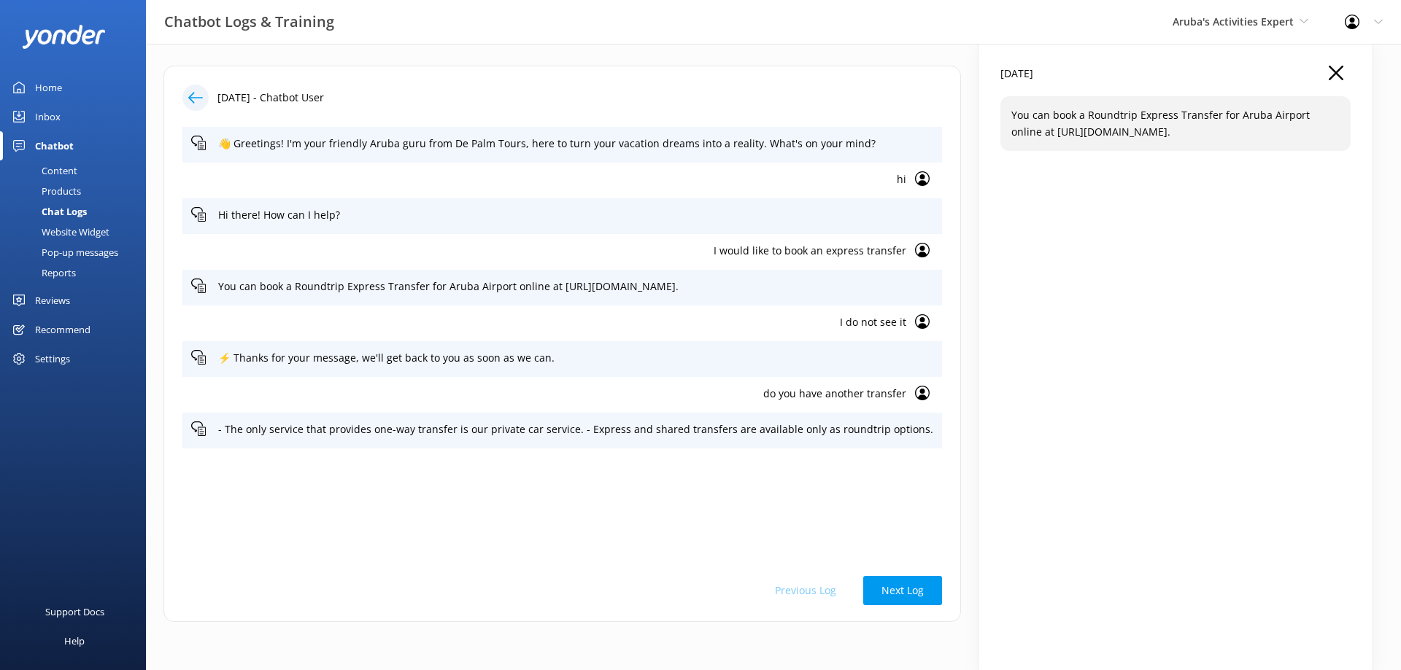
click at [54, 118] on div "Inbox" at bounding box center [48, 116] width 26 height 29
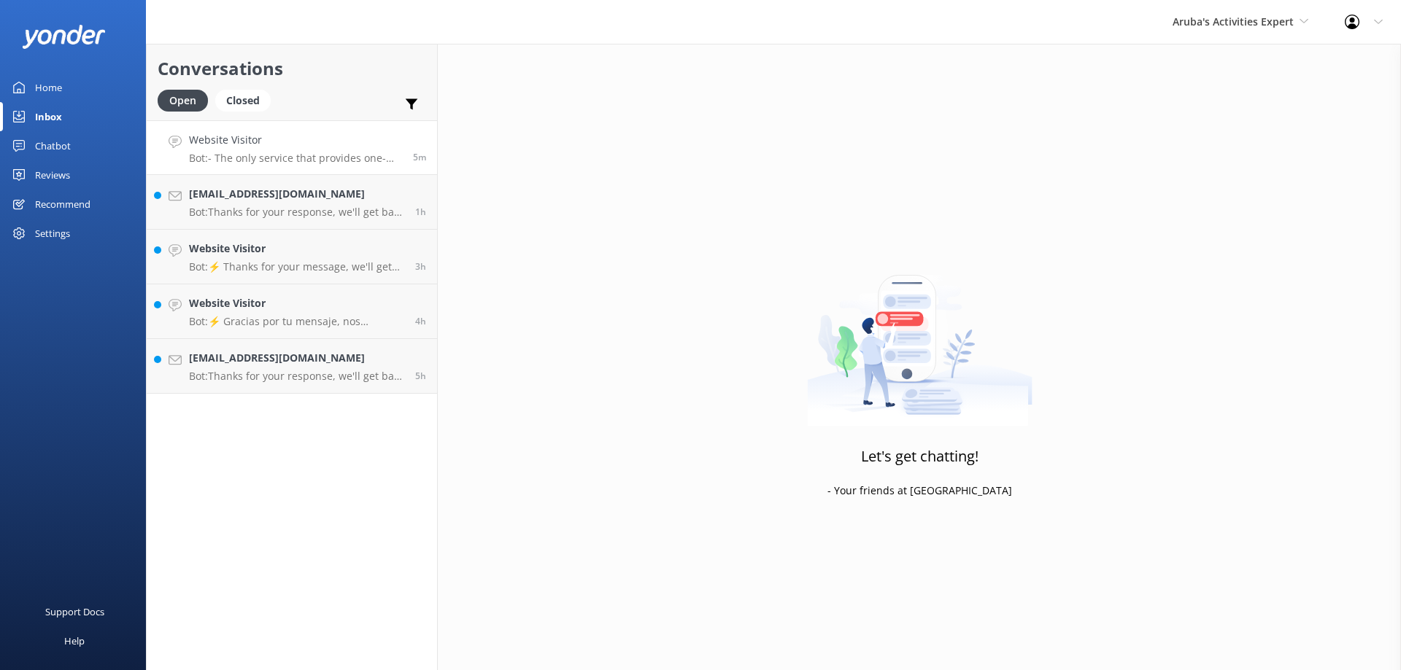
click at [272, 144] on h4 "Website Visitor" at bounding box center [295, 140] width 213 height 16
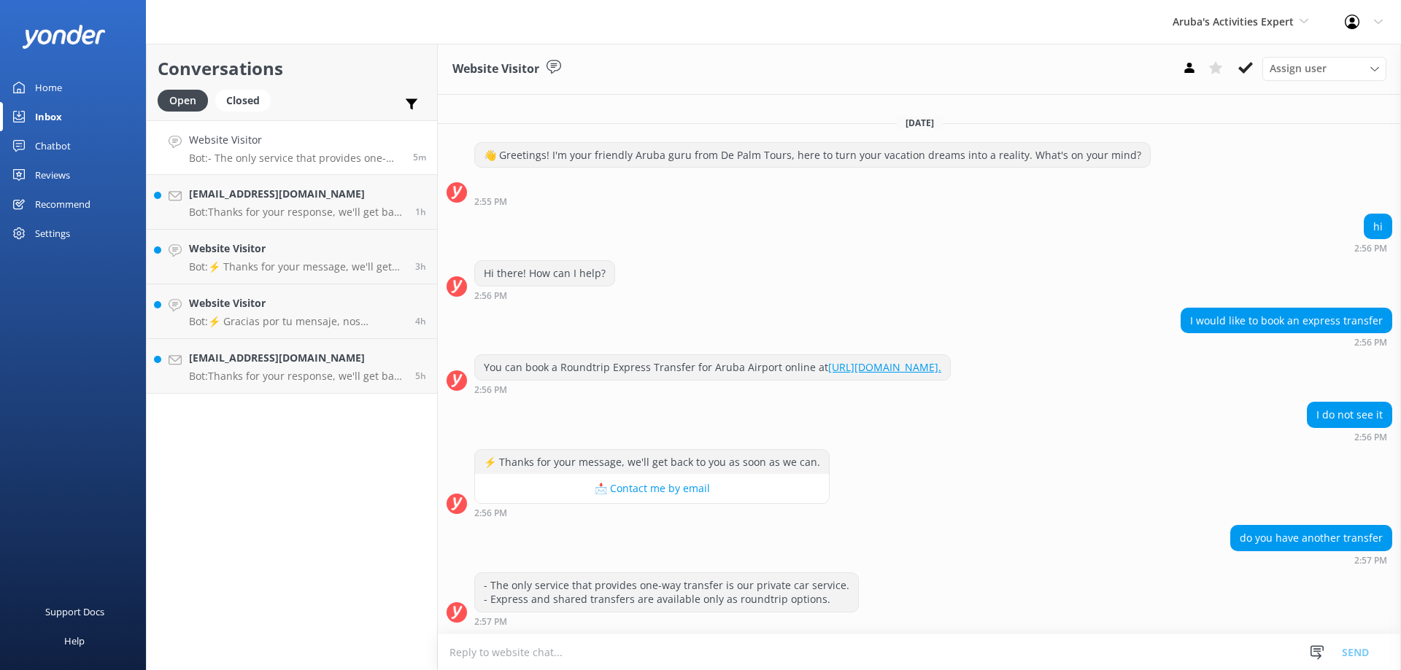
click at [653, 371] on div "You can book a Roundtrip Express Transfer for Aruba Airport online at [URL][DOM…" at bounding box center [712, 367] width 475 height 25
click at [495, 366] on div "You can book a Roundtrip Express Transfer for Aruba Airport online at [URL][DOM…" at bounding box center [712, 367] width 475 height 25
click at [55, 141] on div "Chatbot" at bounding box center [53, 145] width 36 height 29
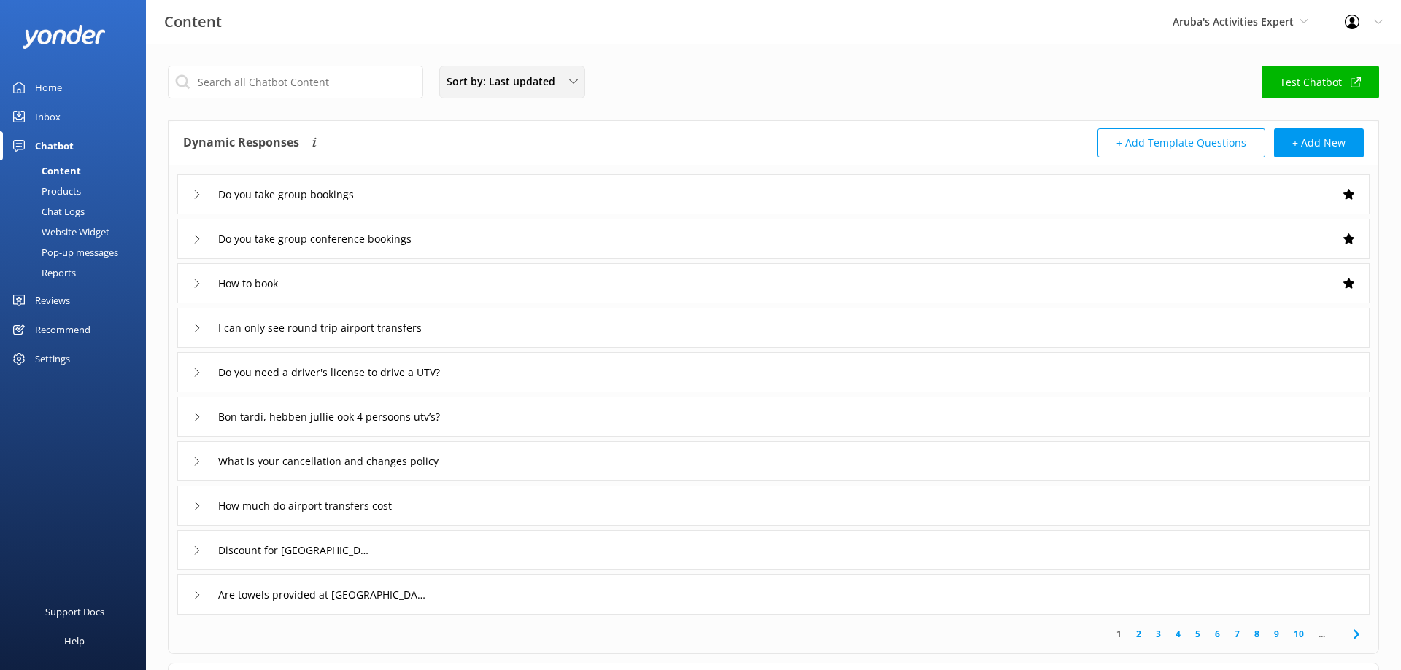
click at [494, 85] on span "Sort by: Last updated" at bounding box center [504, 82] width 117 height 16
click at [326, 90] on input "text" at bounding box center [295, 82] width 255 height 33
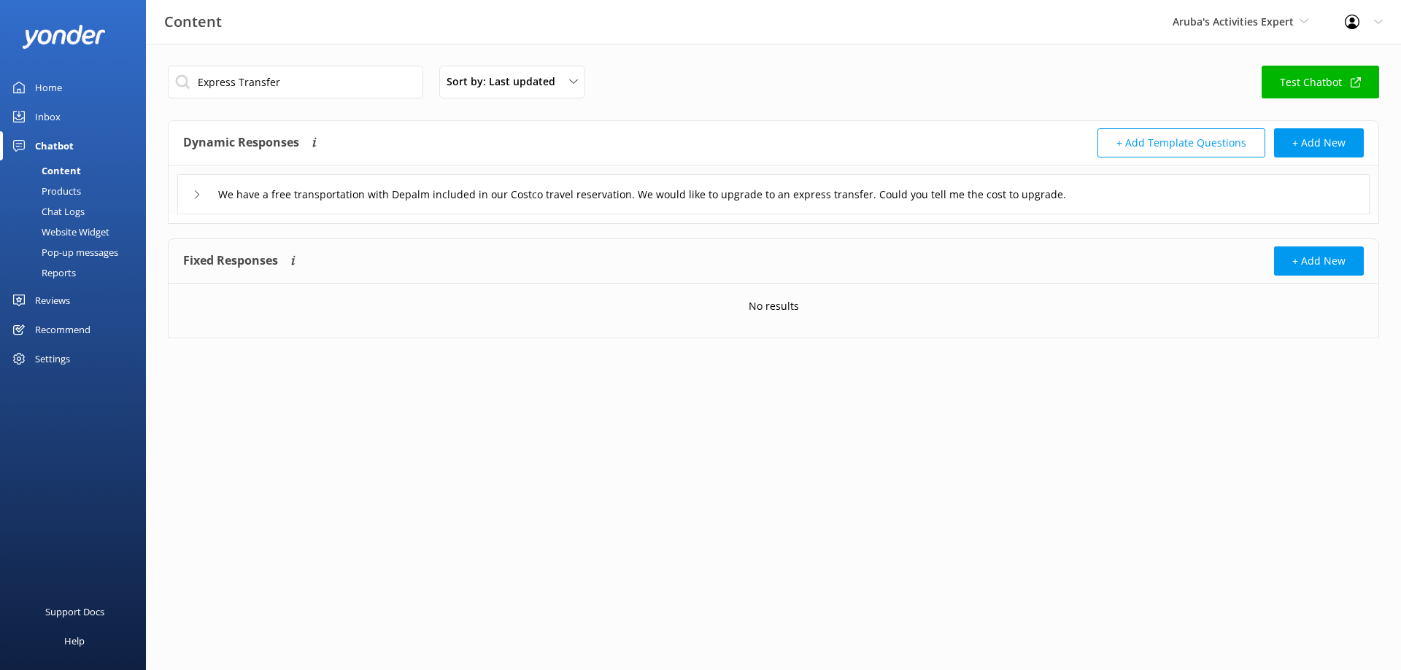
click at [194, 190] on div "We have a free transportation with Depalm included in our Costco travel reserva…" at bounding box center [703, 194] width 1021 height 24
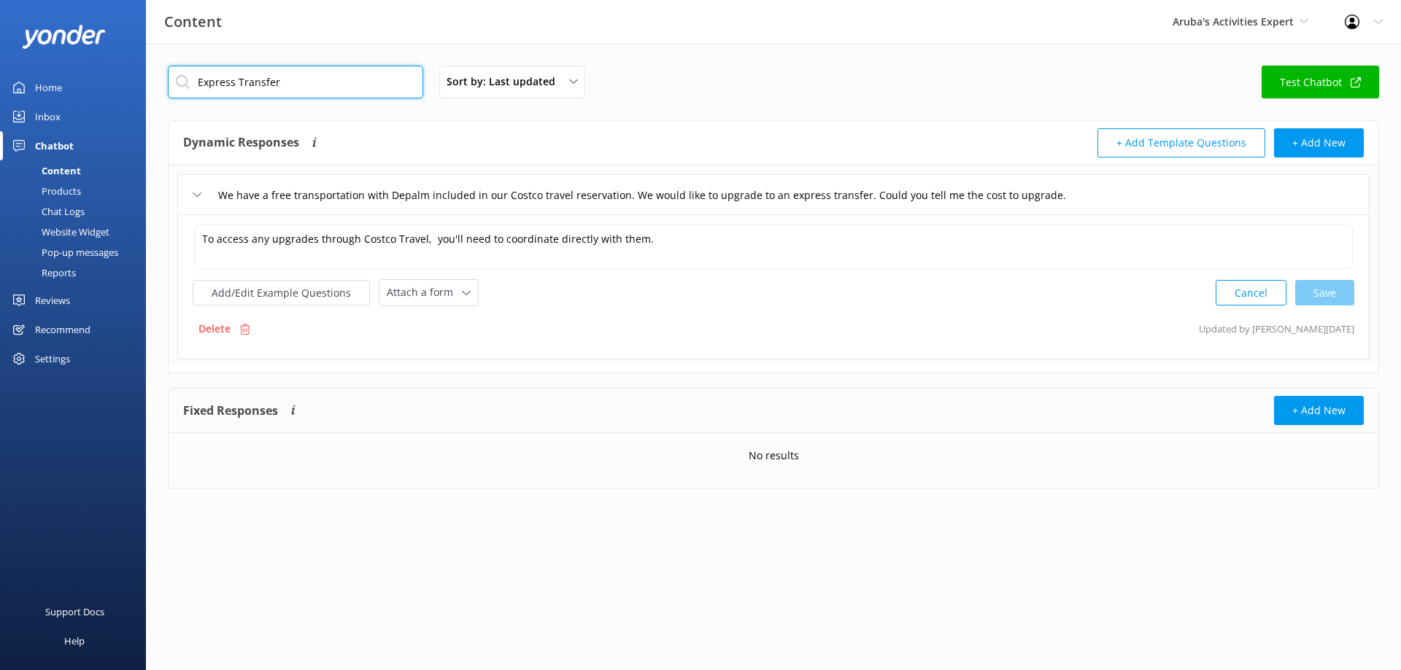
drag, startPoint x: 241, startPoint y: 85, endPoint x: 567, endPoint y: 108, distance: 326.2
click at [423, 98] on input "Express Transfer" at bounding box center [295, 82] width 255 height 33
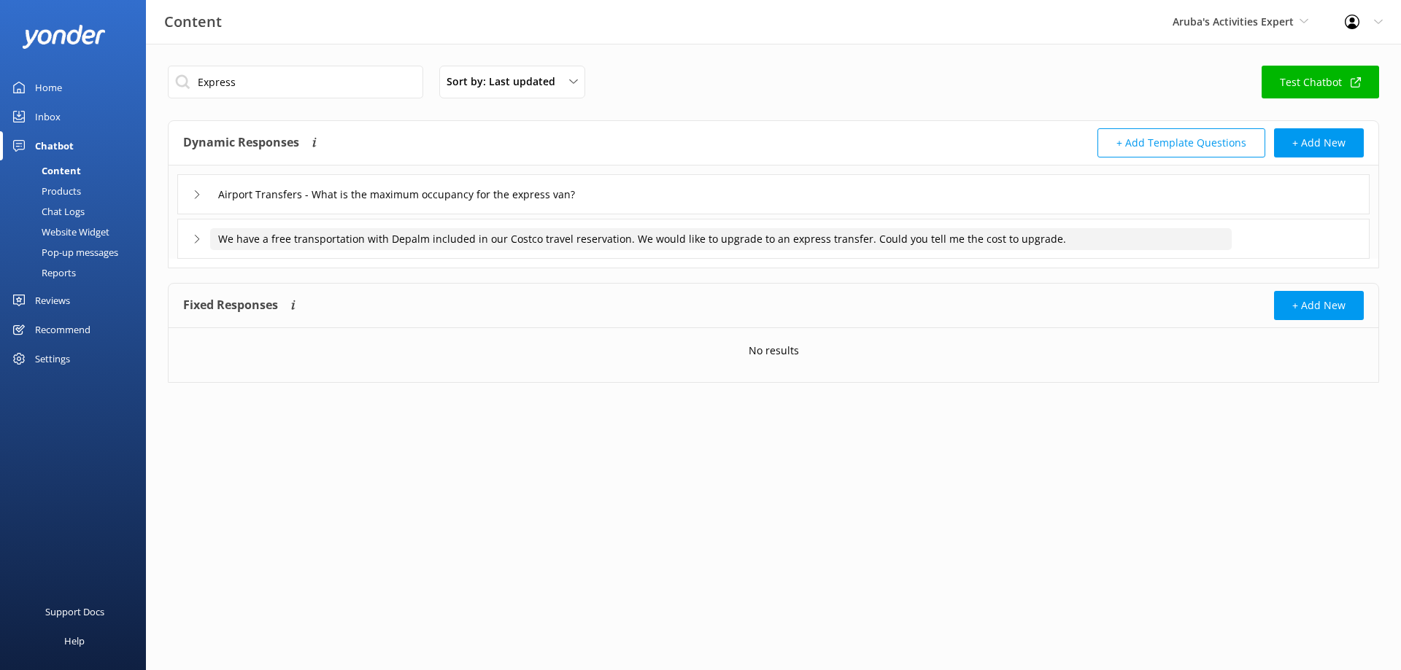
click at [360, 206] on input "We have a free transportation with Depalm included in our Costco travel reserva…" at bounding box center [423, 195] width 426 height 22
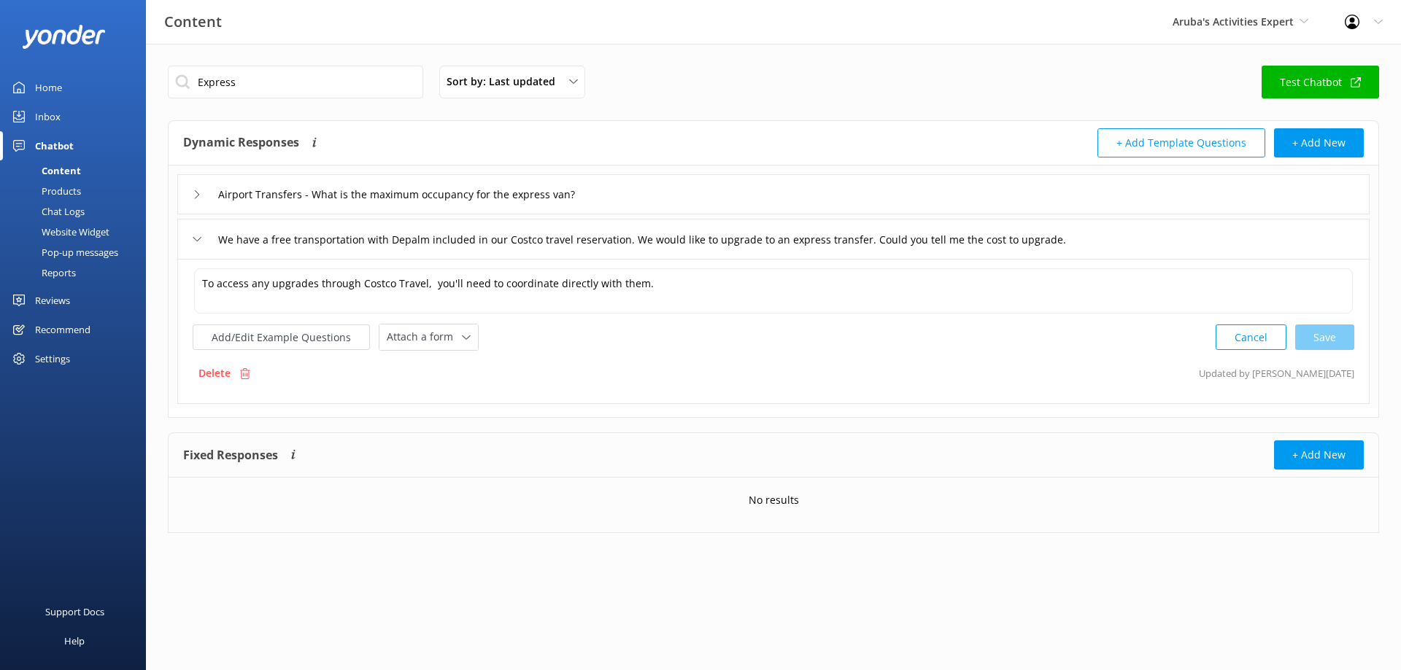
click at [199, 240] on icon at bounding box center [197, 239] width 9 height 9
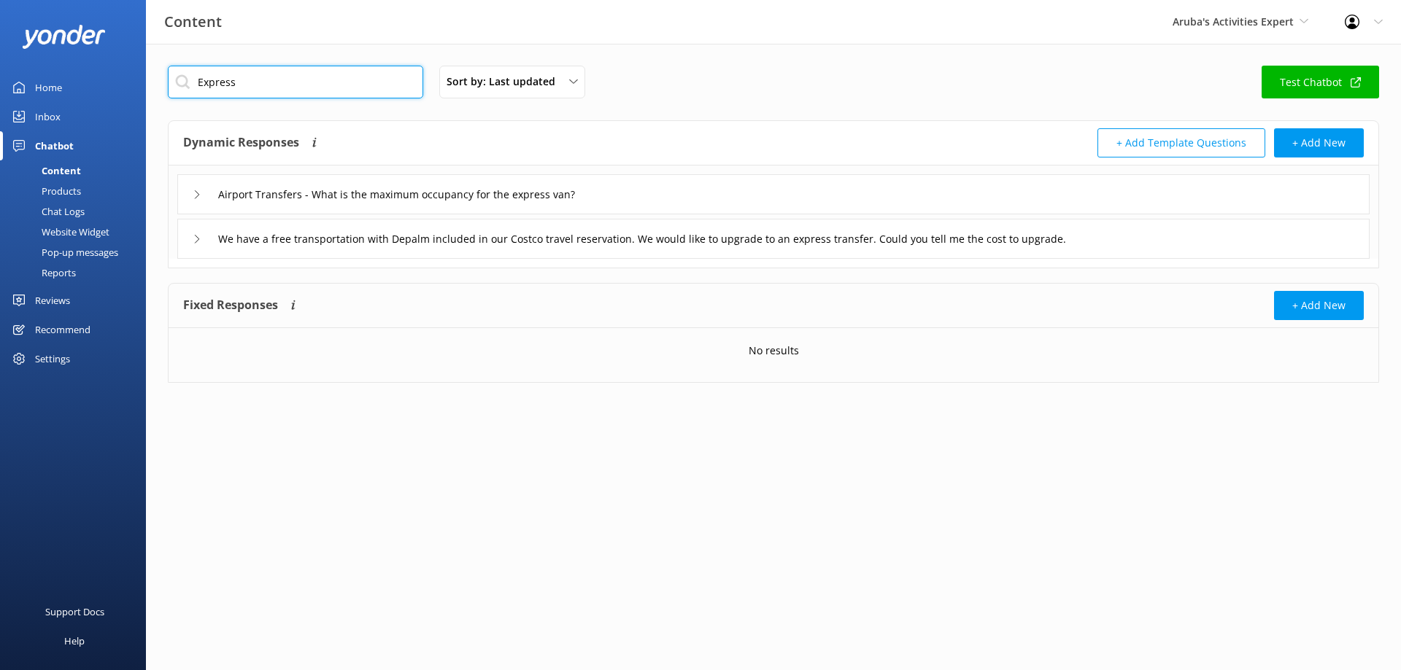
drag, startPoint x: 263, startPoint y: 82, endPoint x: 55, endPoint y: 90, distance: 208.1
click at [168, 90] on input "Express" at bounding box center [295, 82] width 255 height 33
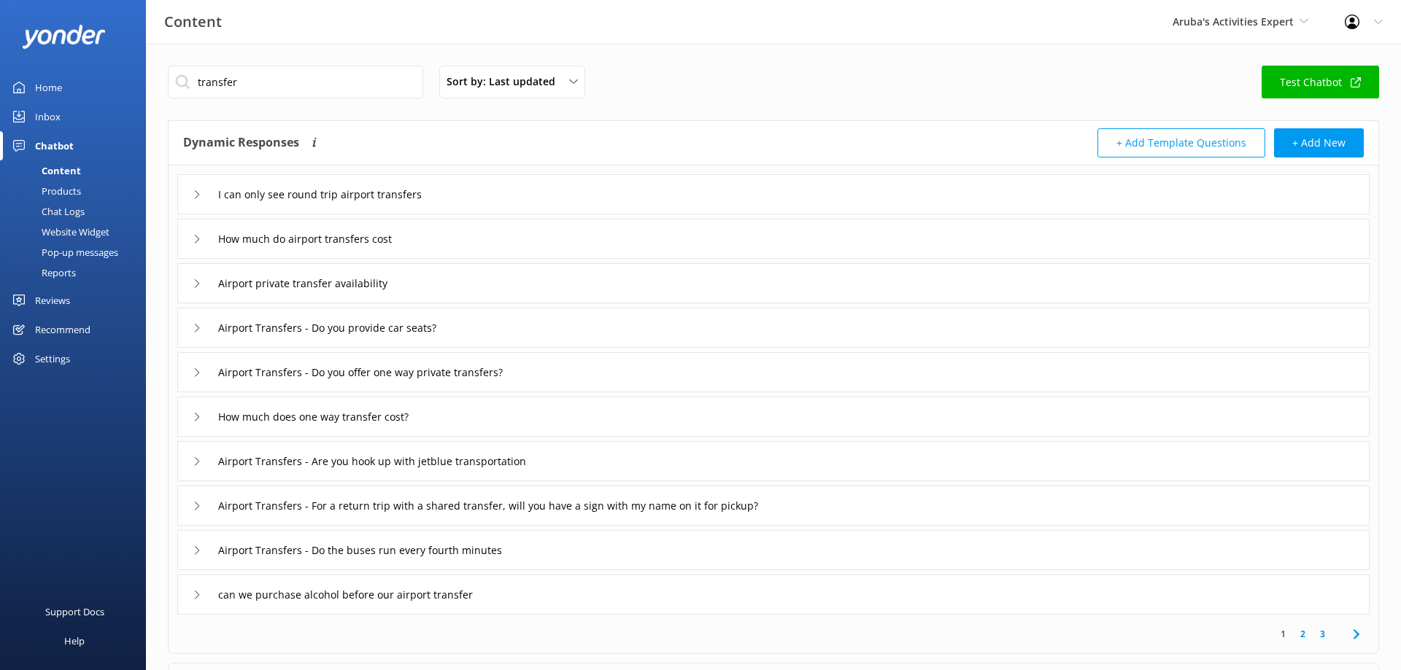
click at [202, 197] on div "I can only see round trip airport transfers" at bounding box center [327, 194] width 268 height 24
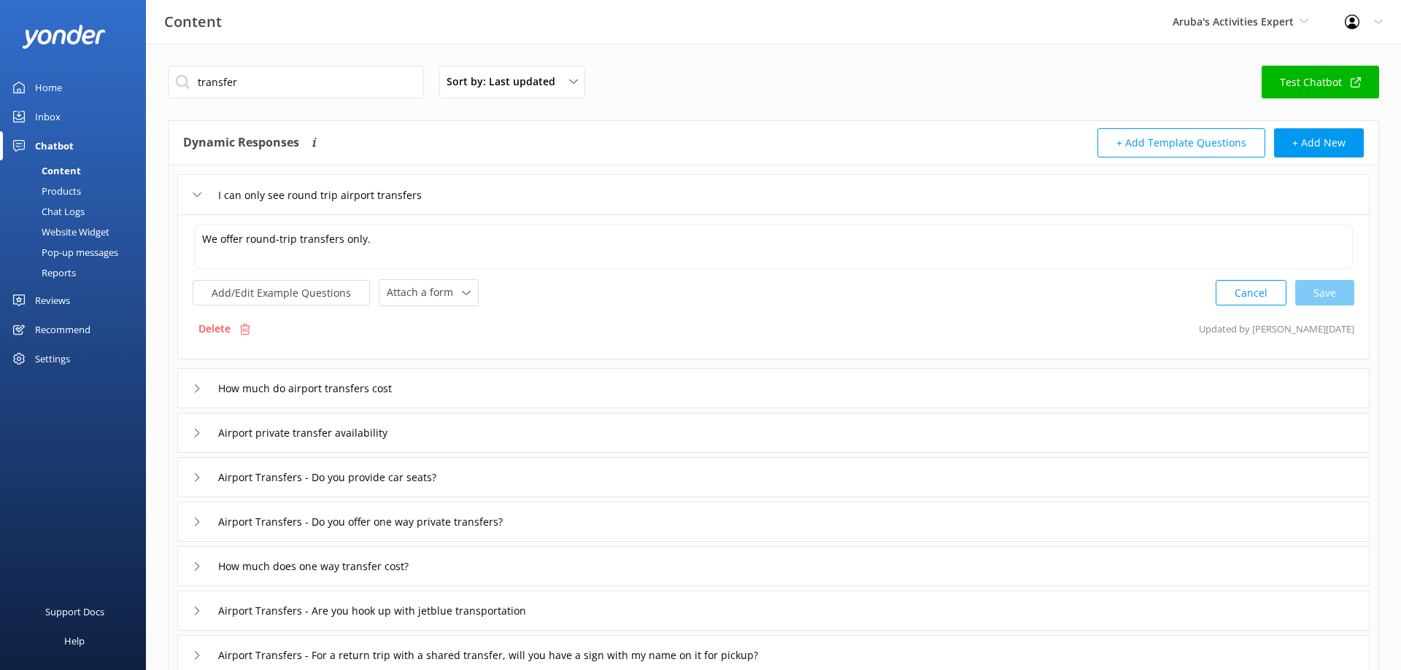
click at [202, 197] on div "I can only see round trip airport transfers" at bounding box center [327, 195] width 268 height 24
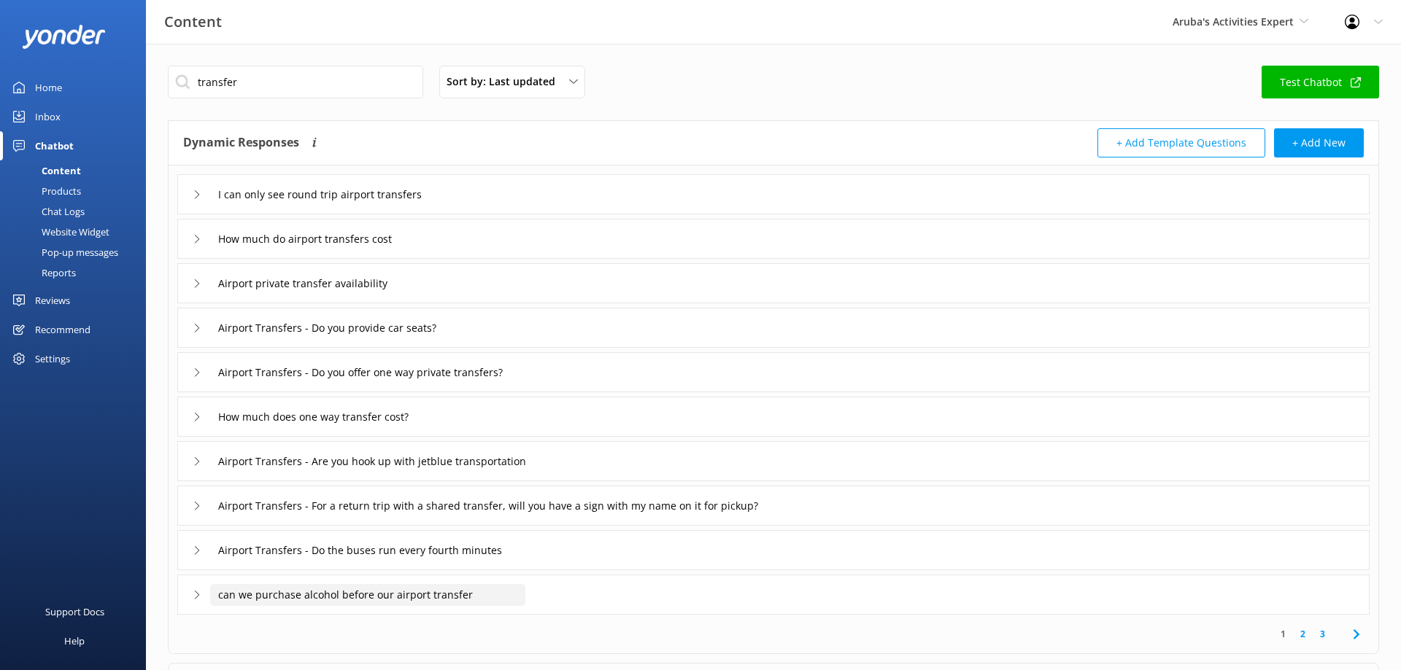
click at [226, 206] on input "can we purchase alcohol before our airport transfer" at bounding box center [344, 195] width 268 height 22
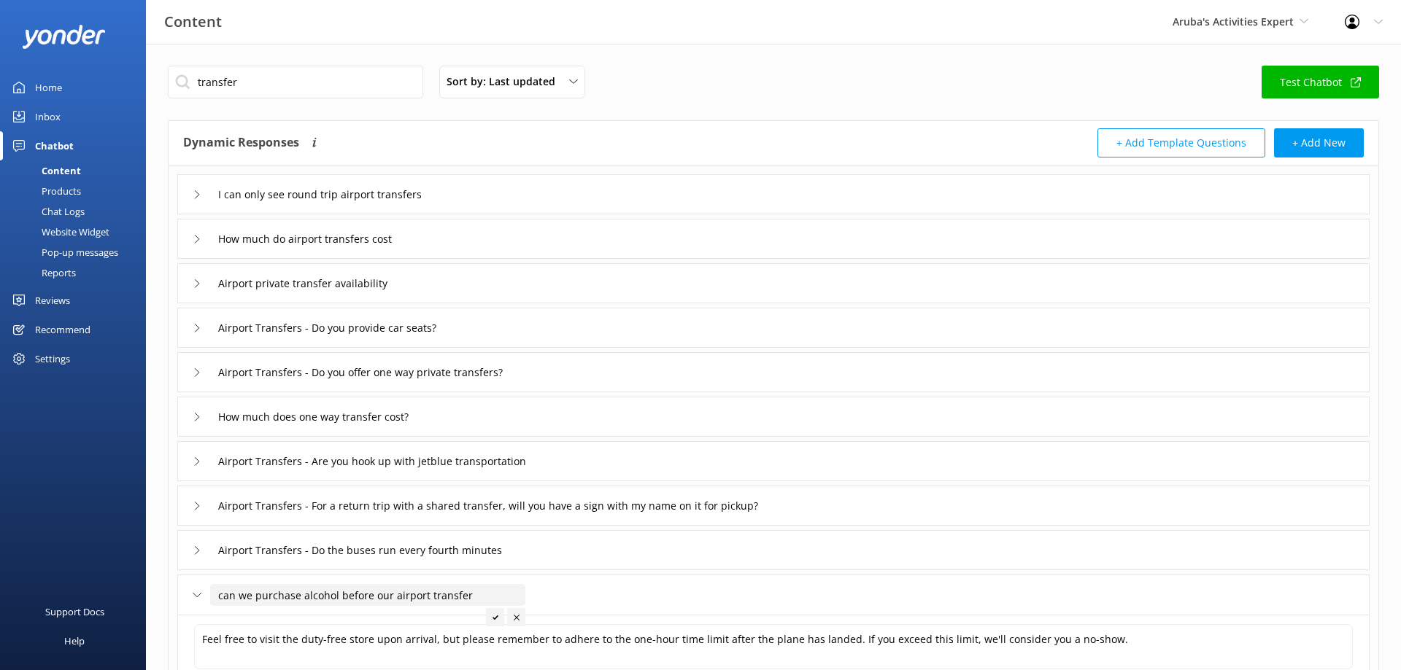
click at [226, 593] on input "can we purchase alcohol before our airport transfer" at bounding box center [367, 595] width 315 height 22
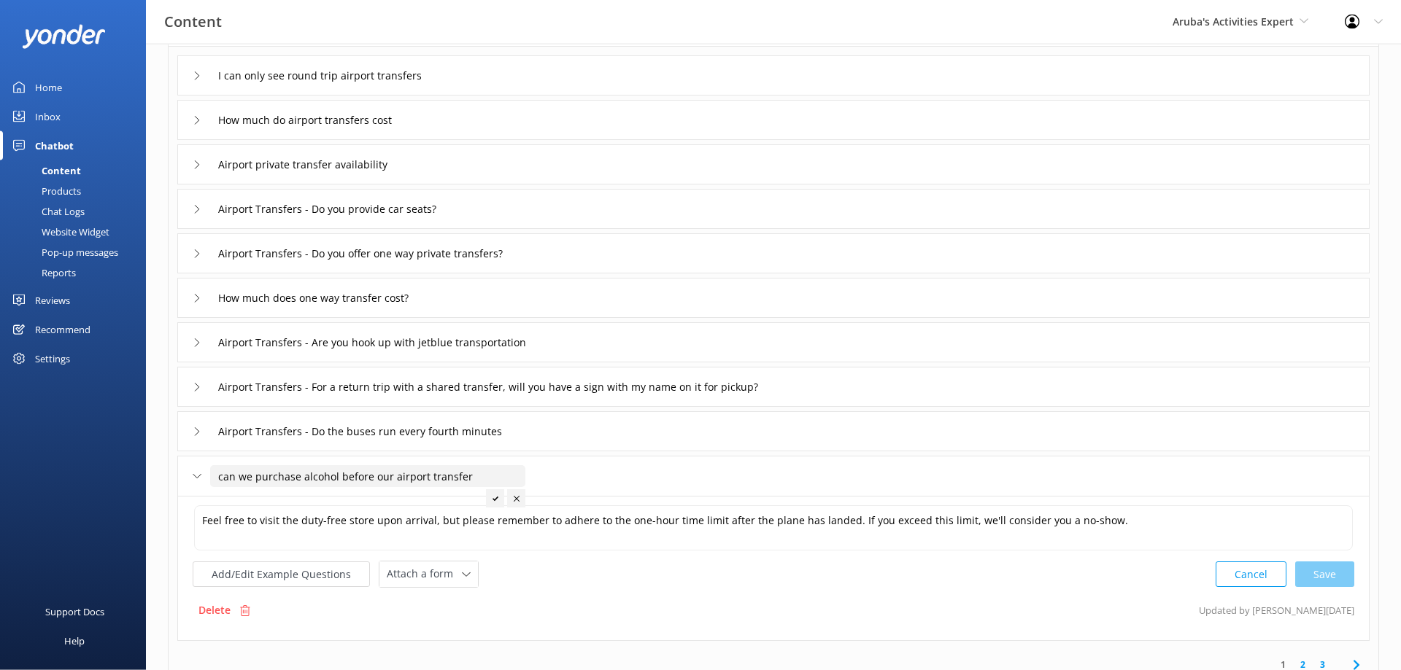
scroll to position [121, 0]
click at [1328, 659] on link "3" at bounding box center [1322, 663] width 20 height 14
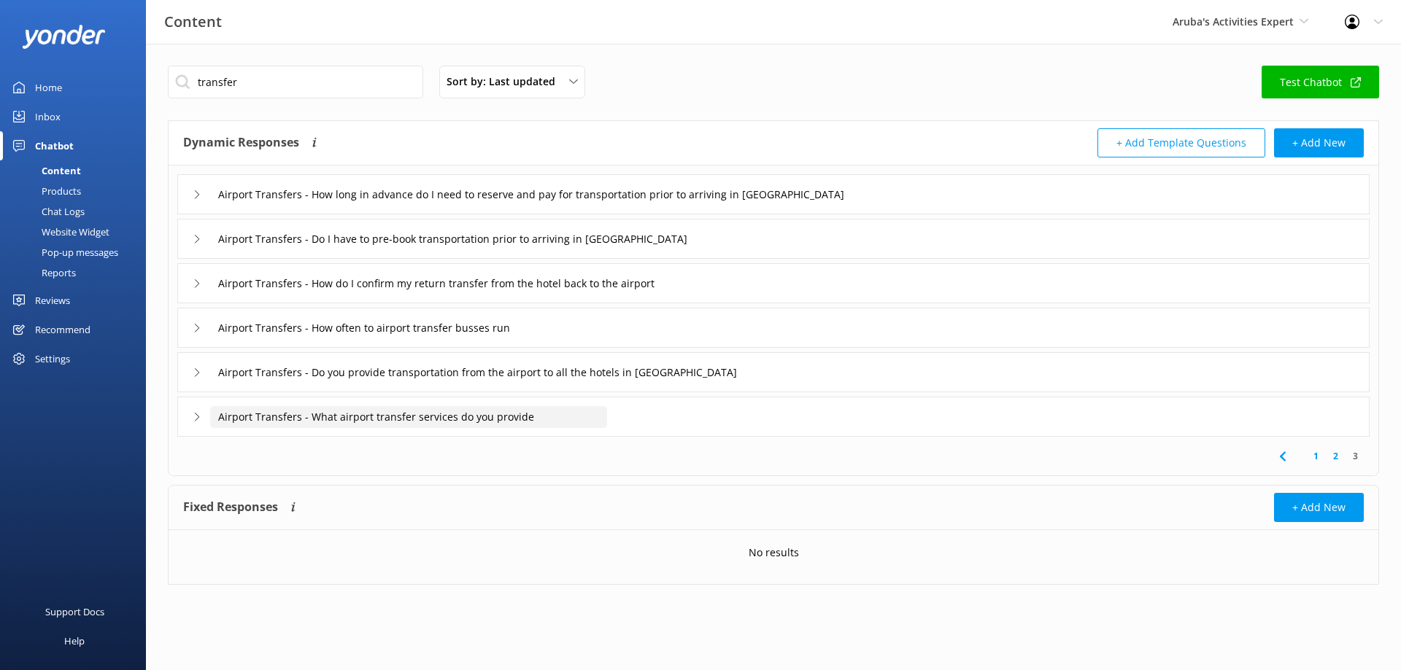
click at [465, 206] on input "Airport Transfers - What airport transfer services do you provide" at bounding box center [551, 195] width 683 height 22
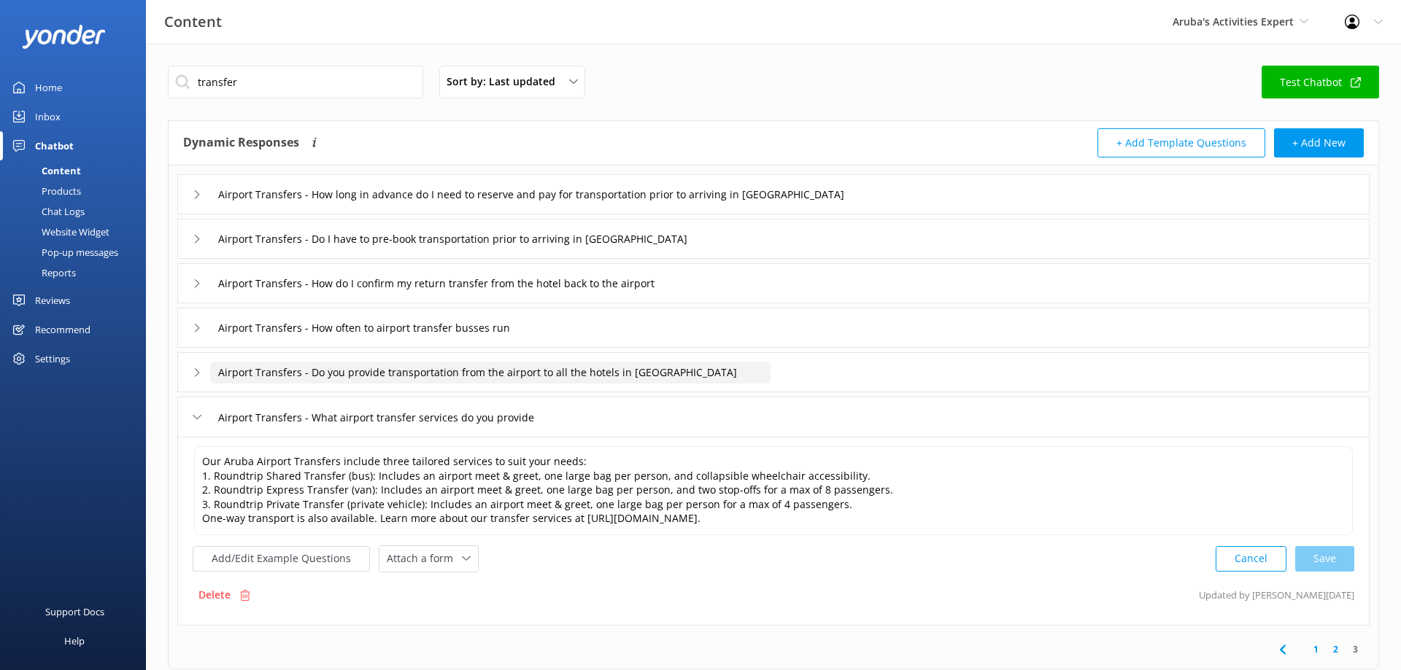
click at [422, 206] on input "Airport Transfers - Do you provide transportation from the airport to all the h…" at bounding box center [551, 195] width 683 height 22
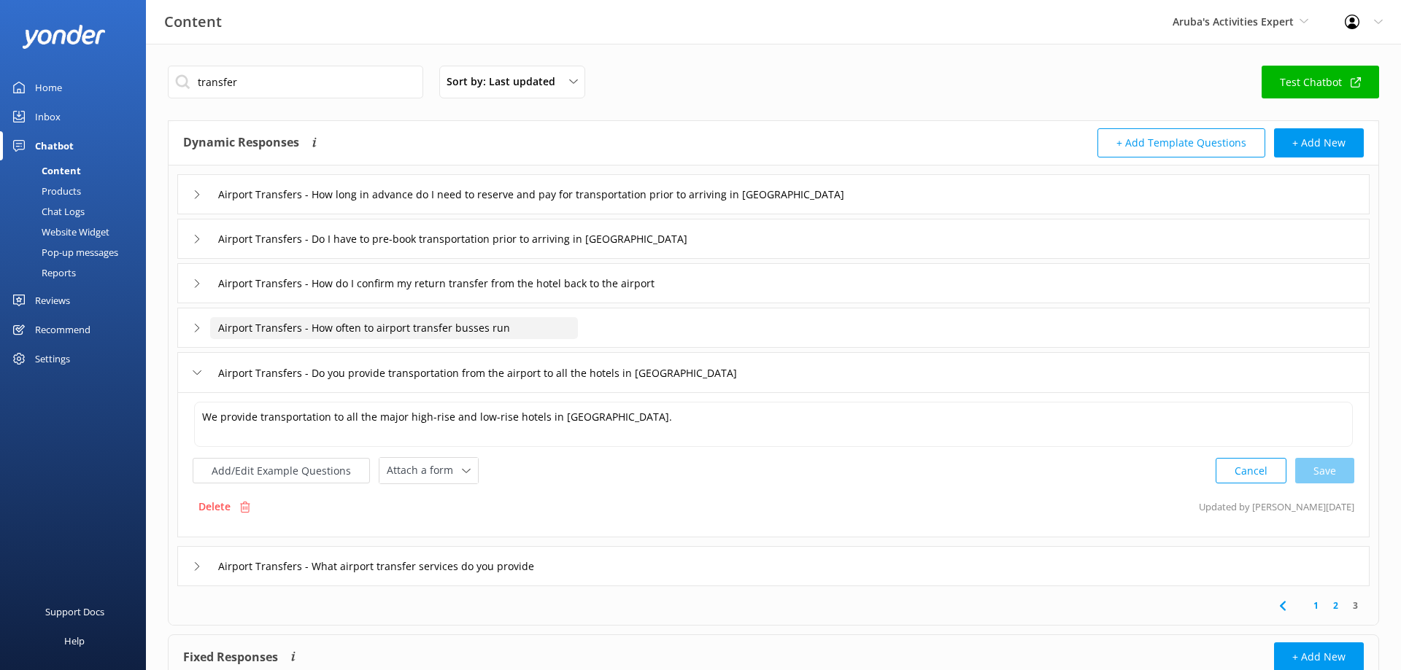
click at [491, 206] on input "Airport Transfers - How often to airport transfer busses run" at bounding box center [551, 195] width 683 height 22
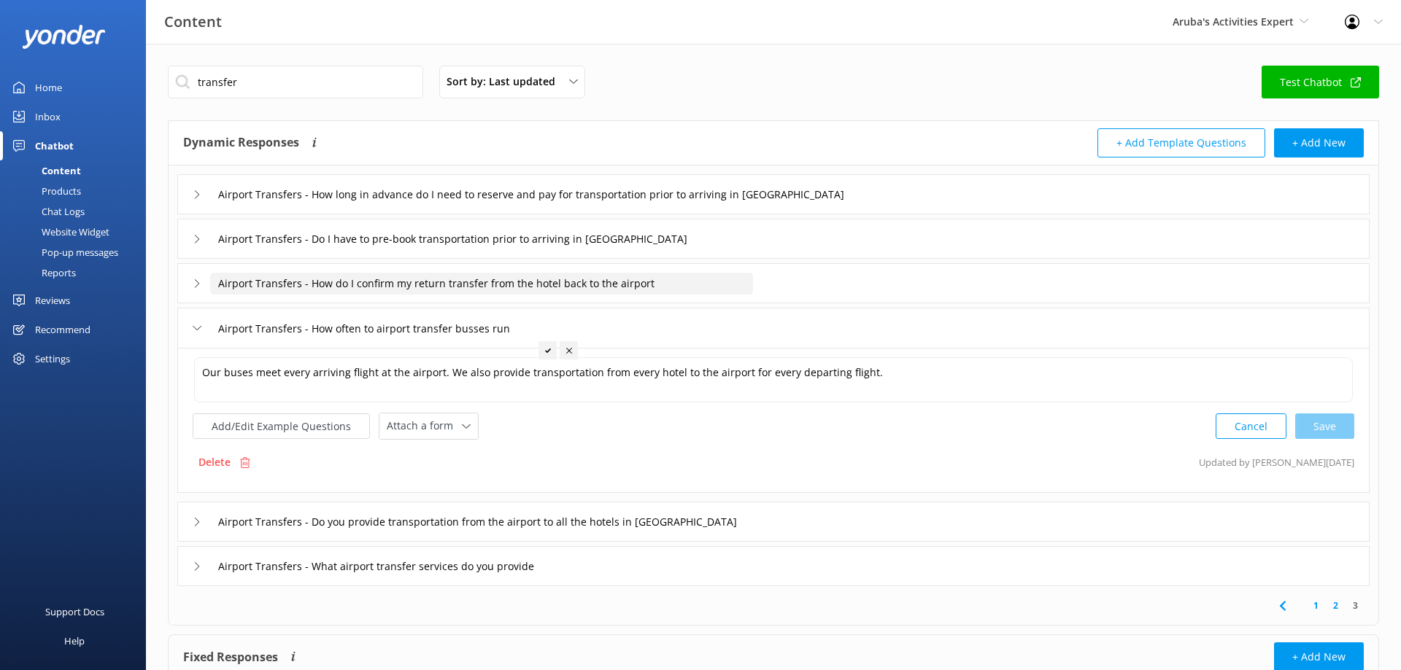
click at [518, 206] on input "Airport Transfers - How do I confirm my return transfer from the hotel back to …" at bounding box center [551, 195] width 683 height 22
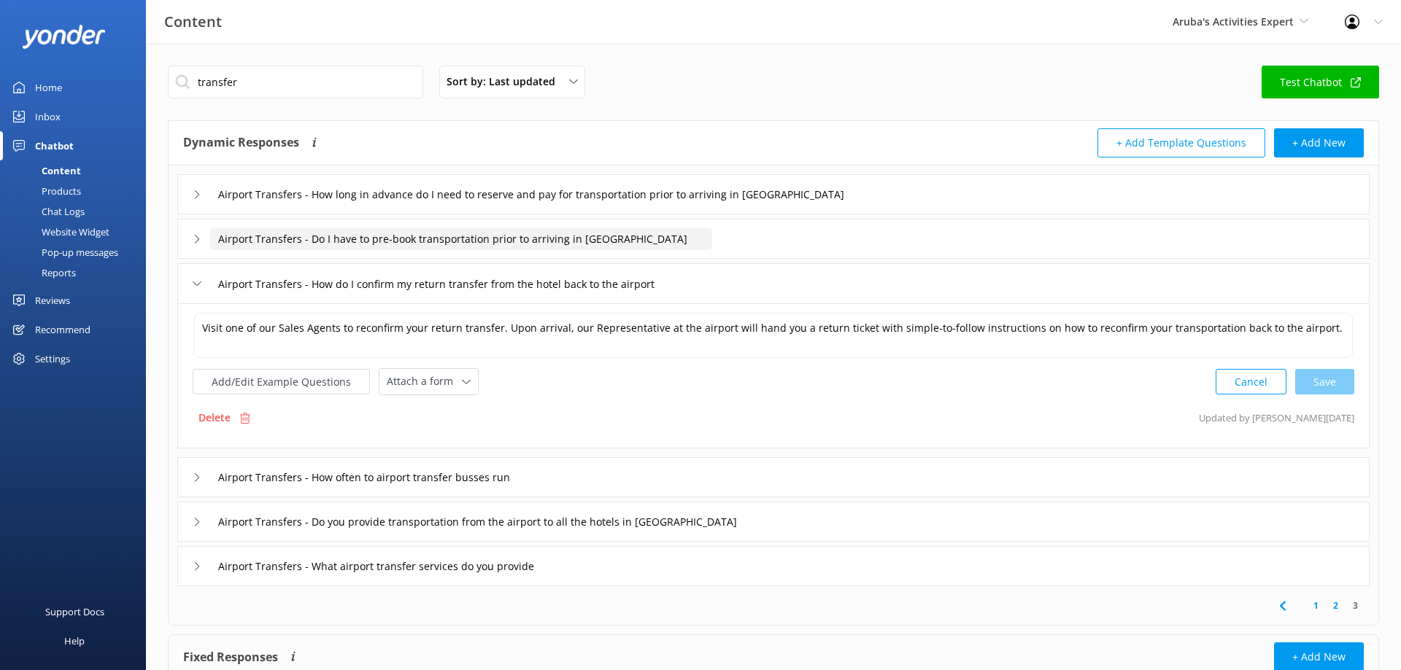
click at [527, 206] on input "Airport Transfers - Do I have to pre-book transportation prior to arriving in […" at bounding box center [551, 195] width 683 height 22
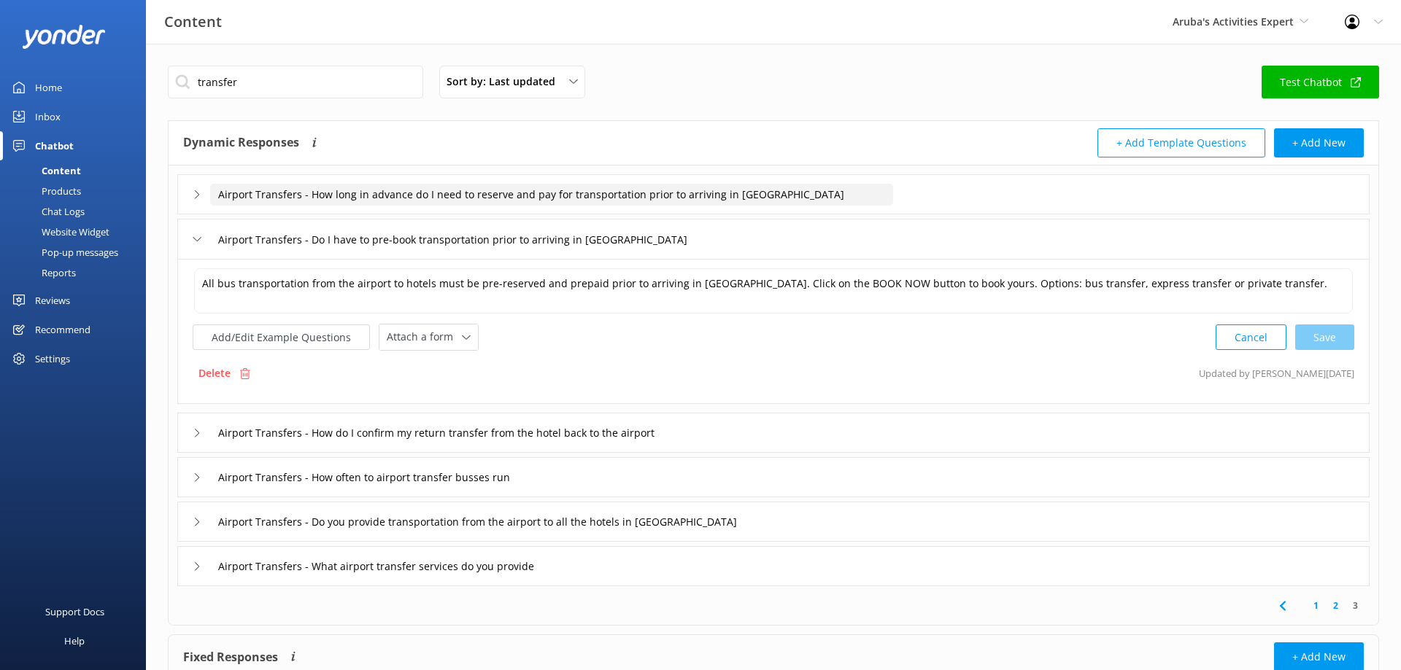
click at [532, 194] on input "Airport Transfers - How long in advance do I need to reserve and pay for transp…" at bounding box center [551, 195] width 683 height 22
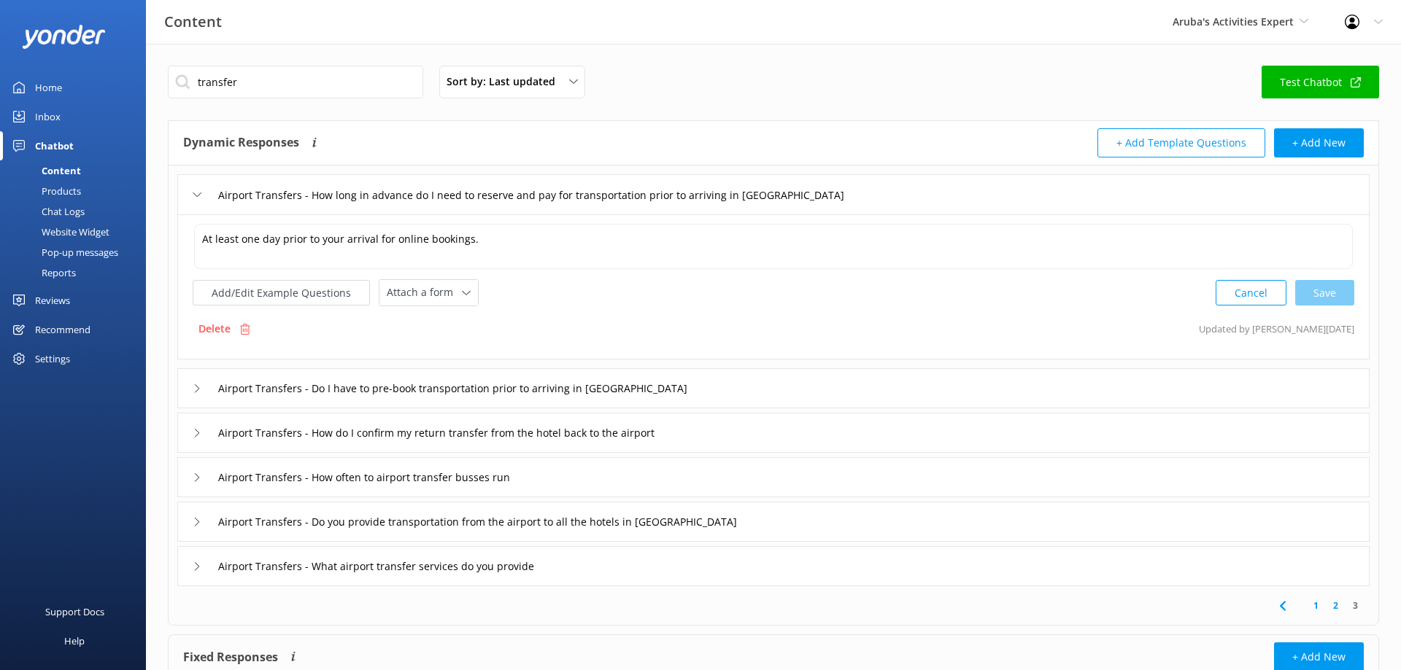
click at [1337, 605] on link "2" at bounding box center [1336, 606] width 20 height 14
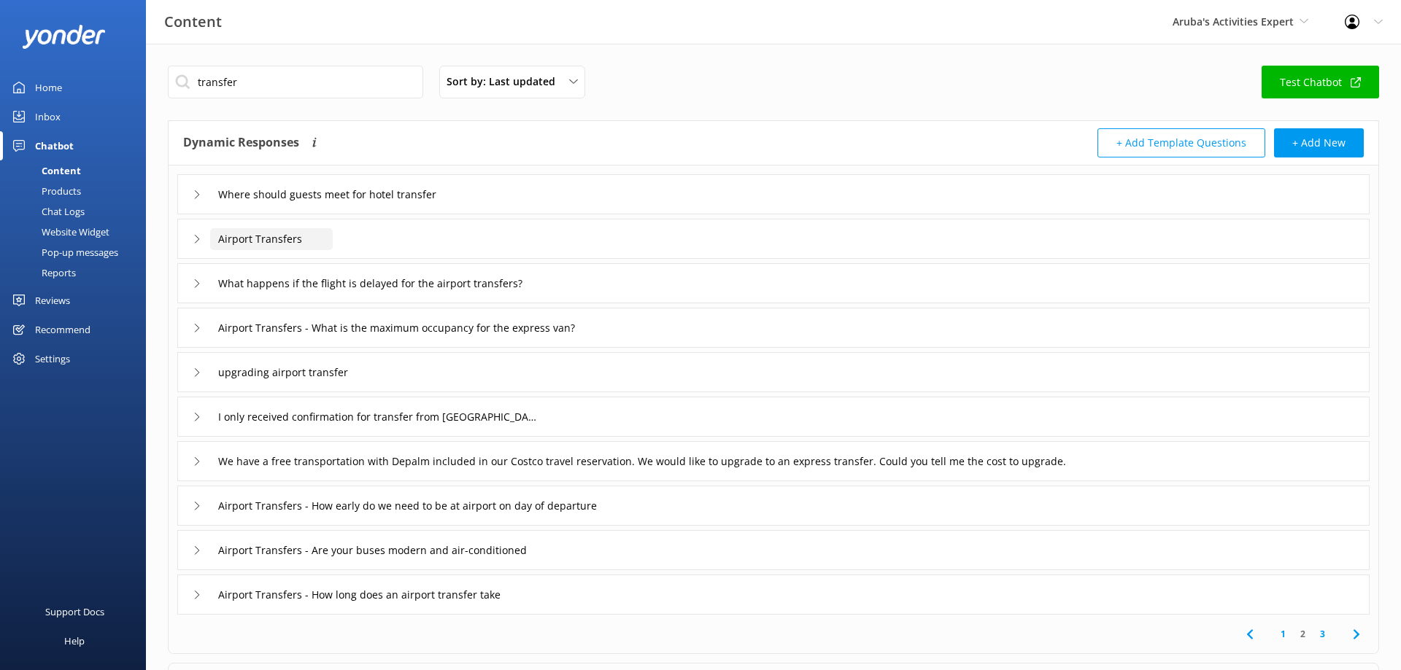
click at [271, 206] on input "Airport Transfers" at bounding box center [344, 195] width 268 height 22
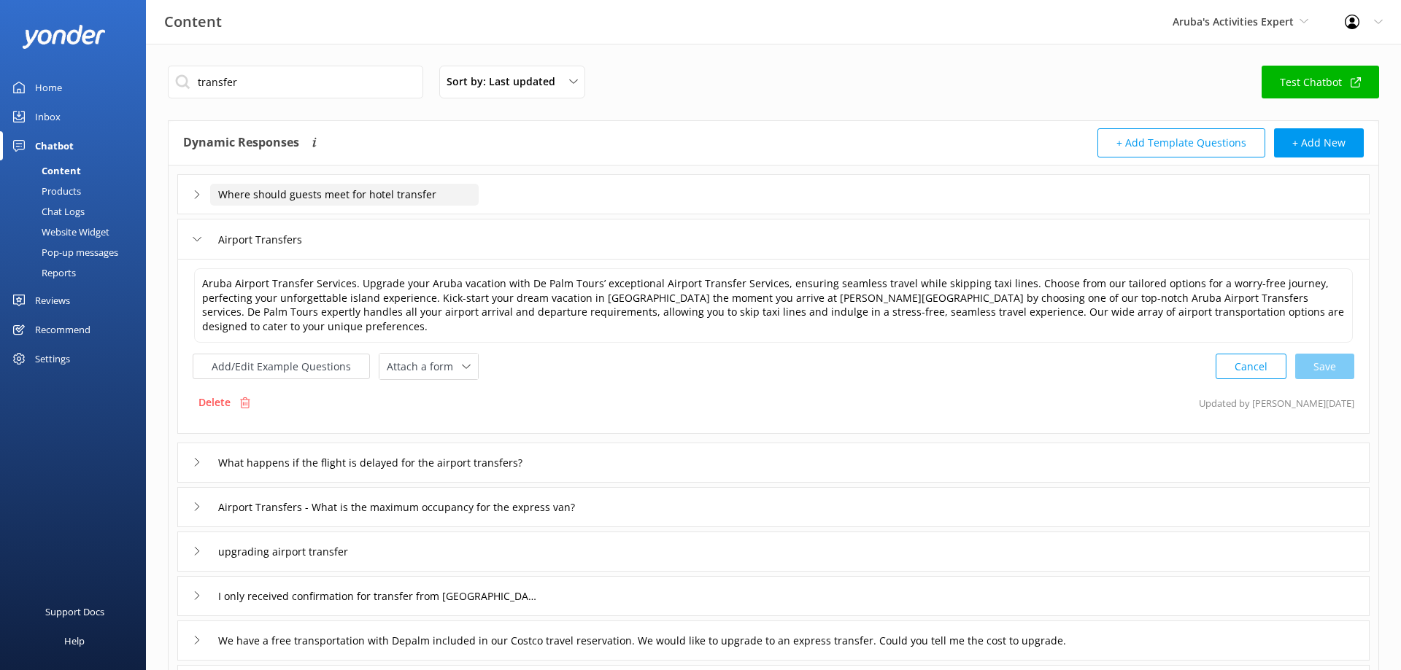
click at [279, 198] on input "Where should guests meet for hotel transfer" at bounding box center [344, 195] width 268 height 22
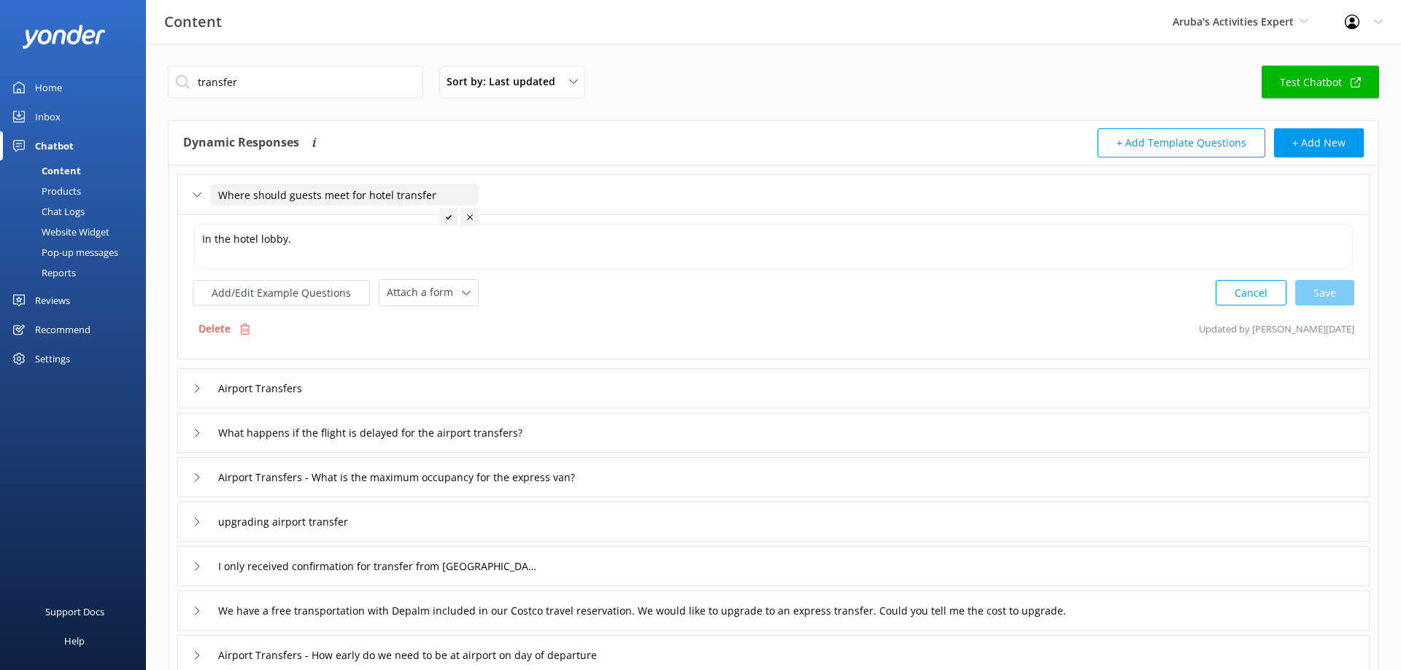
click at [279, 198] on input "Where should guests meet for hotel transfer" at bounding box center [344, 195] width 268 height 22
drag, startPoint x: 298, startPoint y: 73, endPoint x: 123, endPoint y: 56, distance: 176.6
click at [168, 66] on input "transfer" at bounding box center [295, 82] width 255 height 33
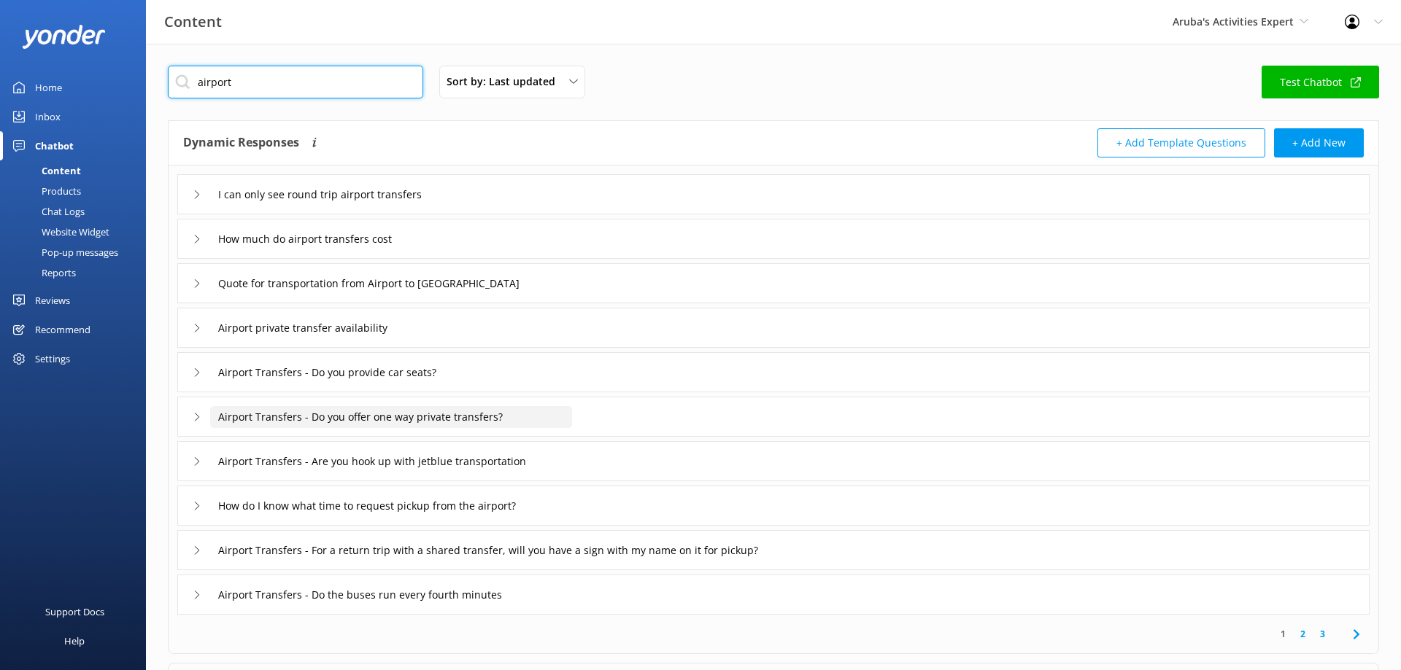
type input "airport"
click at [479, 206] on input "Airport Transfers - Do you offer one way private transfers?" at bounding box center [344, 195] width 268 height 22
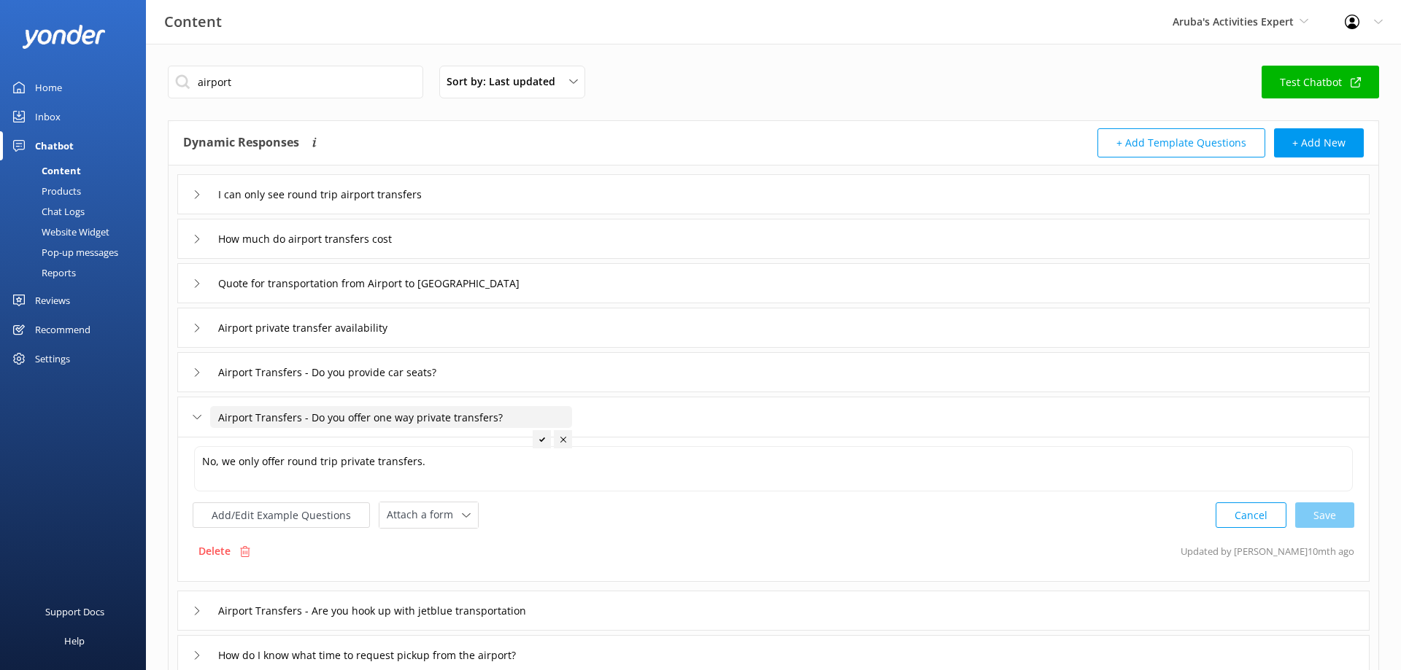
click at [544, 422] on input "Airport Transfers - Do you offer one way private transfers?" at bounding box center [391, 417] width 362 height 22
click at [479, 206] on input "Airport Transfers - Are you hook up with jetblue transportation" at bounding box center [344, 195] width 268 height 22
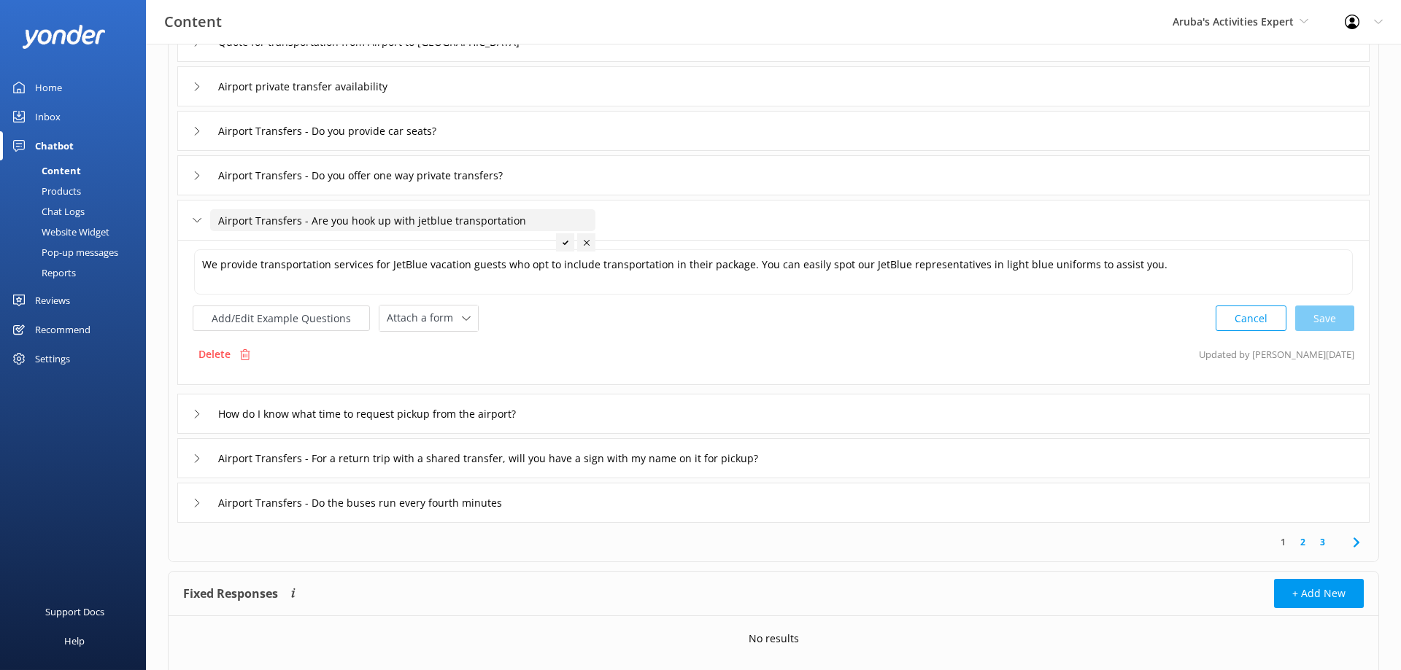
scroll to position [287, 0]
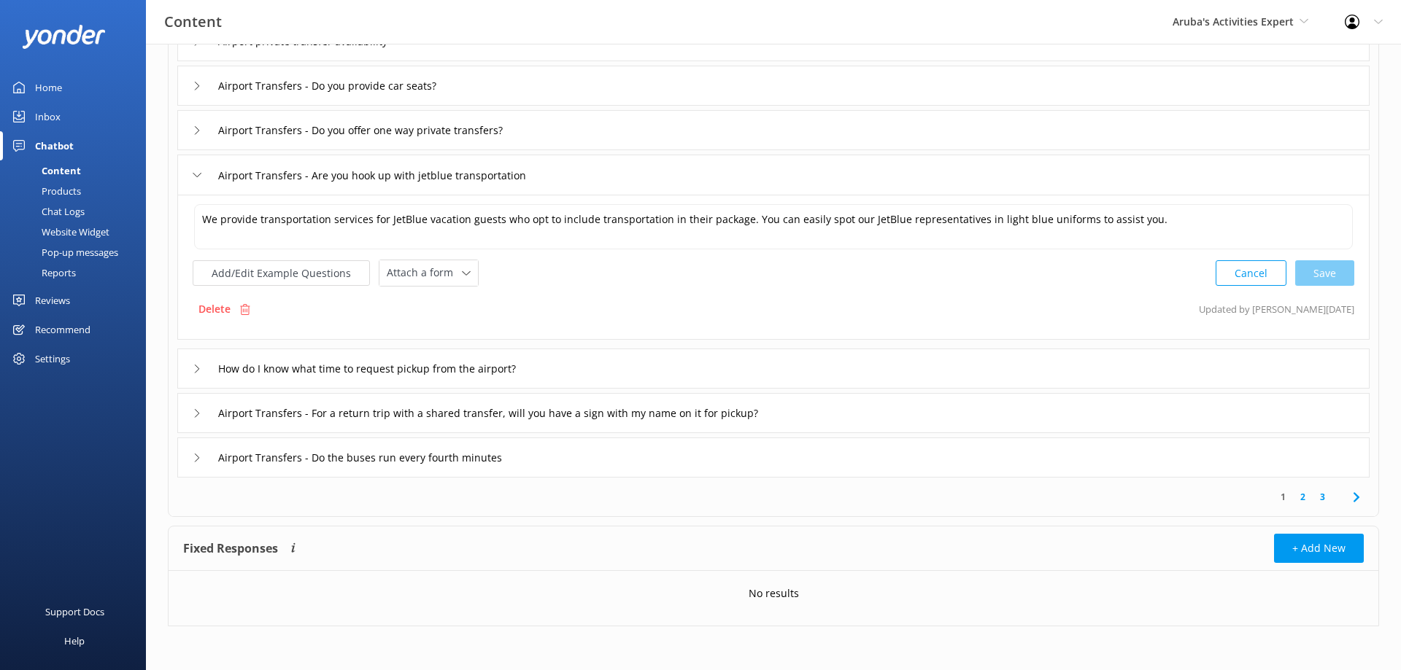
click at [1306, 499] on link "2" at bounding box center [1303, 497] width 20 height 14
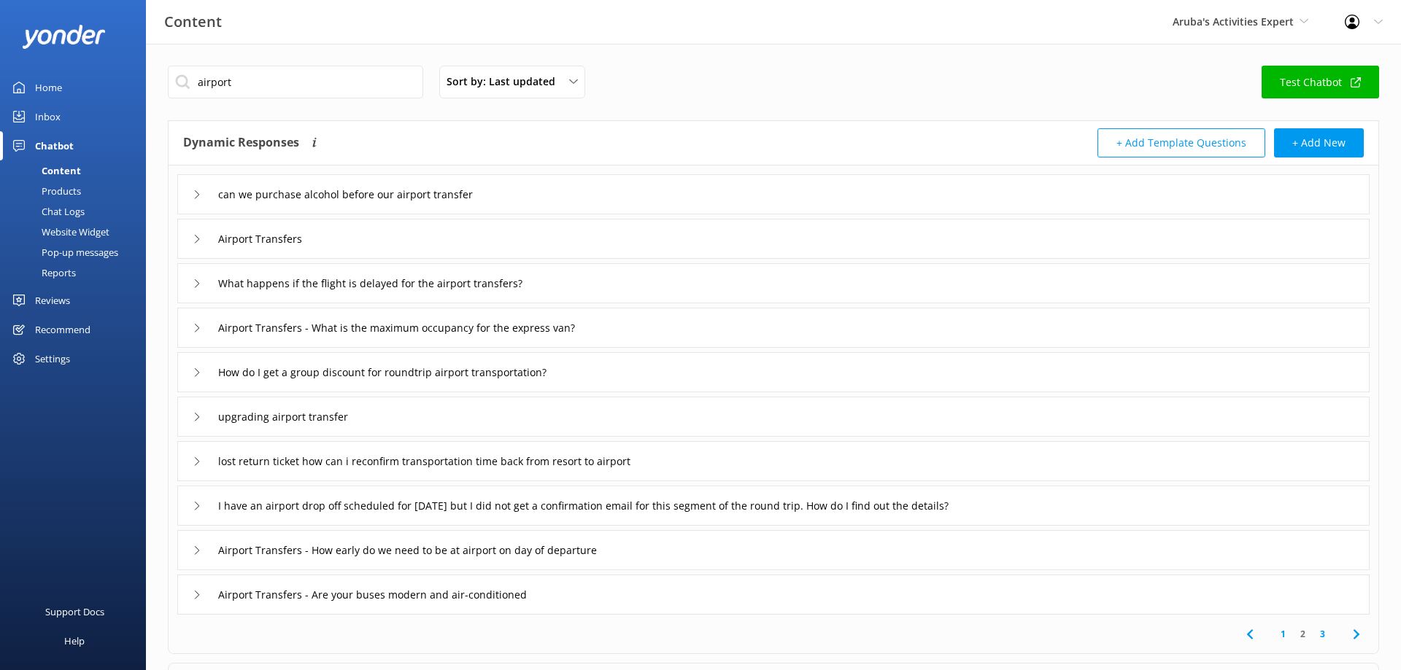
click at [451, 245] on div "Airport Transfers" at bounding box center [773, 239] width 1192 height 40
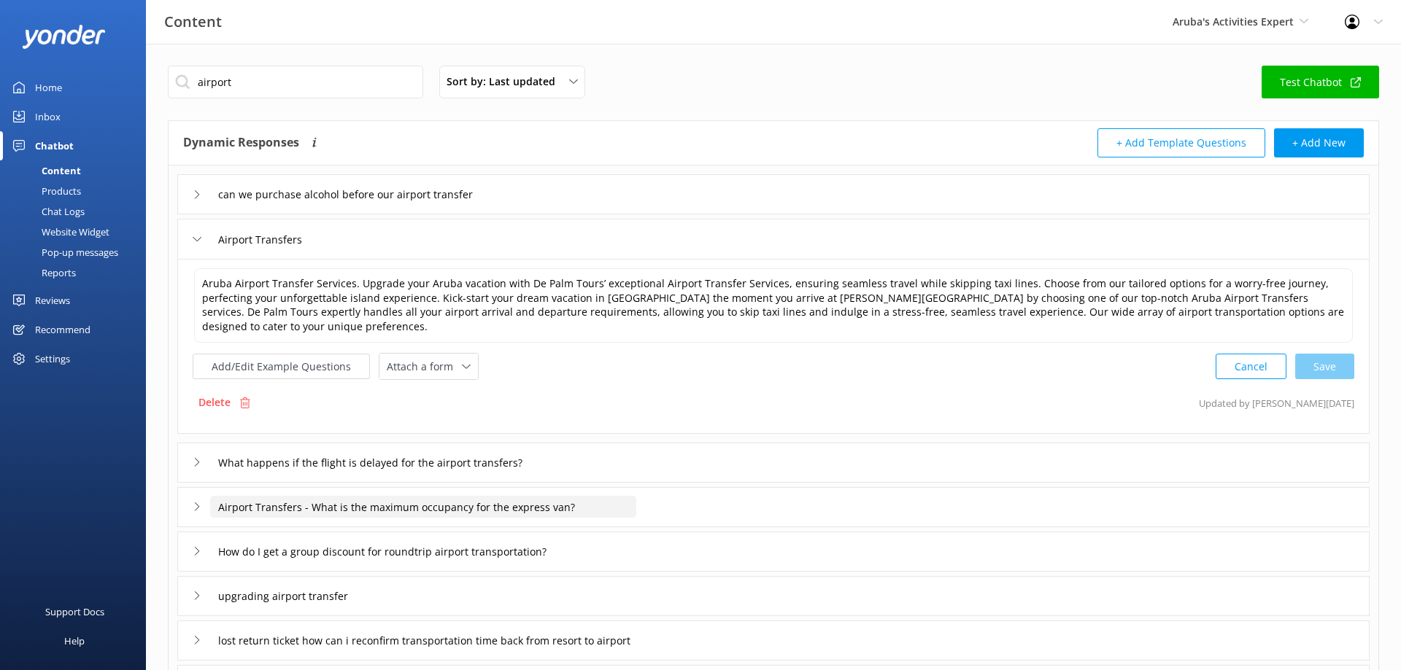
click at [525, 206] on input "Airport Transfers - What is the maximum occupancy for the express van?" at bounding box center [367, 195] width 315 height 22
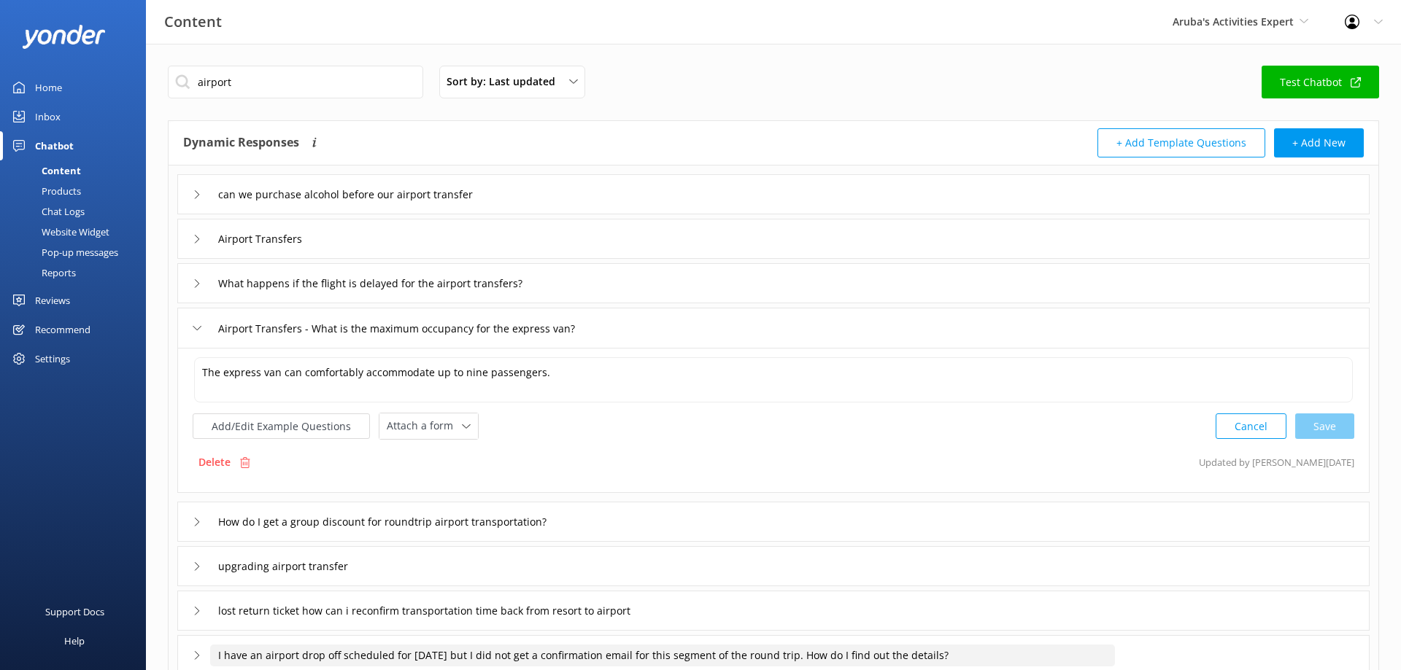
click at [525, 206] on input "I have an airport drop off scheduled for [DATE] but I did not get a confirmatio…" at bounding box center [367, 195] width 315 height 22
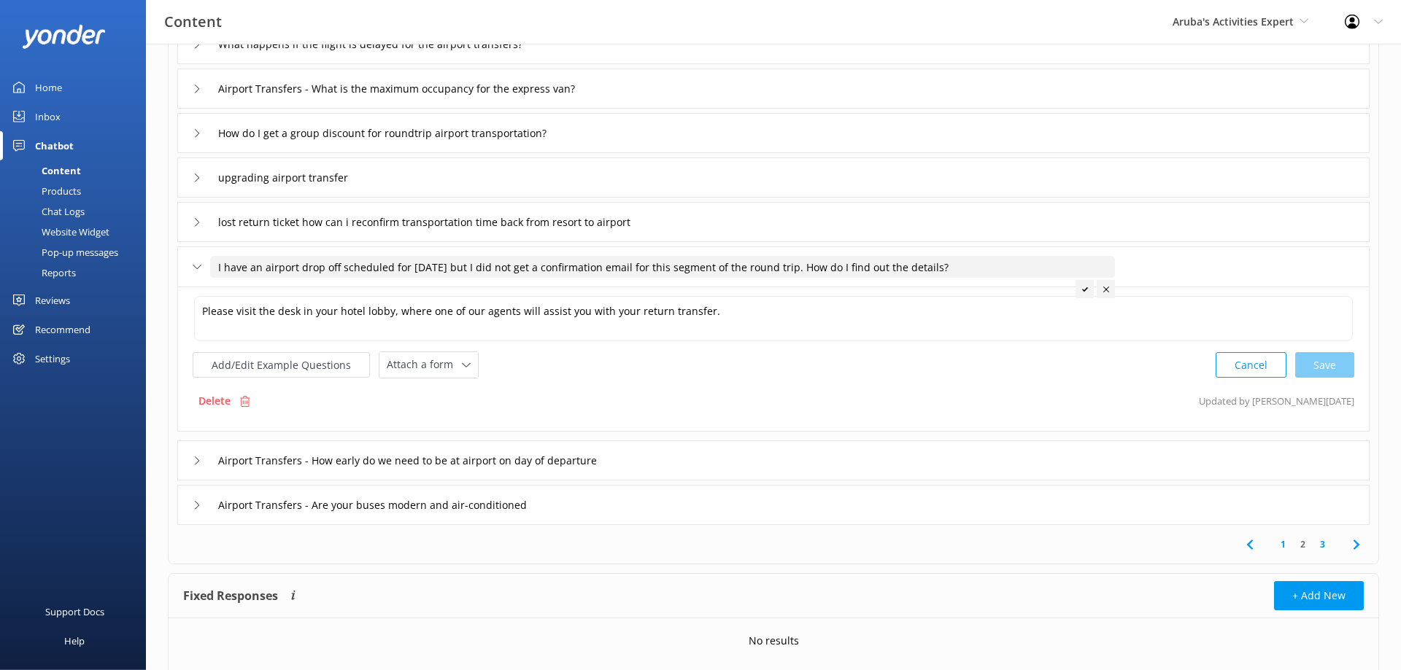
scroll to position [287, 0]
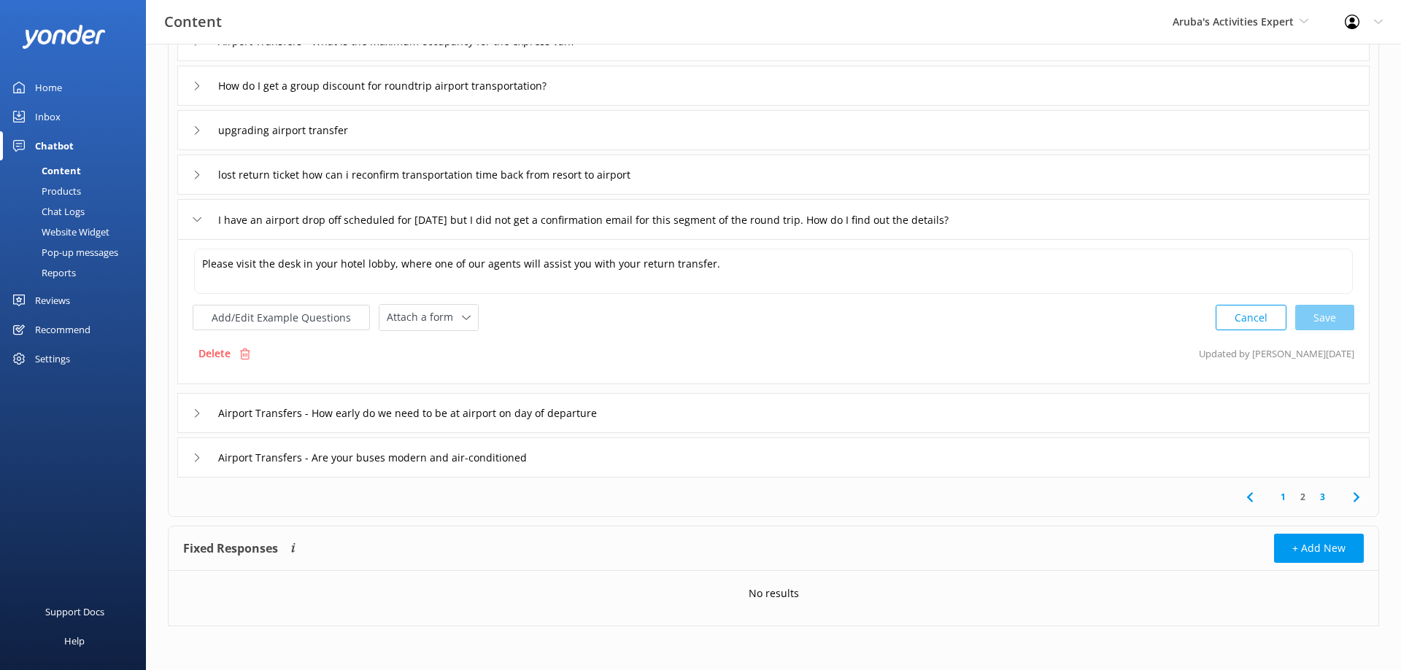
click at [1326, 494] on link "3" at bounding box center [1322, 497] width 20 height 14
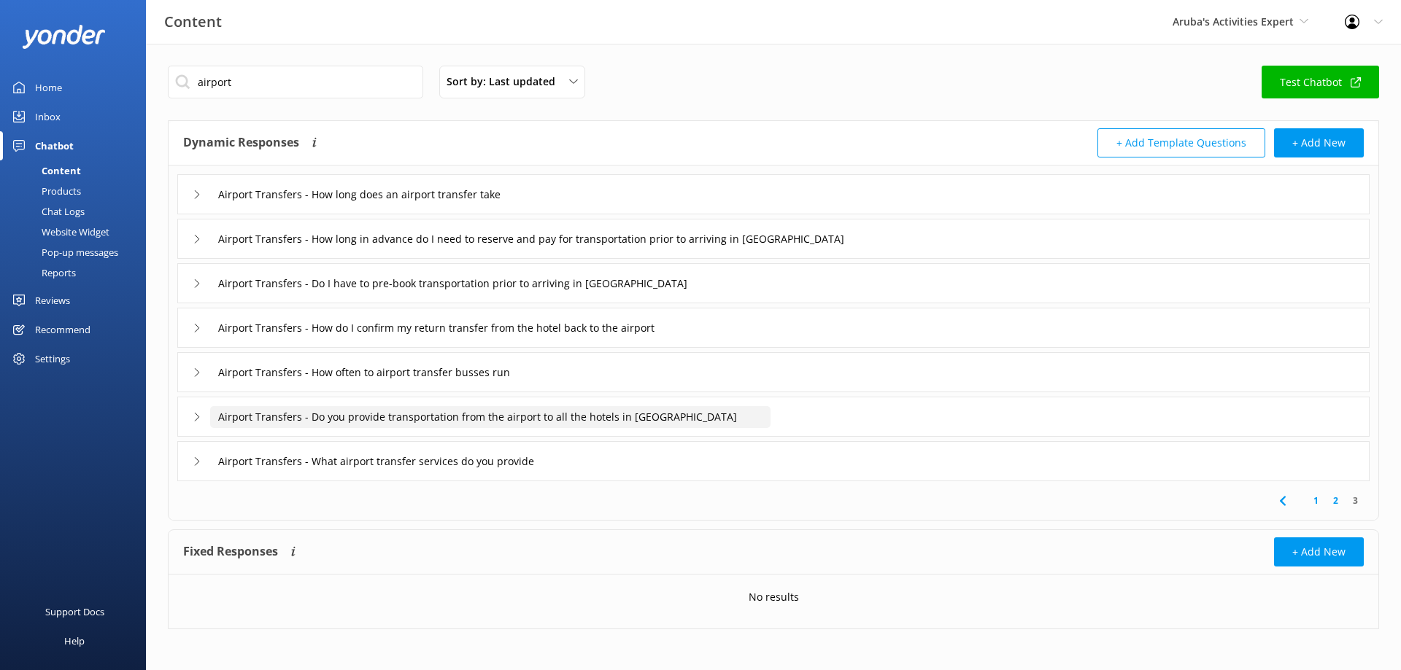
click at [566, 206] on input "Airport Transfers - Do you provide transportation from the airport to all the h…" at bounding box center [388, 195] width 356 height 22
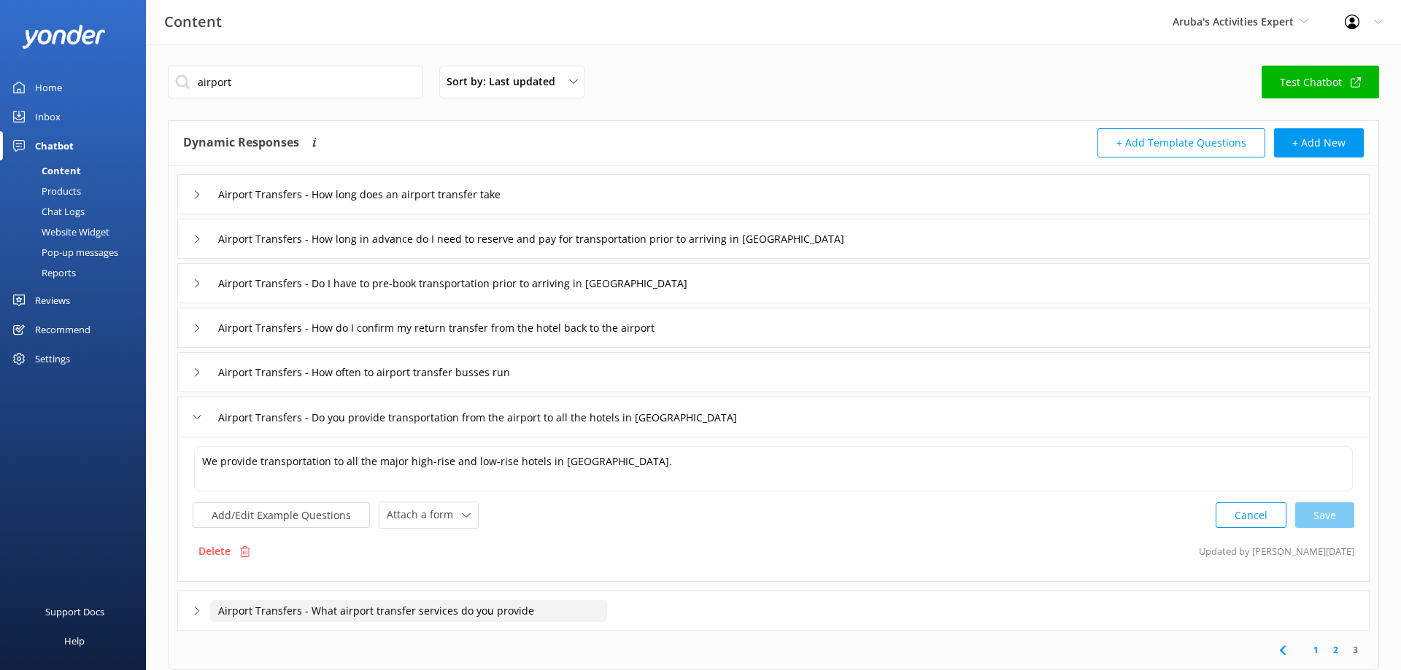
click at [552, 206] on input "Airport Transfers - What airport transfer services do you provide" at bounding box center [388, 195] width 356 height 22
